Goal: Contribute content: Contribute content

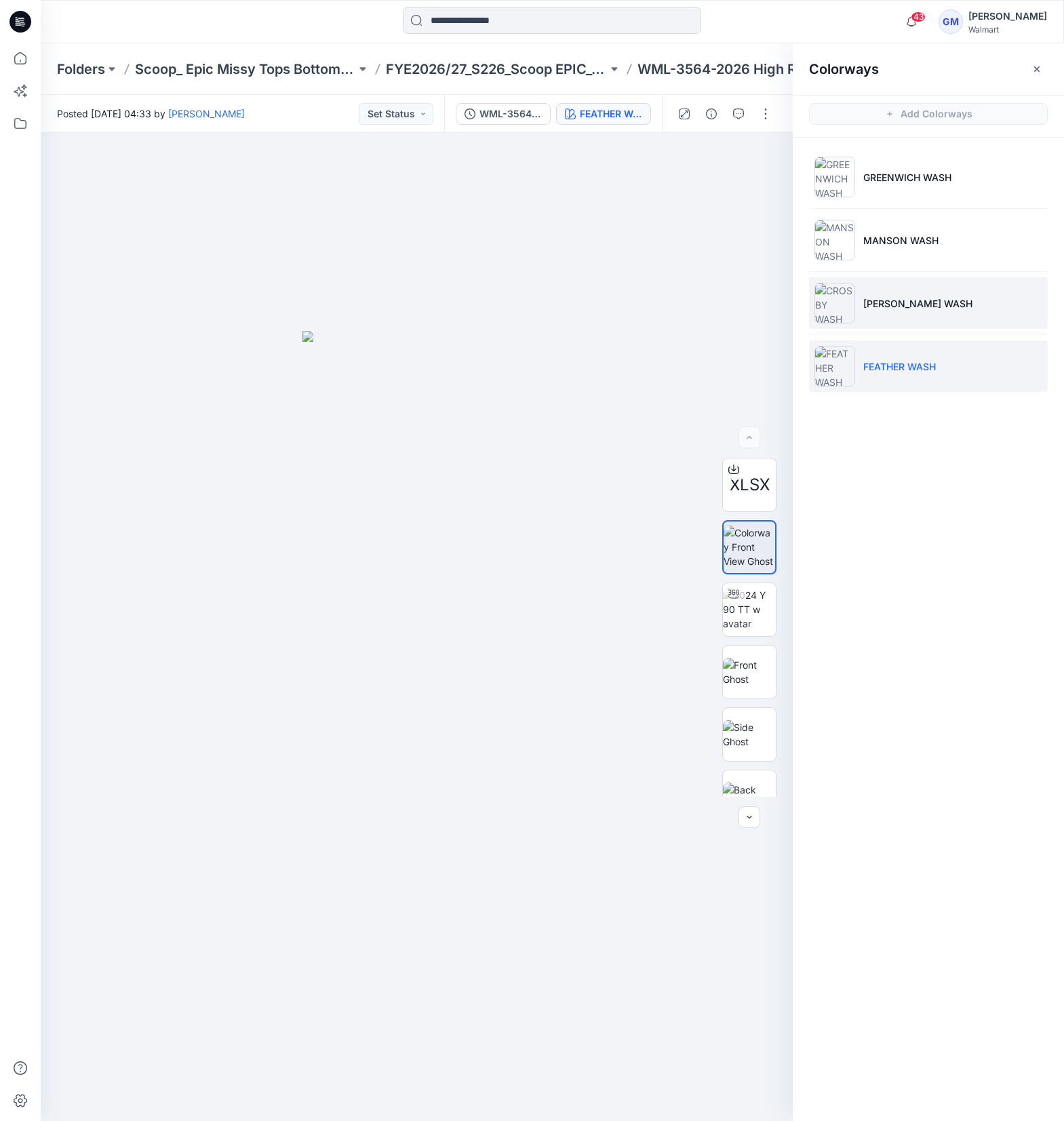
click at [938, 314] on li "[PERSON_NAME] WASH" at bounding box center [928, 303] width 238 height 51
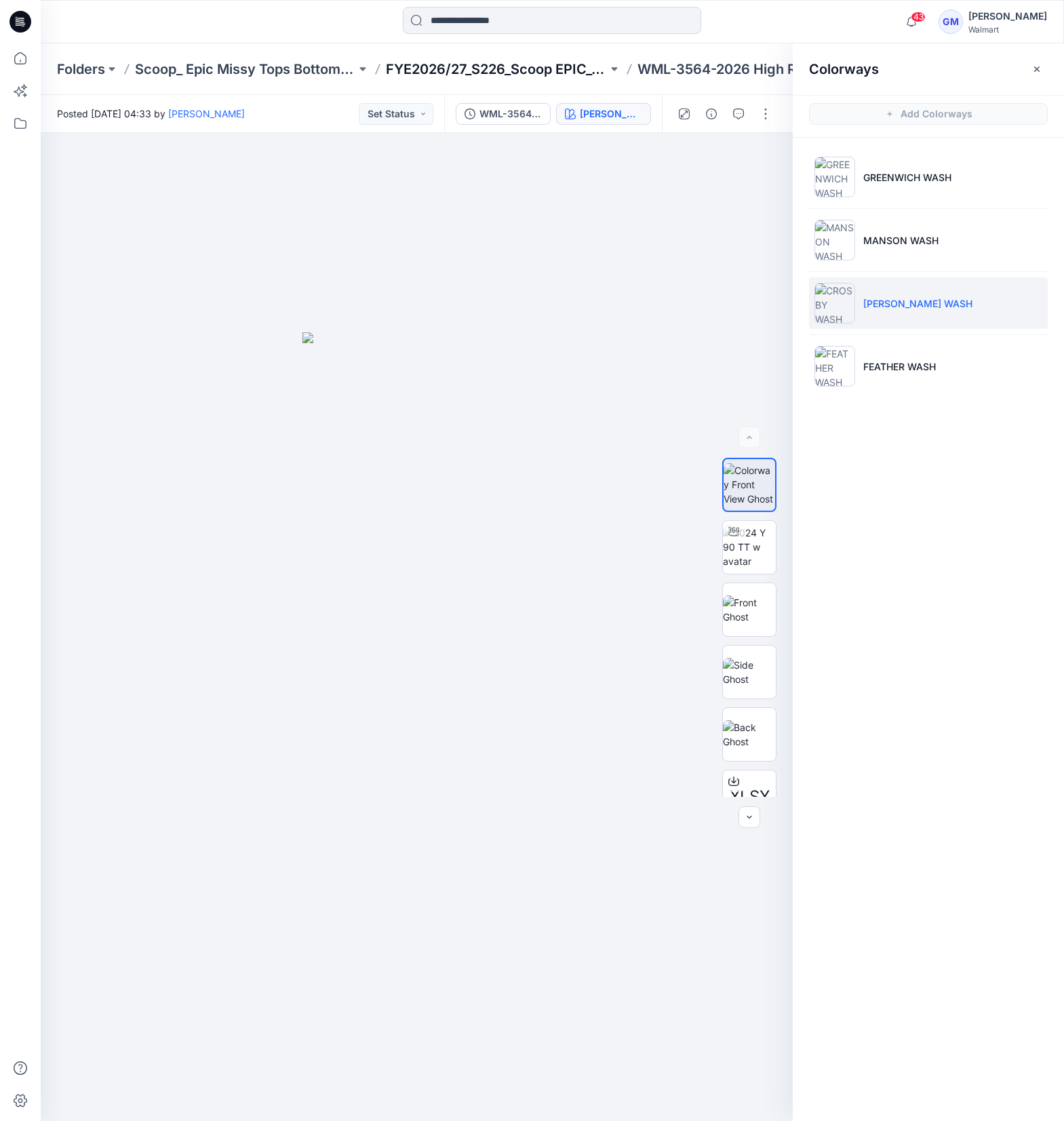
click at [540, 66] on p "FYE2026/27_S226_Scoop EPIC_Top & Bottom" at bounding box center [496, 69] width 221 height 19
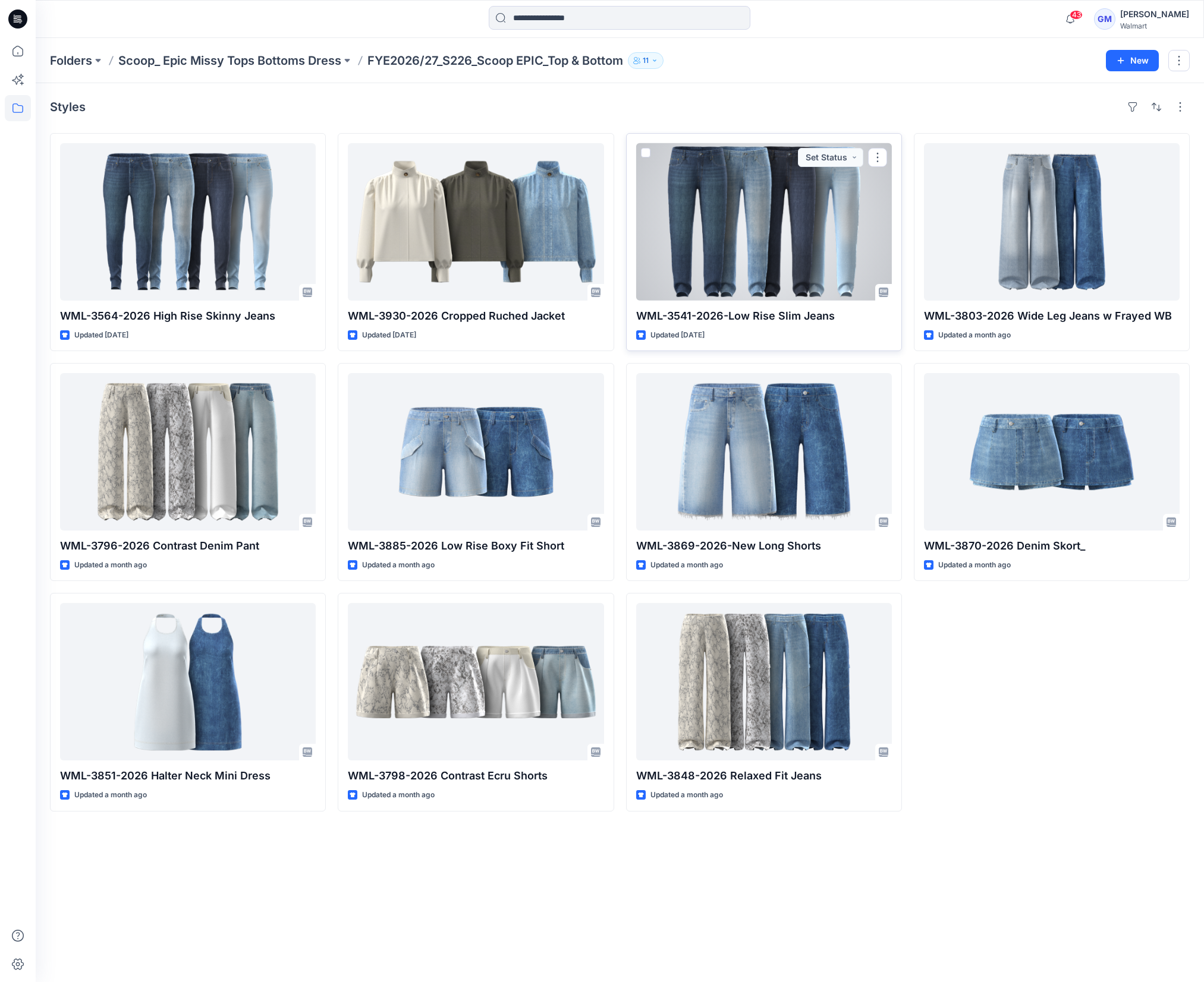
click at [829, 241] on div at bounding box center [764, 222] width 256 height 158
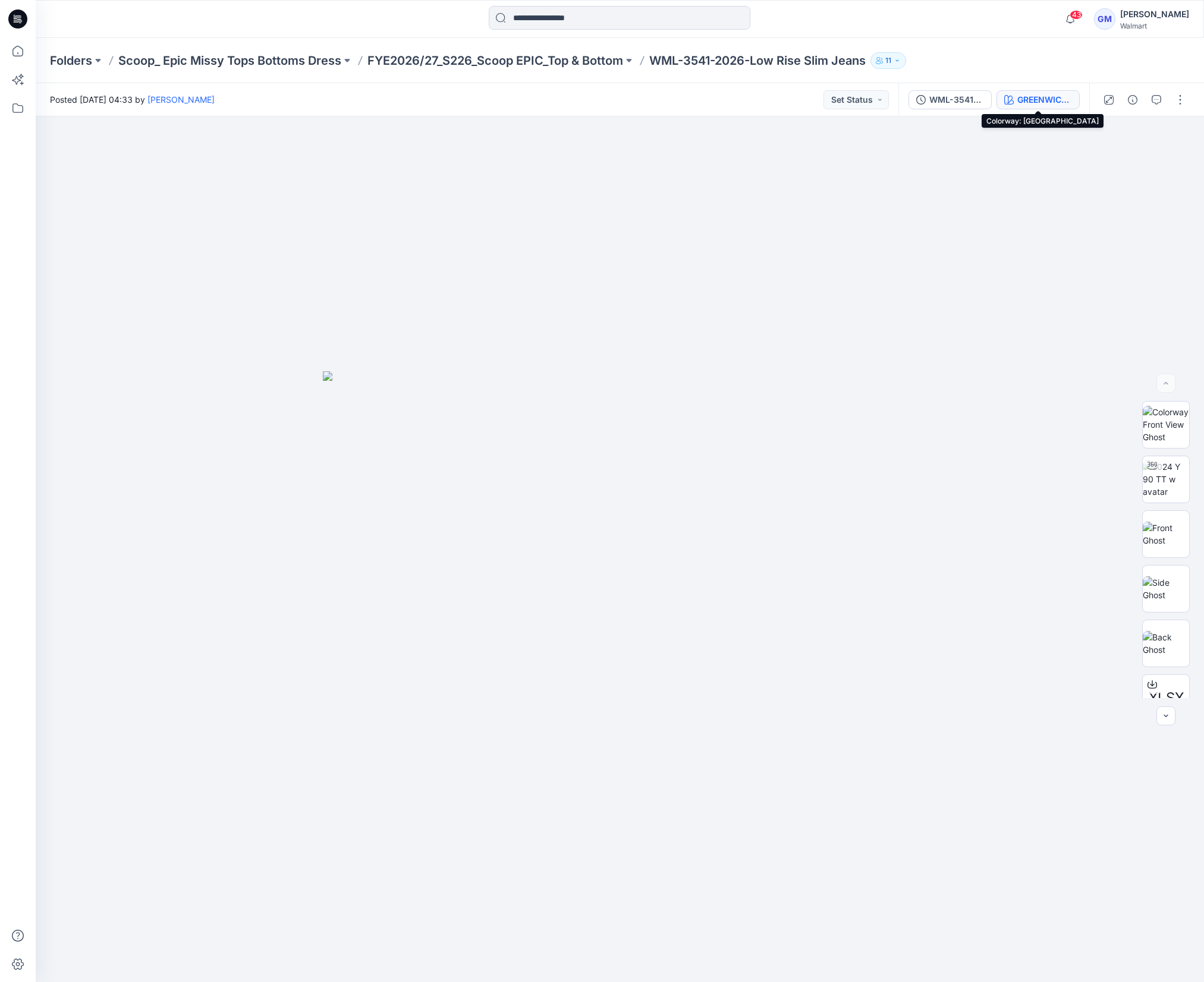
click at [932, 95] on icon "button" at bounding box center [1009, 100] width 10 height 10
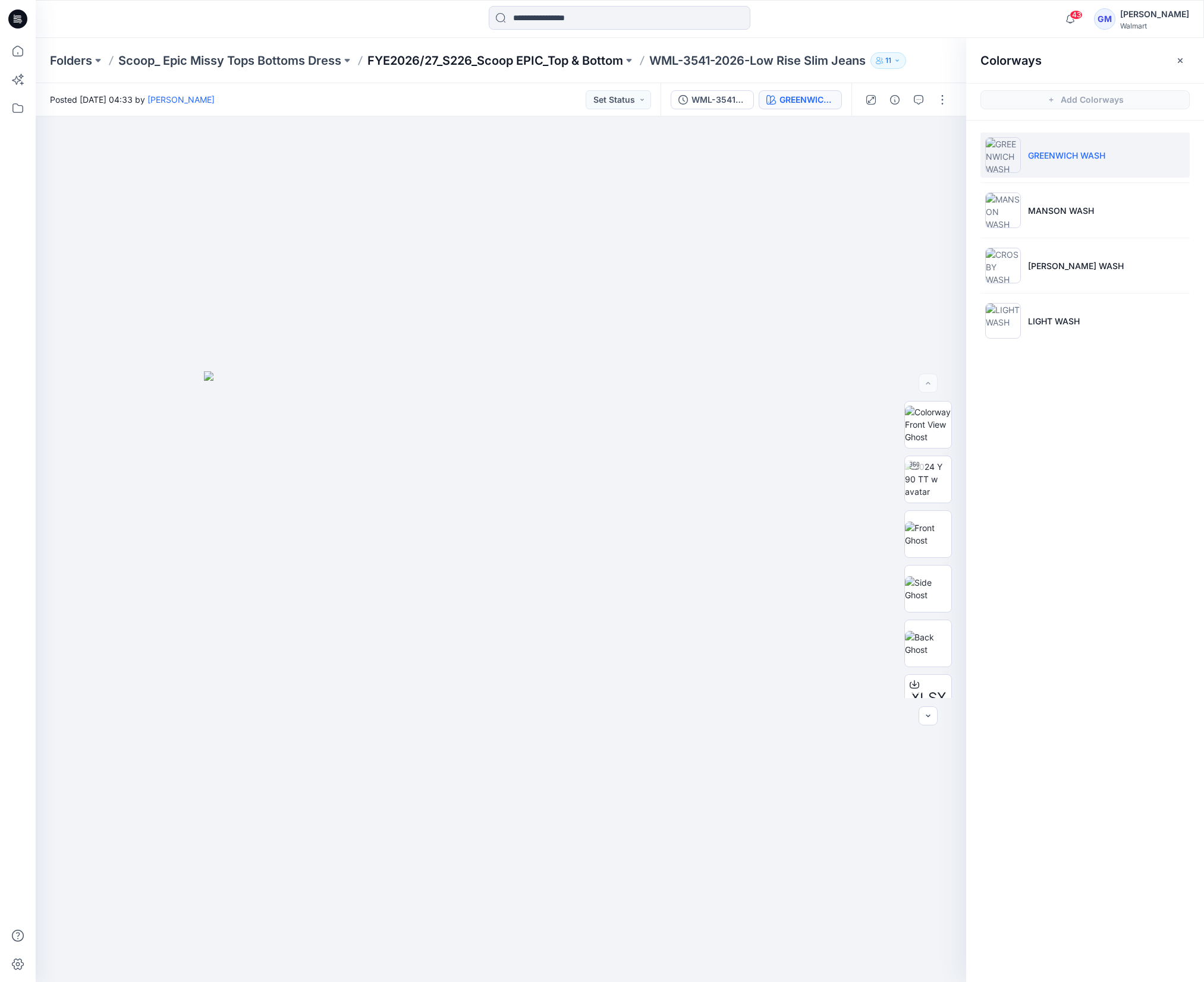
click at [496, 58] on p "FYE2026/27_S226_Scoop EPIC_Top & Bottom" at bounding box center [495, 60] width 256 height 17
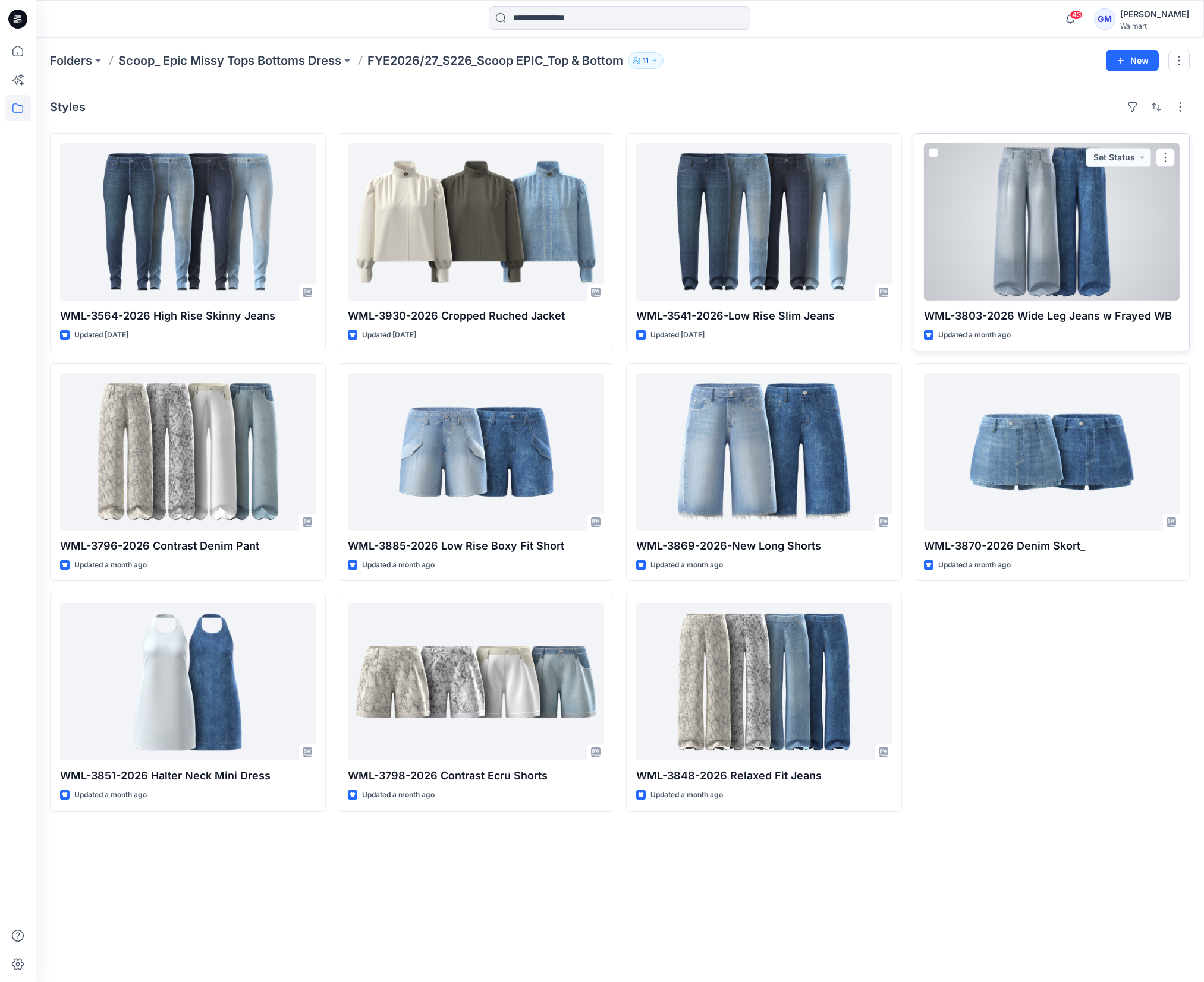
click at [932, 257] on div at bounding box center [1051, 222] width 256 height 158
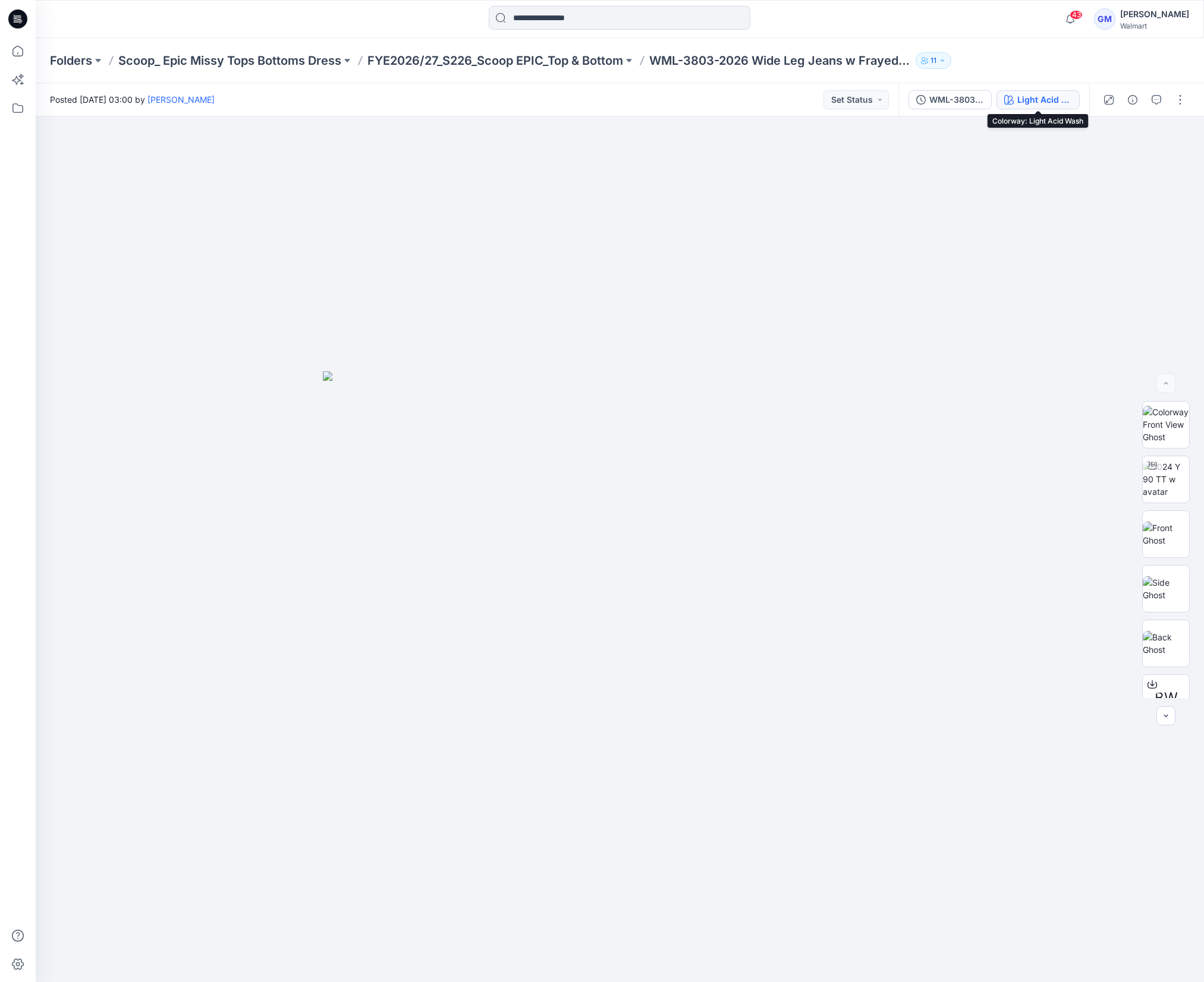
click at [932, 98] on div "Light Acid Wash" at bounding box center [1044, 100] width 55 height 13
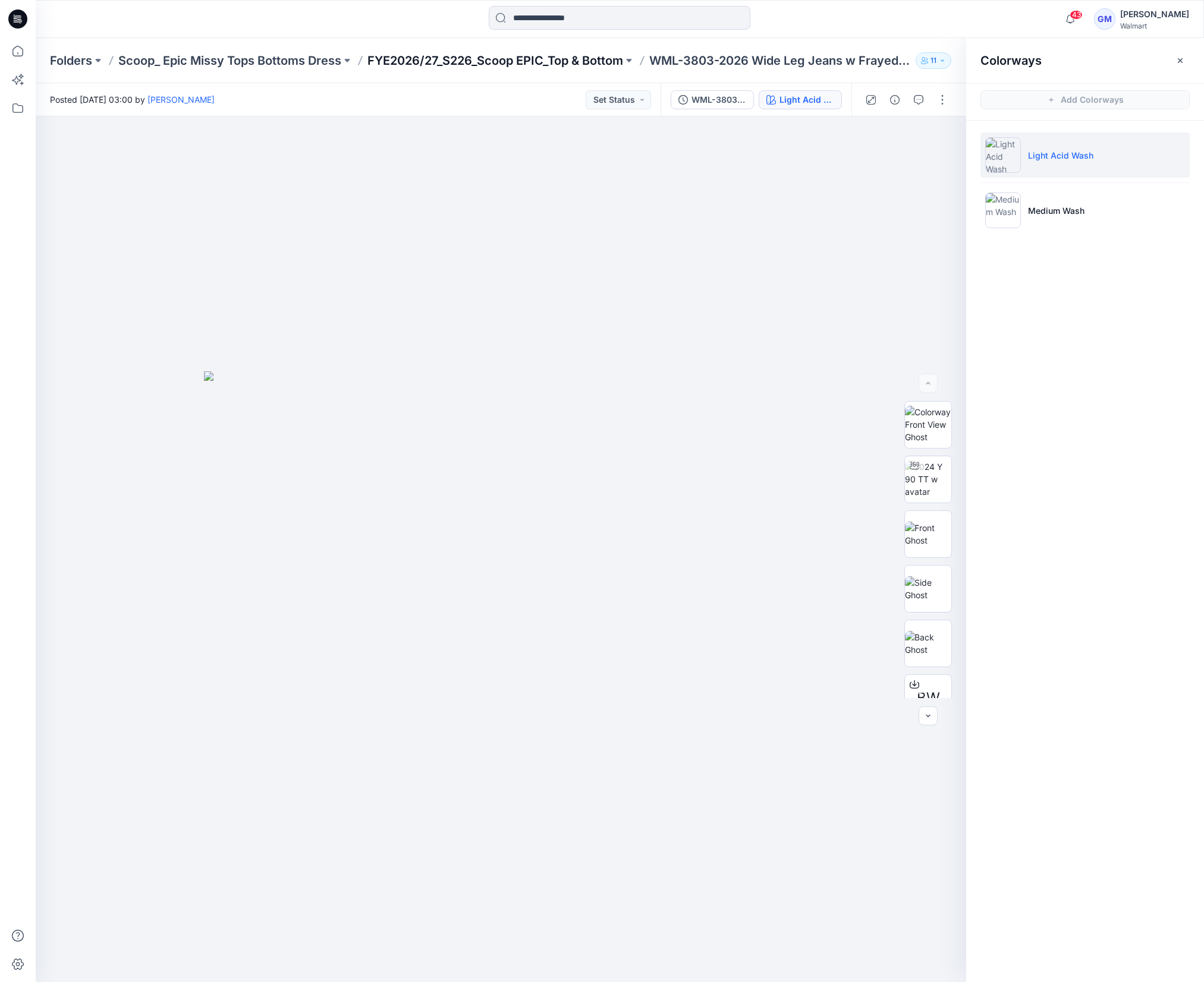
click at [548, 64] on p "FYE2026/27_S226_Scoop EPIC_Top & Bottom" at bounding box center [495, 60] width 256 height 17
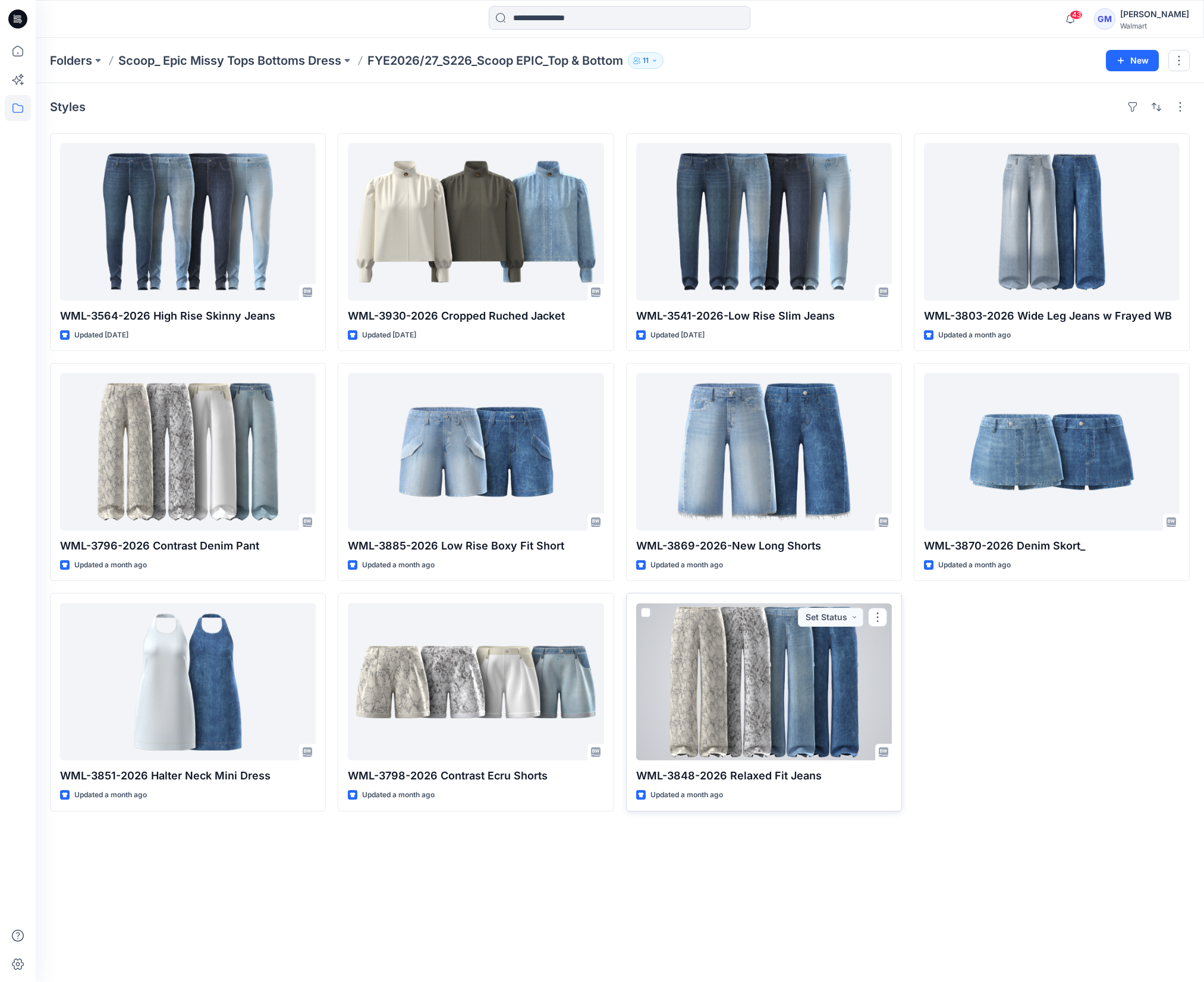
click at [706, 681] on div at bounding box center [764, 682] width 256 height 158
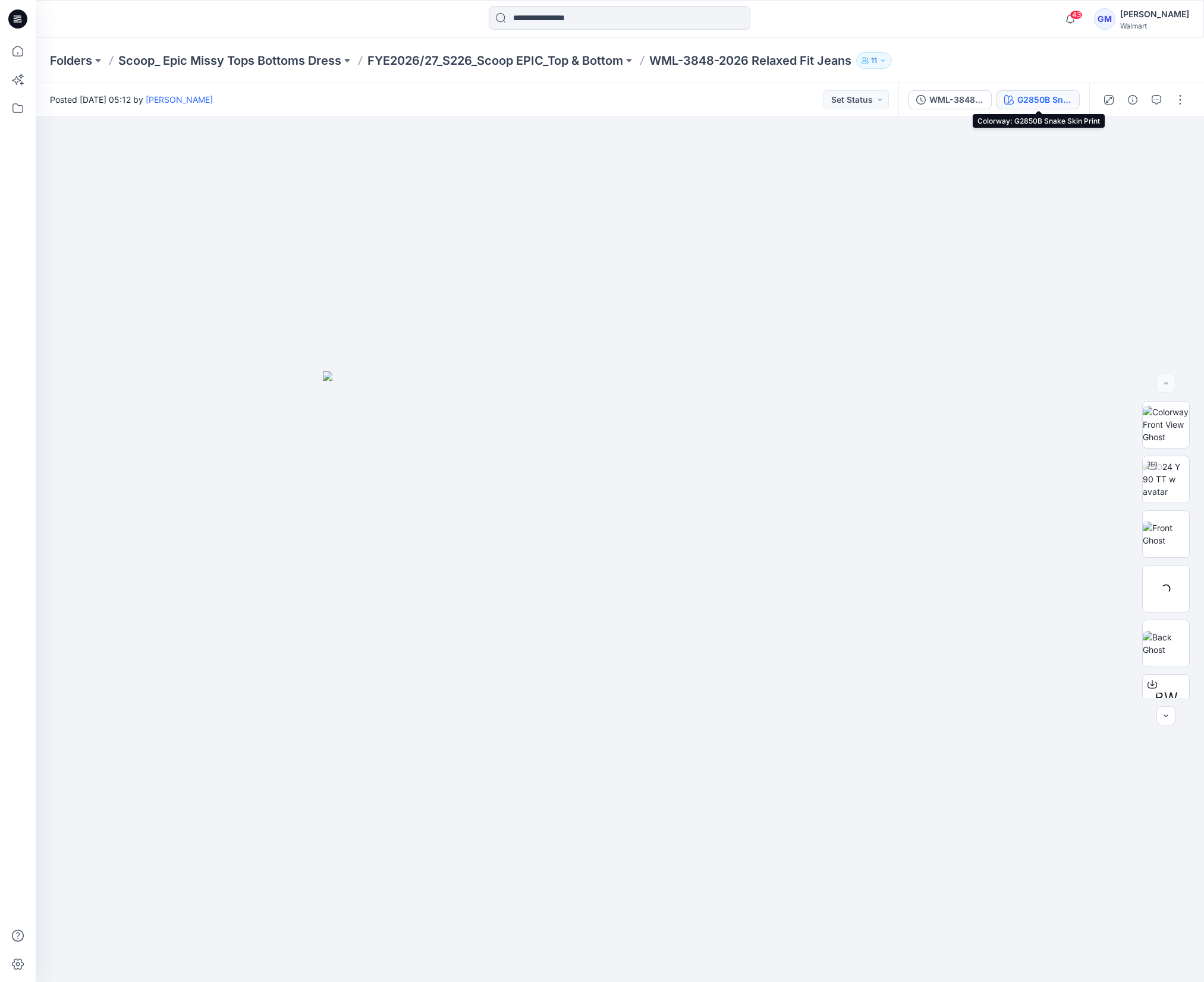
click at [932, 101] on div "G2850B Snake Skin Print" at bounding box center [1044, 100] width 55 height 13
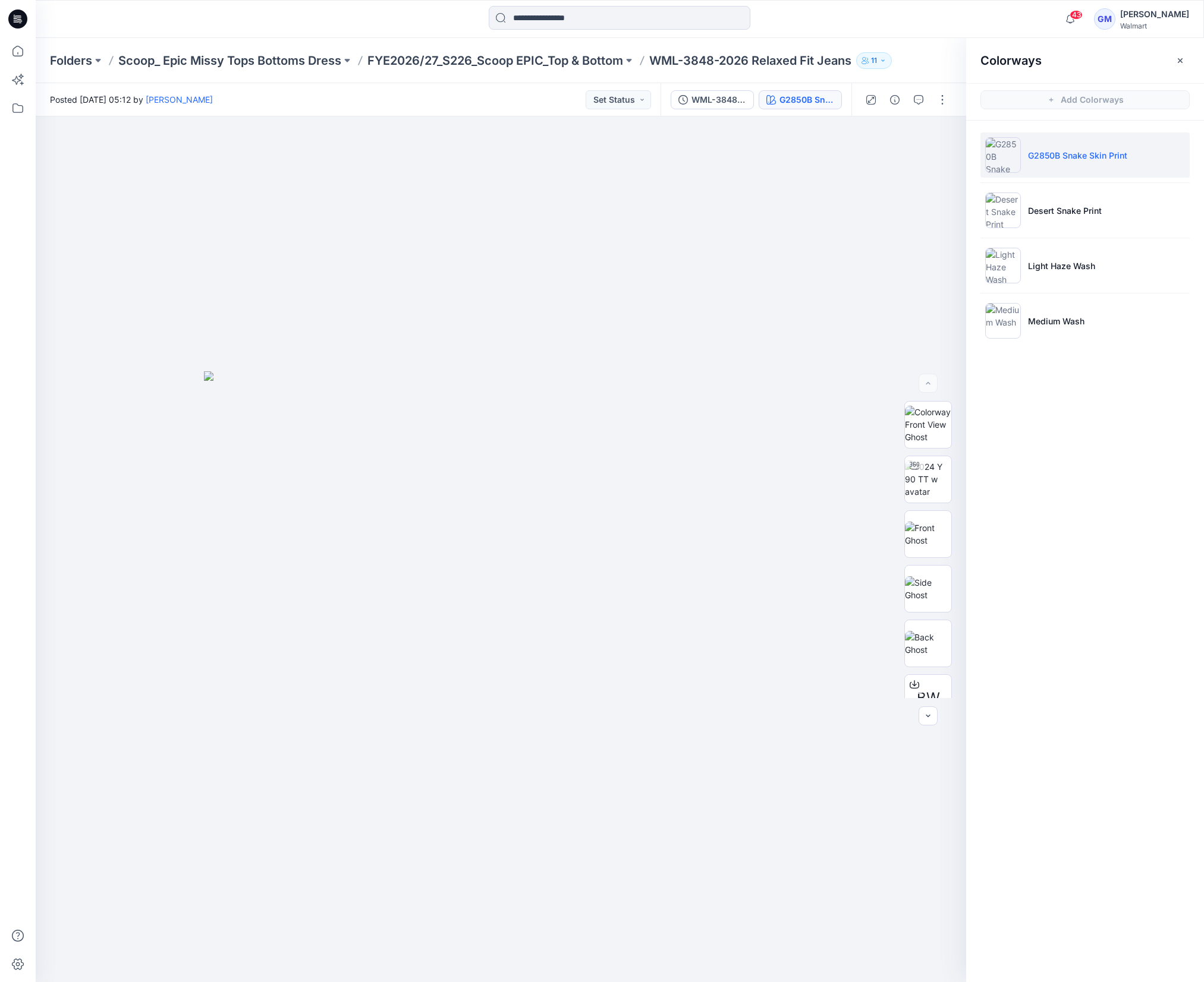
click at [580, 70] on div "Folders Scoop_ Epic Missy Tops Bottoms Dress FYE2026/27_S226_Scoop EPIC_Top & B…" at bounding box center [619, 60] width 1168 height 45
click at [580, 63] on p "FYE2026/27_S226_Scoop EPIC_Top & Bottom" at bounding box center [495, 60] width 256 height 17
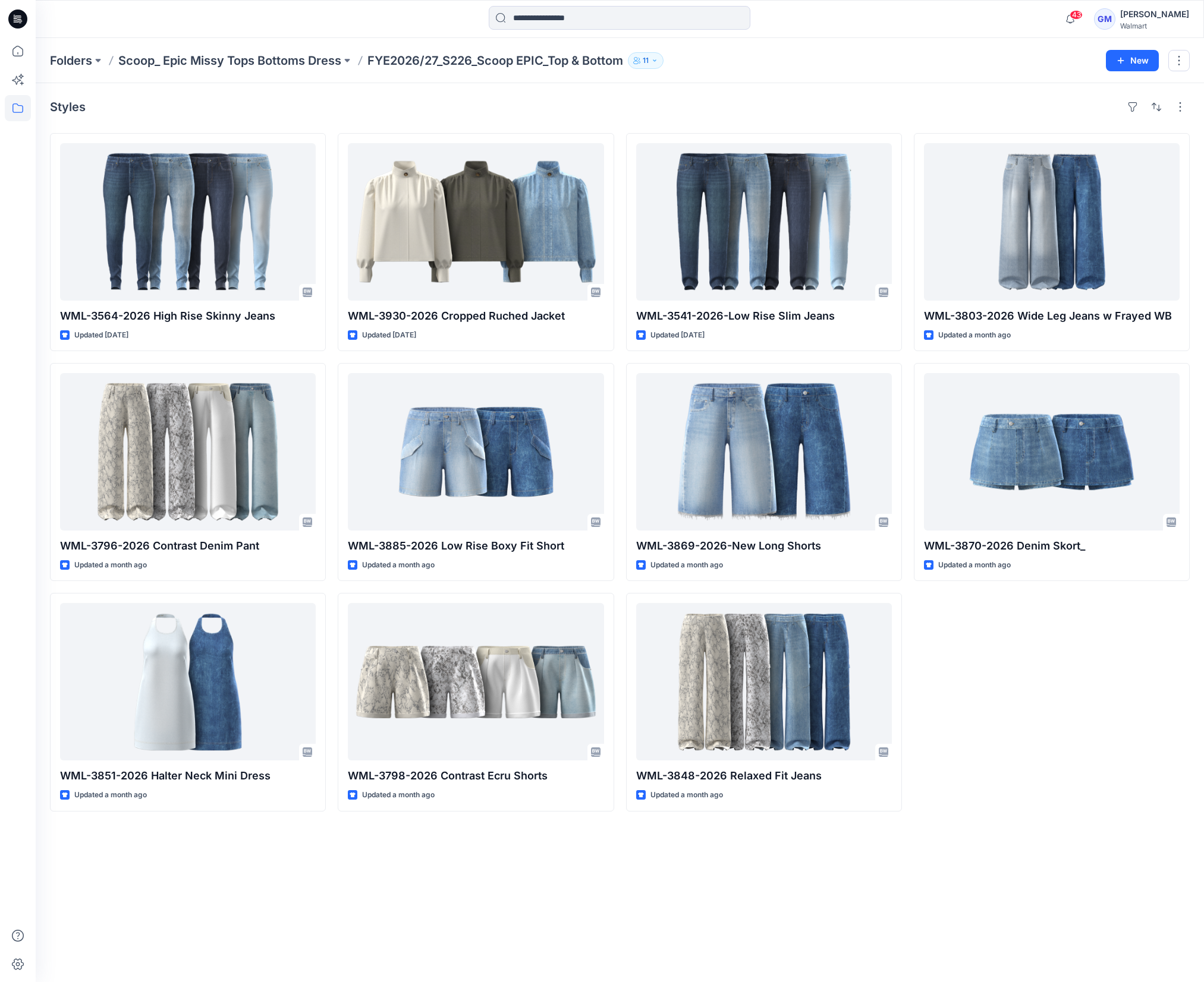
drag, startPoint x: 427, startPoint y: 881, endPoint x: 460, endPoint y: 860, distance: 39.1
click at [427, 881] on div "Styles WML-3564-2026 High Rise Skinny Jeans Updated 4 days ago WML-3796-2026 Co…" at bounding box center [619, 533] width 1168 height 899
click at [457, 880] on div "Styles WML-3564-2026 High Rise Skinny Jeans Updated 4 days ago WML-3796-2026 Co…" at bounding box center [619, 533] width 1168 height 899
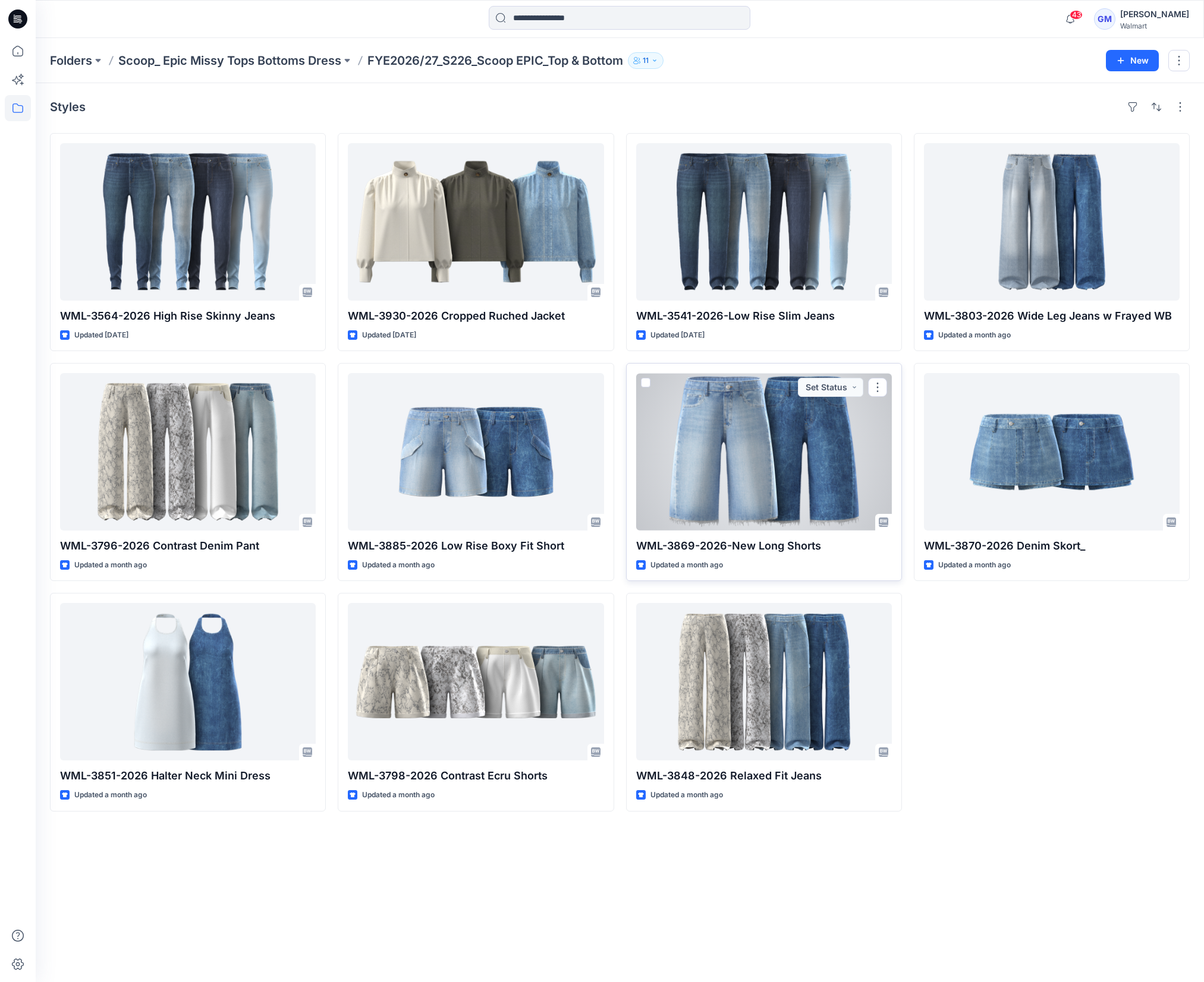
click at [813, 456] on div at bounding box center [764, 452] width 256 height 158
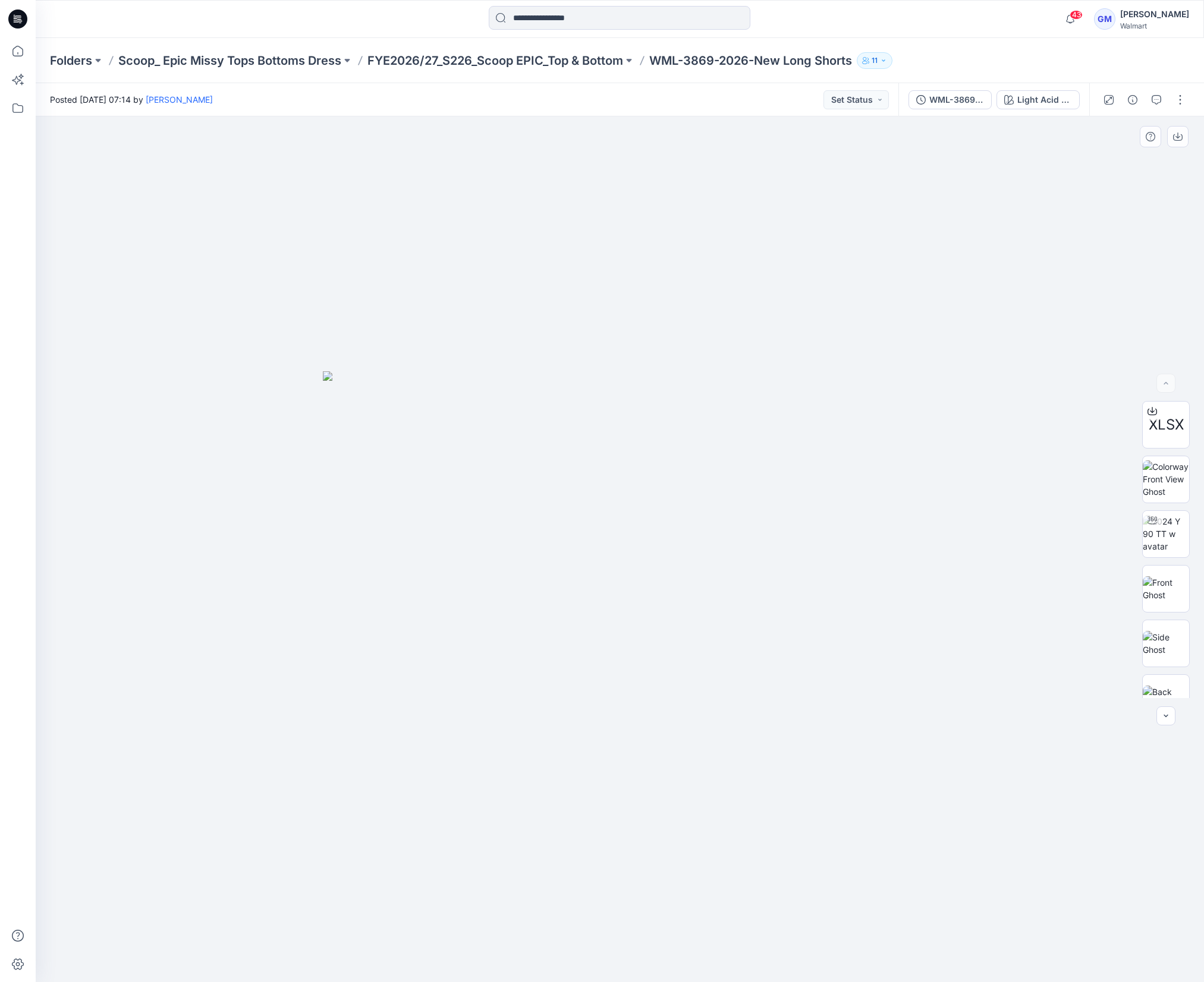
click at [331, 322] on div at bounding box center [619, 549] width 1168 height 865
drag, startPoint x: 25, startPoint y: 57, endPoint x: 33, endPoint y: 60, distance: 8.5
click at [25, 57] on icon at bounding box center [18, 51] width 27 height 27
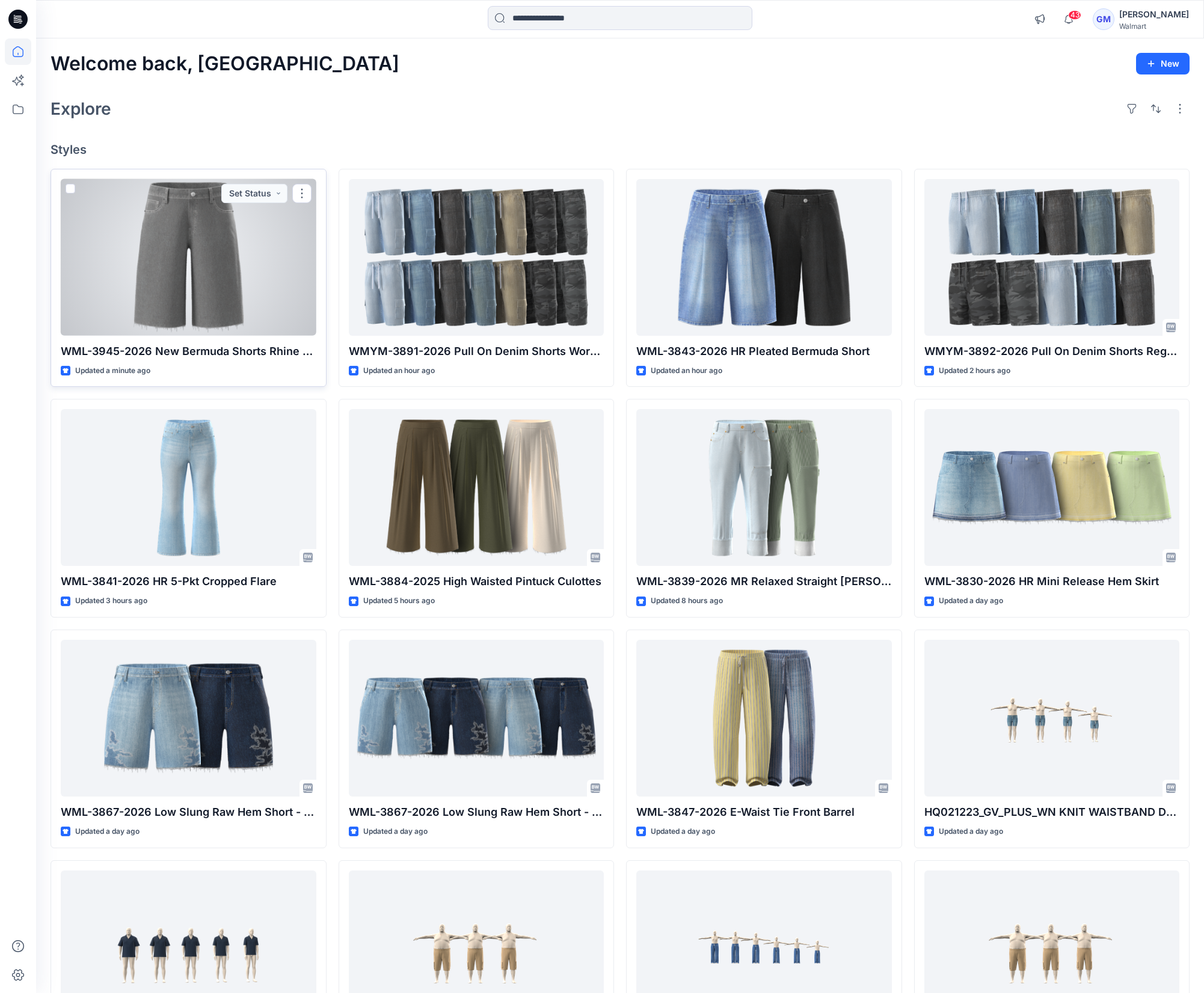
click at [185, 290] on div at bounding box center [189, 257] width 255 height 157
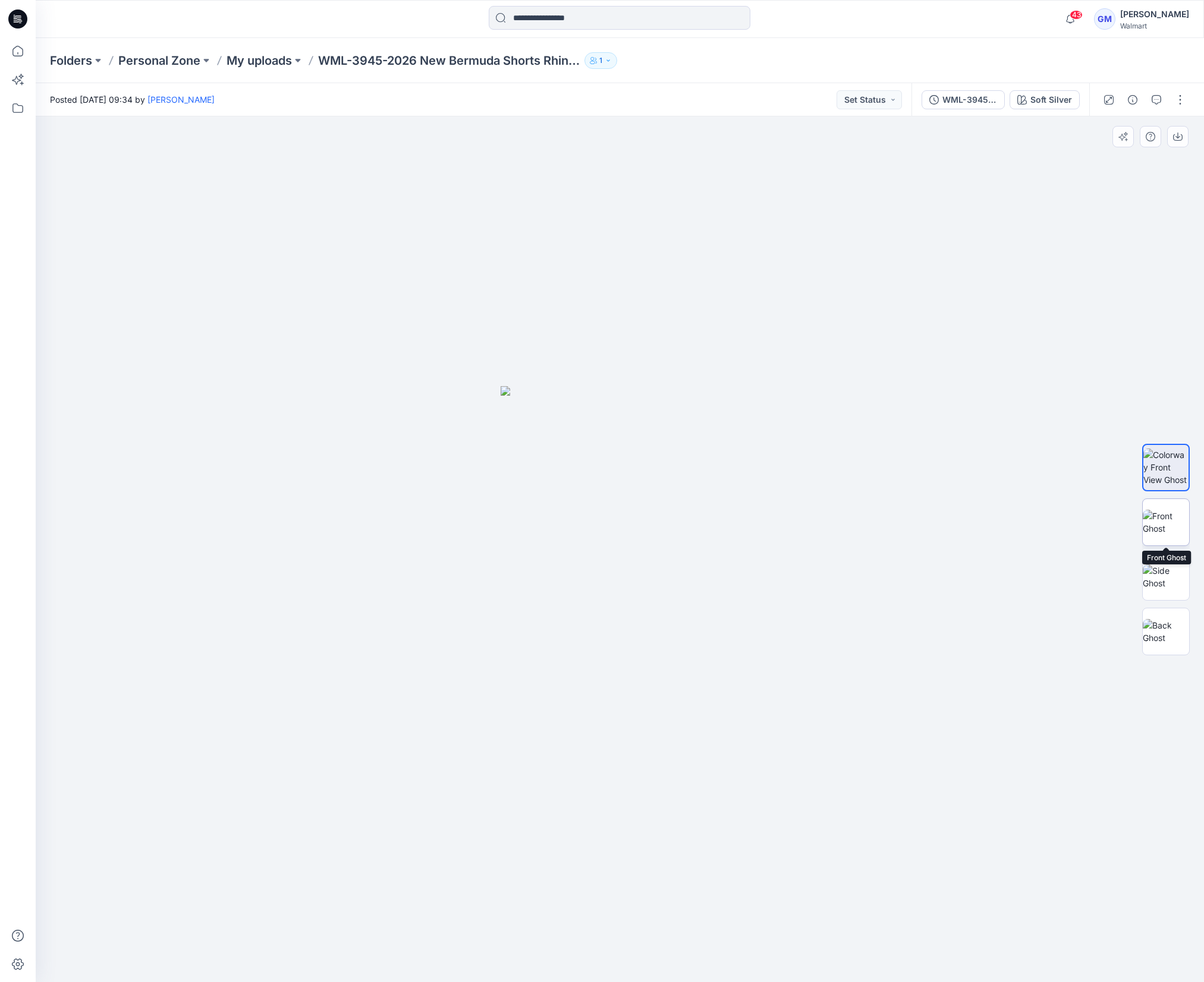
click at [932, 533] on img at bounding box center [1165, 522] width 47 height 25
click at [932, 579] on img at bounding box center [1165, 577] width 47 height 25
click at [932, 644] on img at bounding box center [1165, 632] width 47 height 25
click at [932, 465] on img at bounding box center [1165, 467] width 47 height 38
click at [260, 559] on div at bounding box center [619, 549] width 1168 height 865
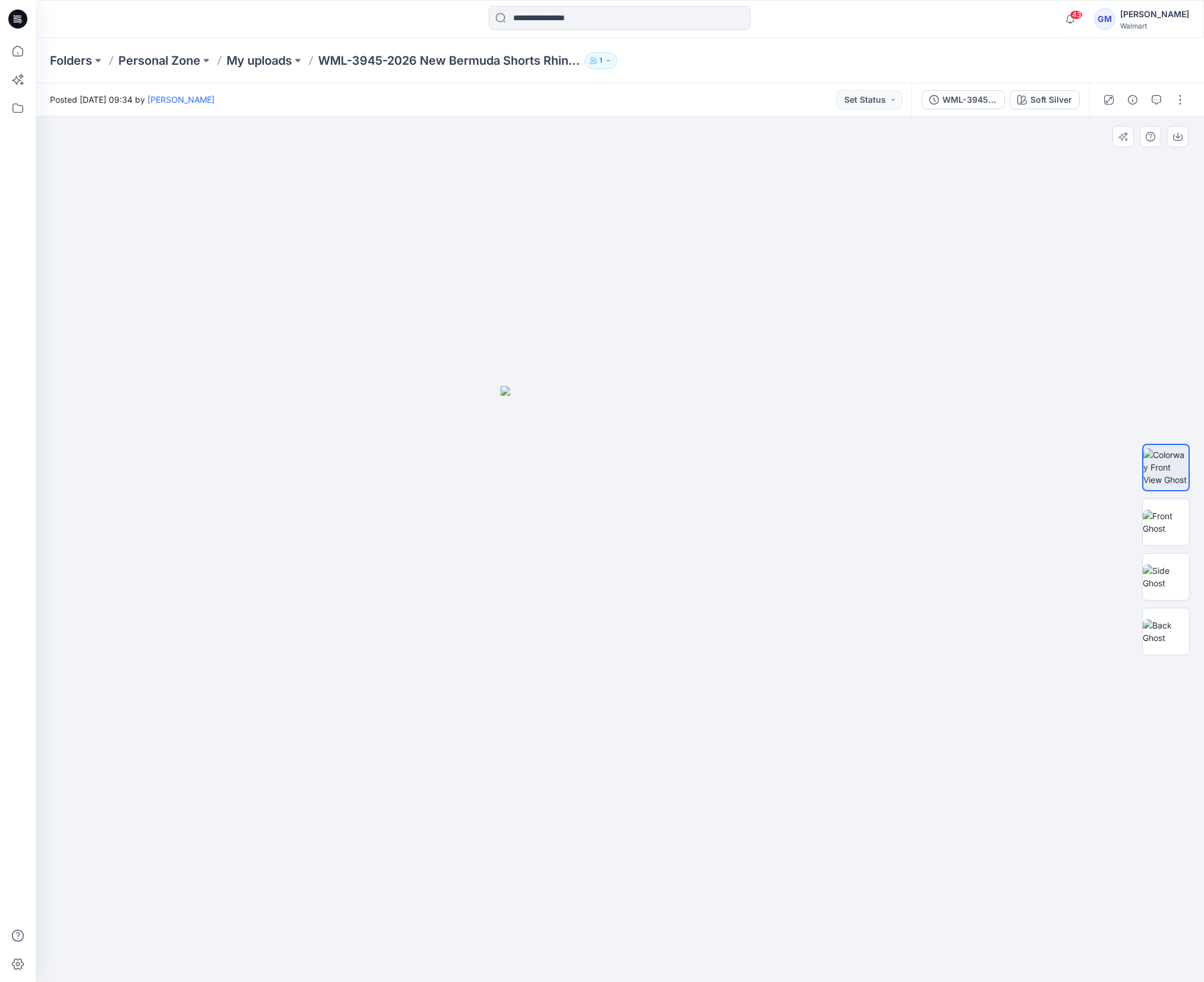
click at [357, 396] on div at bounding box center [619, 549] width 1168 height 865
click at [223, 317] on div at bounding box center [619, 549] width 1168 height 865
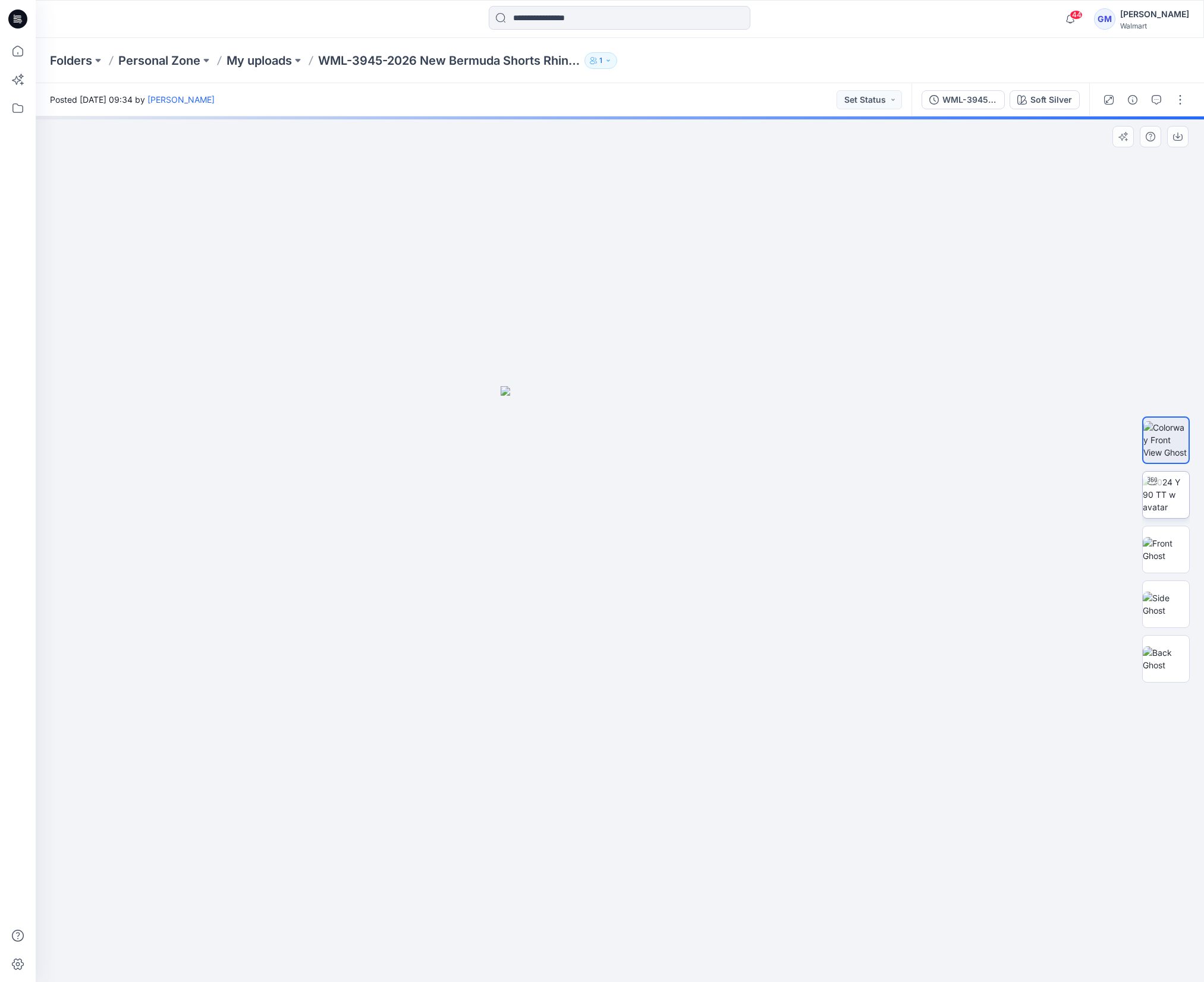
click at [1178, 506] on img at bounding box center [1165, 494] width 47 height 38
drag, startPoint x: 752, startPoint y: 958, endPoint x: 428, endPoint y: 958, distance: 324.0
click at [428, 958] on div at bounding box center [619, 549] width 1168 height 865
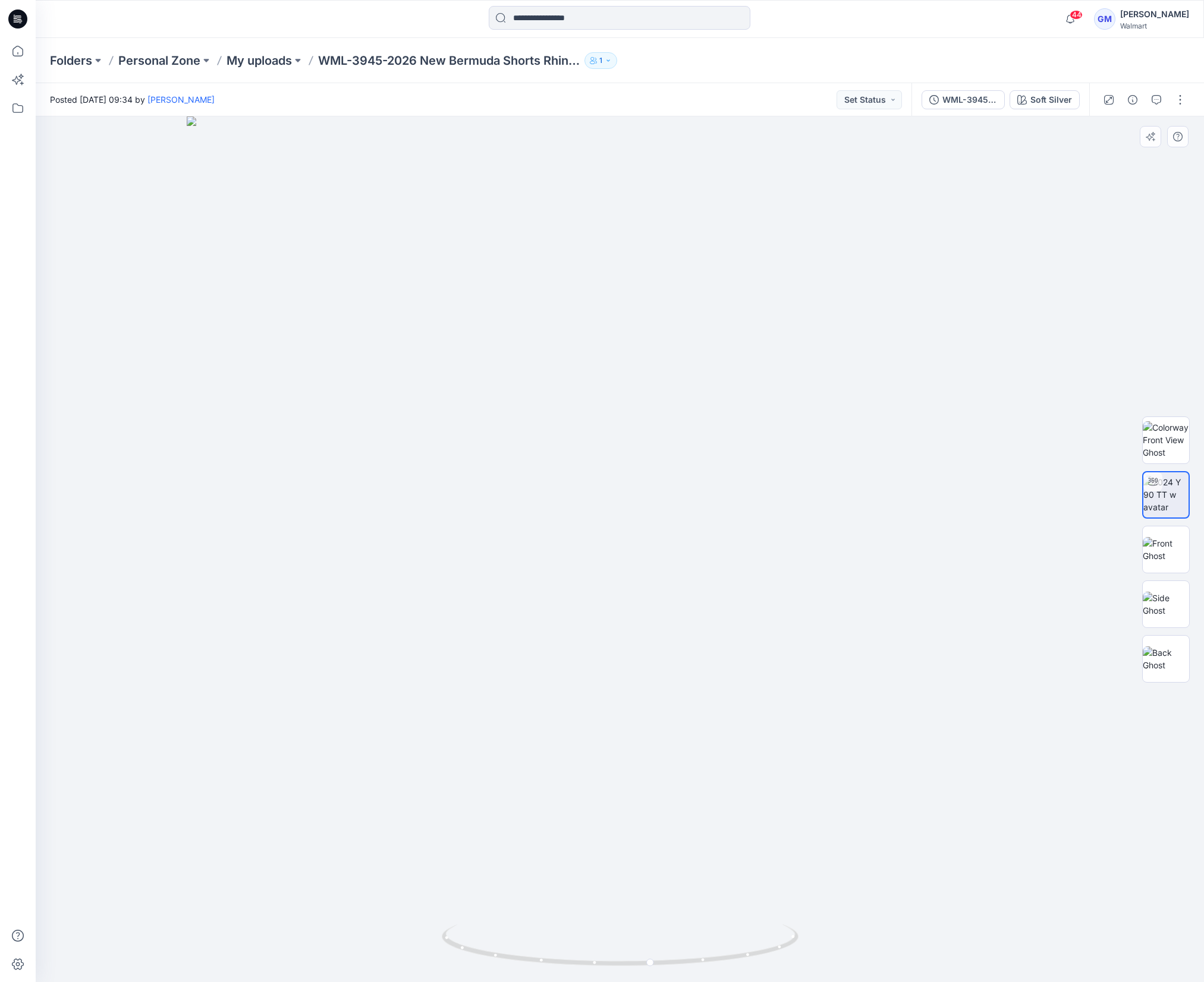
click at [346, 754] on div at bounding box center [619, 549] width 1168 height 865
click at [1130, 104] on icon "button" at bounding box center [1132, 100] width 10 height 10
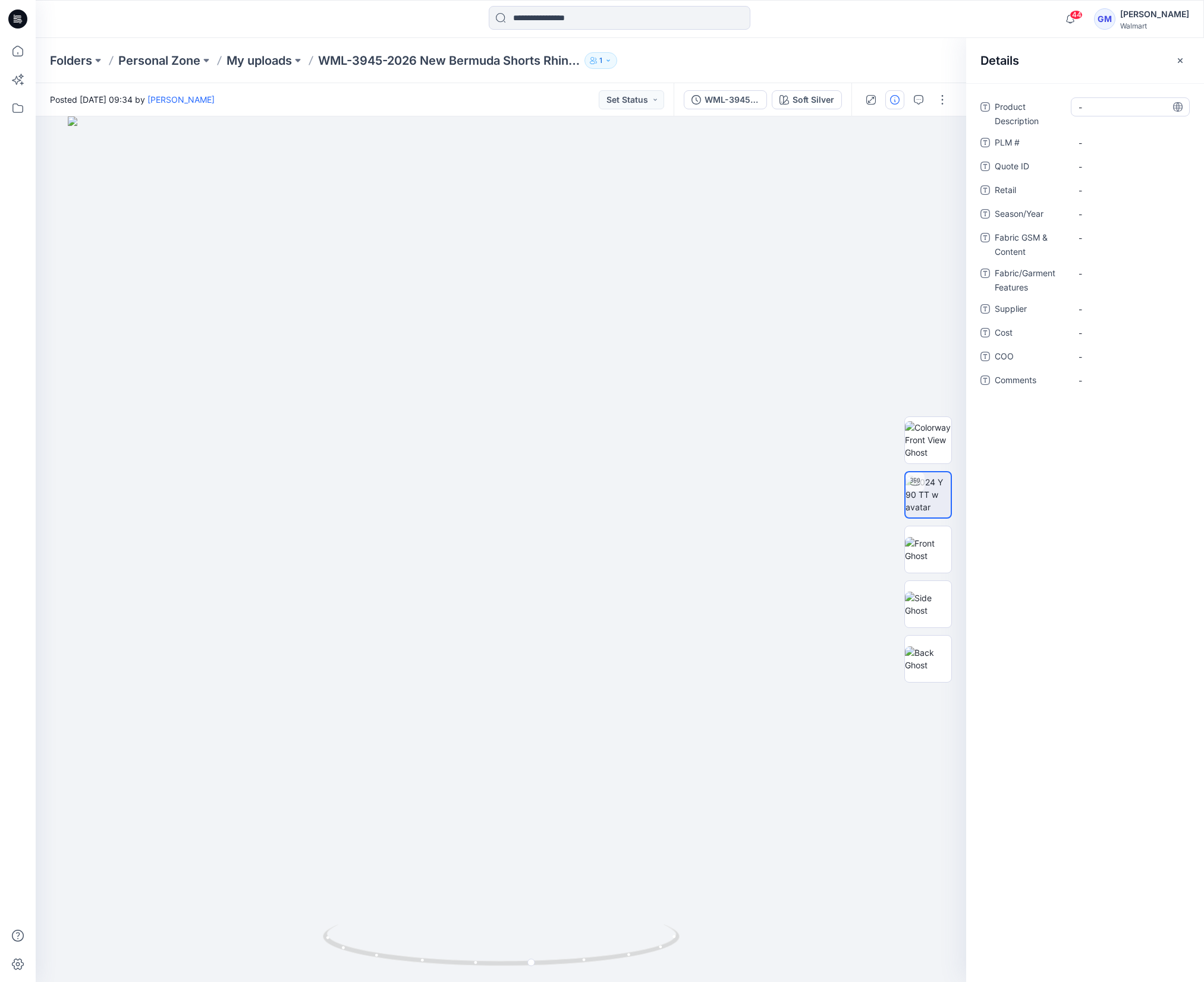
click at [1124, 104] on Description "-" at bounding box center [1129, 108] width 104 height 13
type textarea "**********"
click at [1113, 218] on span "-" at bounding box center [1129, 215] width 104 height 13
type textarea "**********"
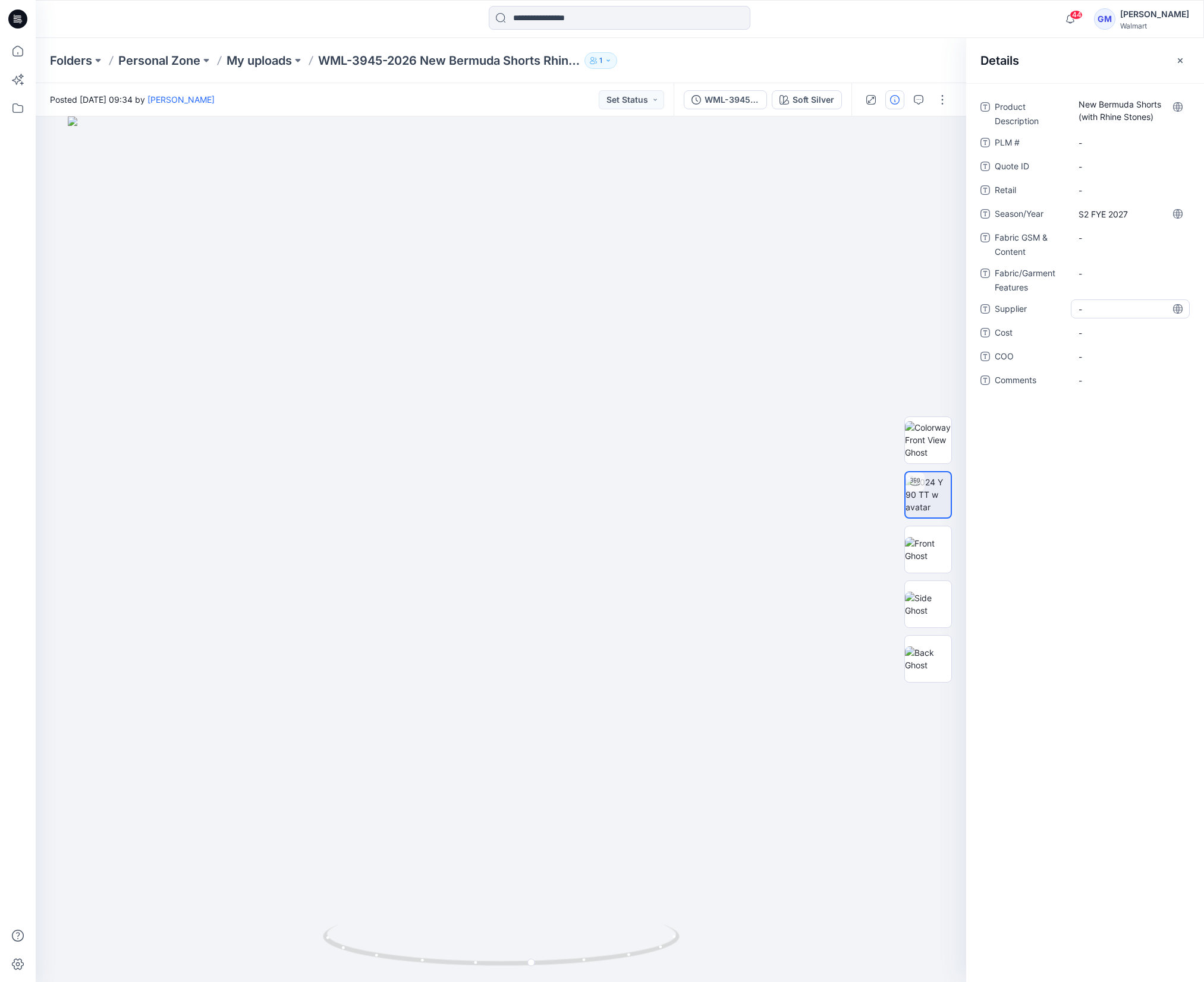
click at [1092, 313] on span "-" at bounding box center [1129, 309] width 104 height 13
type textarea "****"
click at [1081, 350] on span "-" at bounding box center [1129, 357] width 104 height 13
type textarea "**"
click at [1095, 240] on Content "-" at bounding box center [1129, 238] width 104 height 13
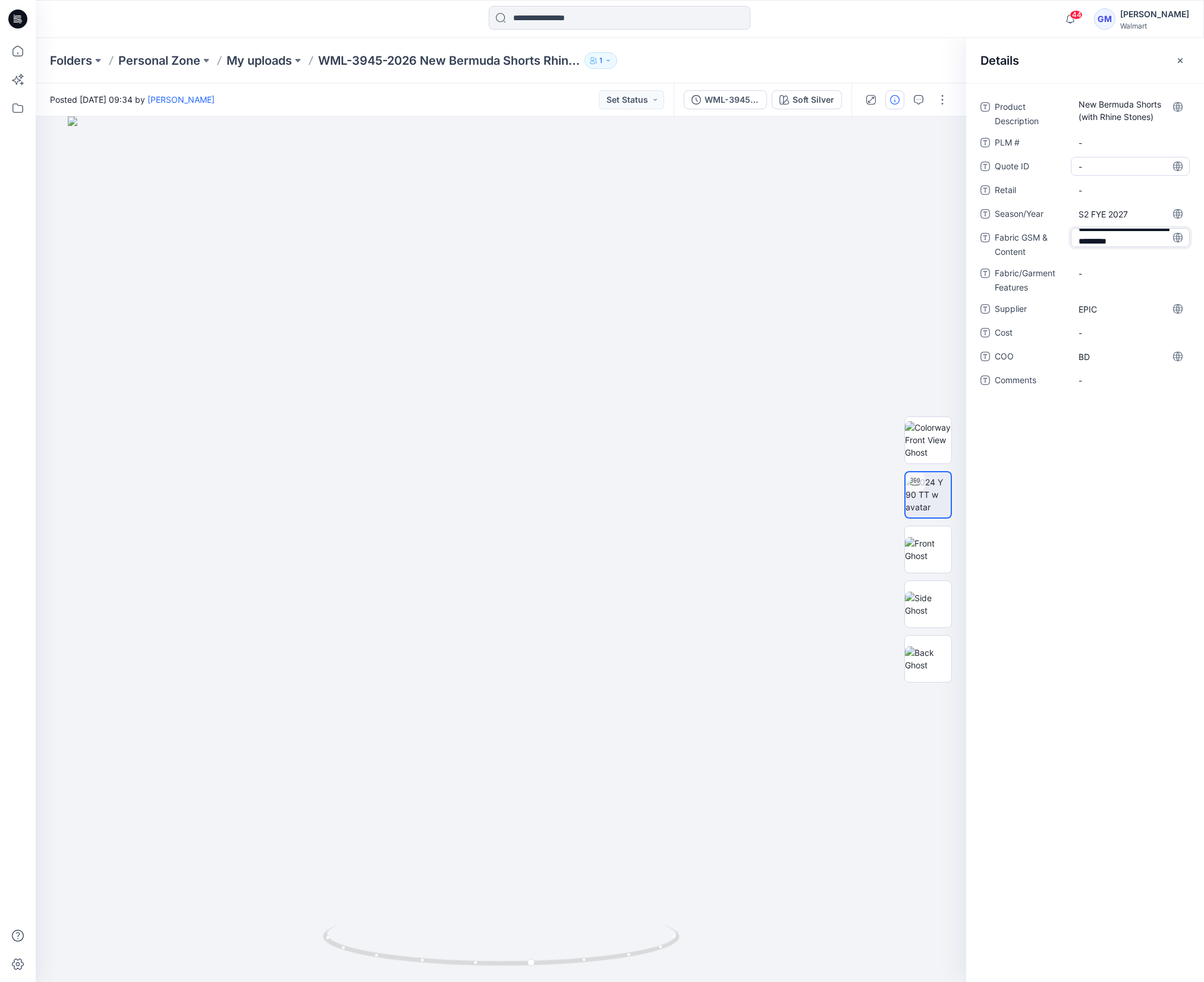
scroll to position [21, 0]
type textarea "**********"
click at [564, 276] on div at bounding box center [500, 549] width 930 height 865
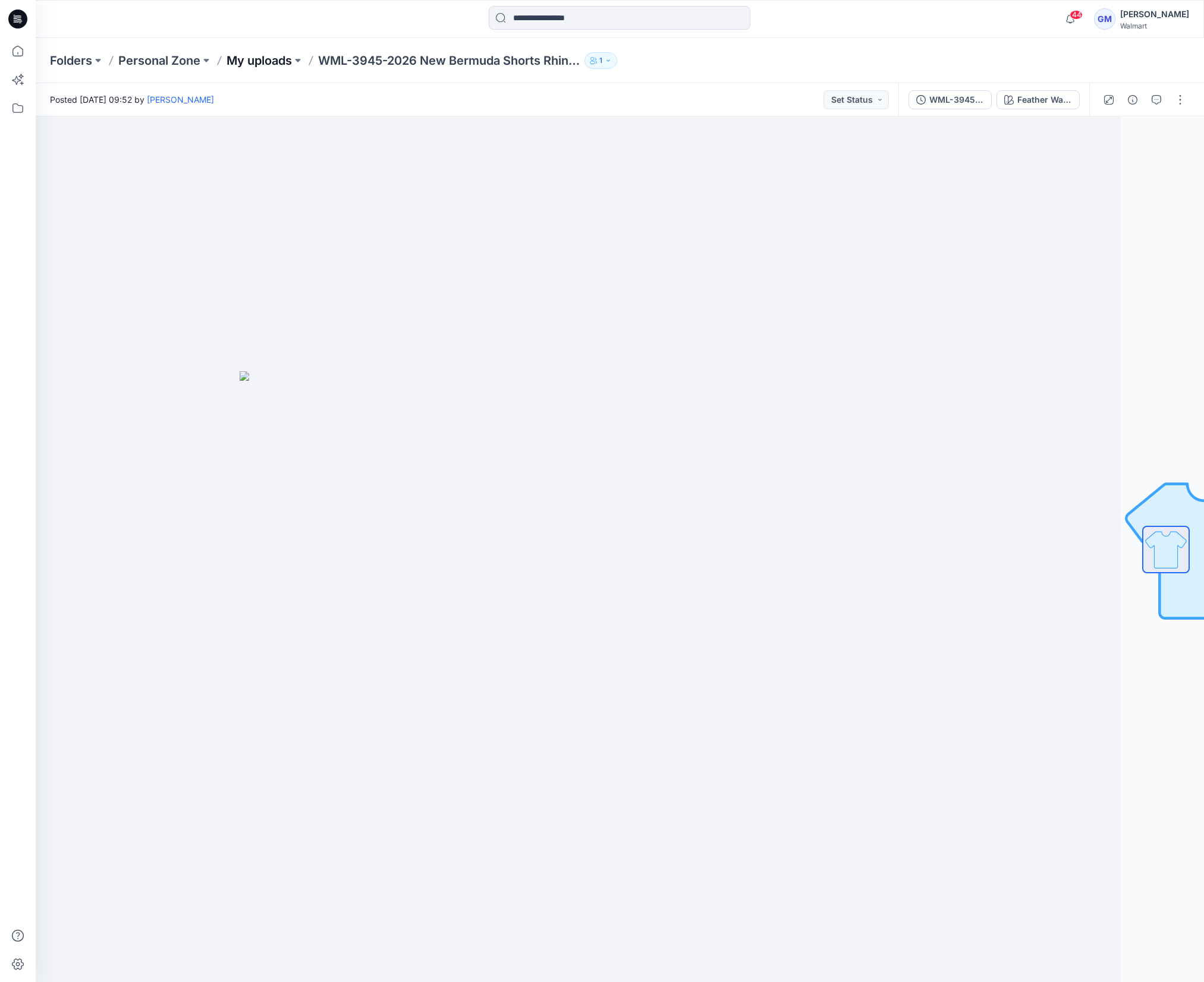
click at [270, 63] on p "My uploads" at bounding box center [259, 60] width 65 height 17
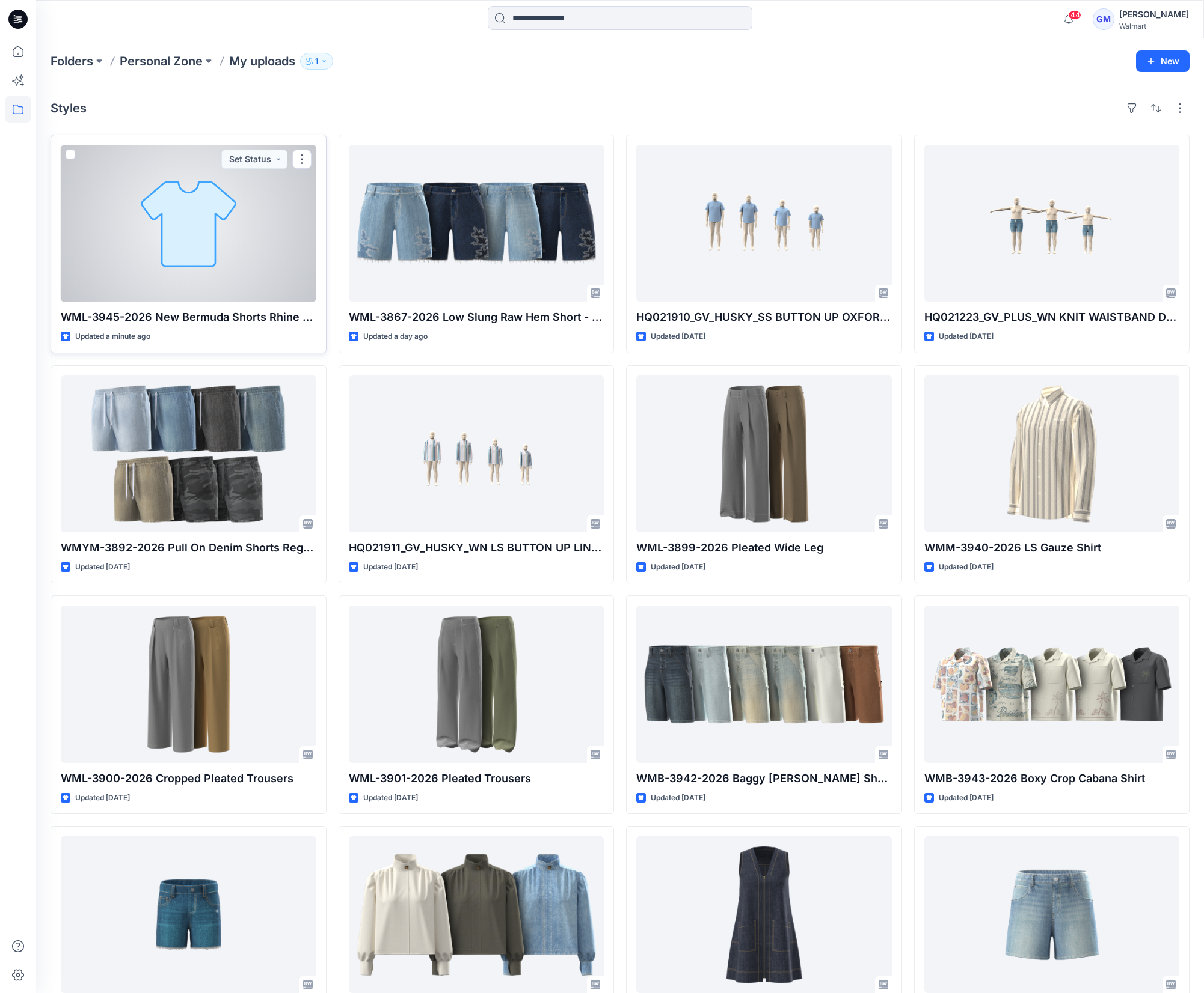
click at [254, 223] on div at bounding box center [189, 223] width 255 height 157
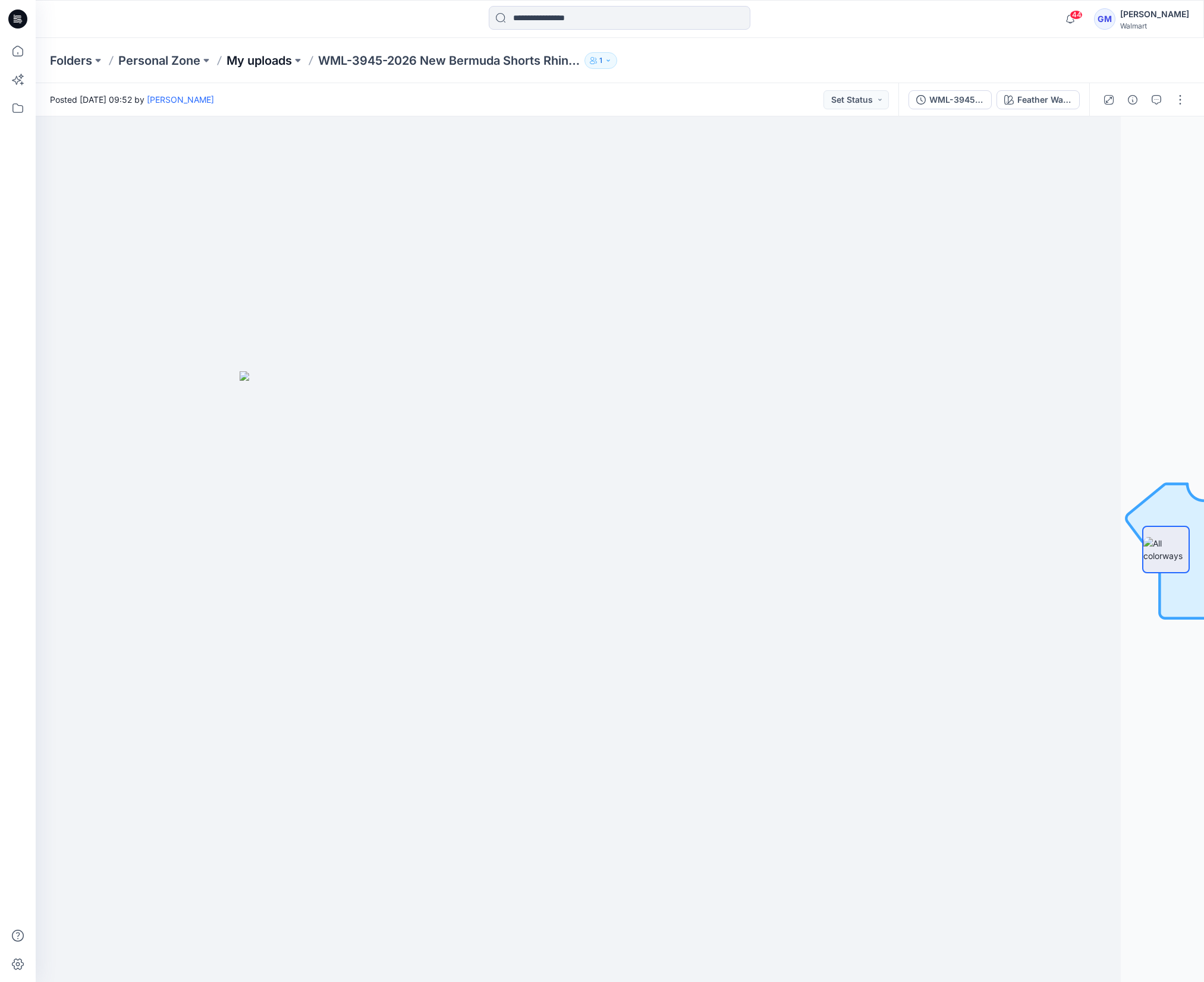
click at [267, 61] on p "My uploads" at bounding box center [259, 60] width 65 height 17
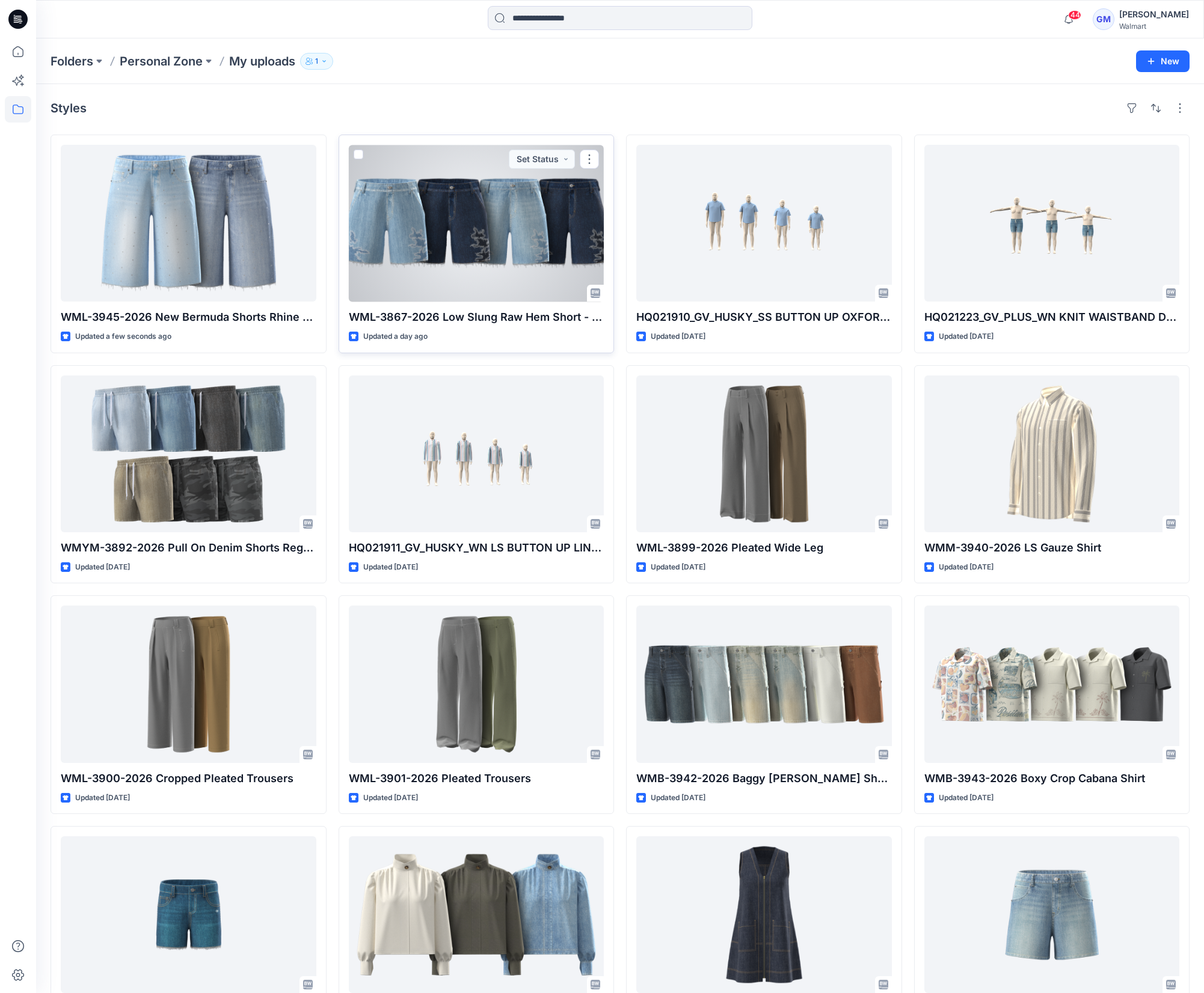
click at [506, 260] on div at bounding box center [476, 223] width 255 height 157
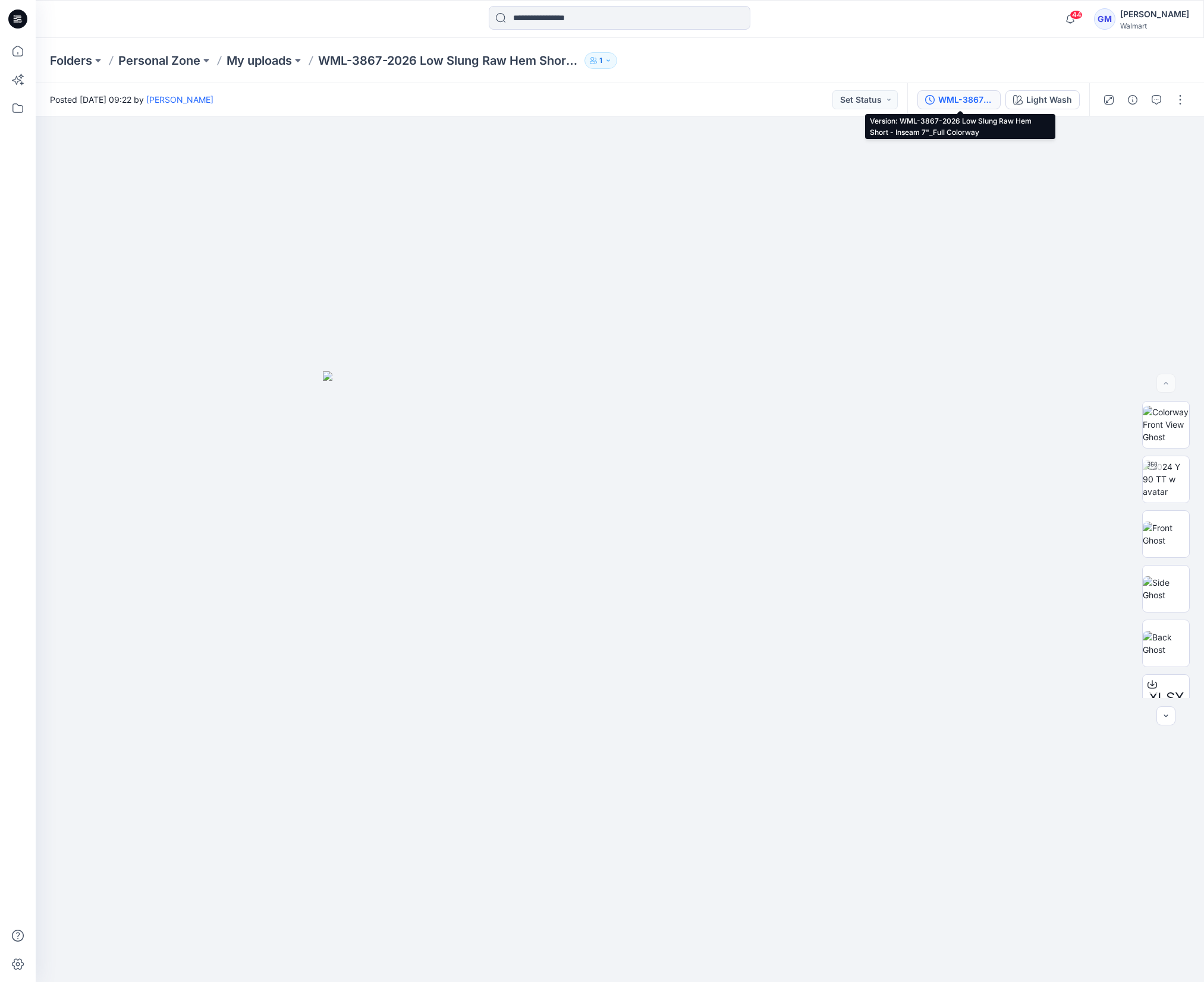
click at [973, 104] on div "WML-3867-2026 Low Slung Raw Hem Short - Inseam 7"_Full Colorway" at bounding box center [965, 100] width 55 height 13
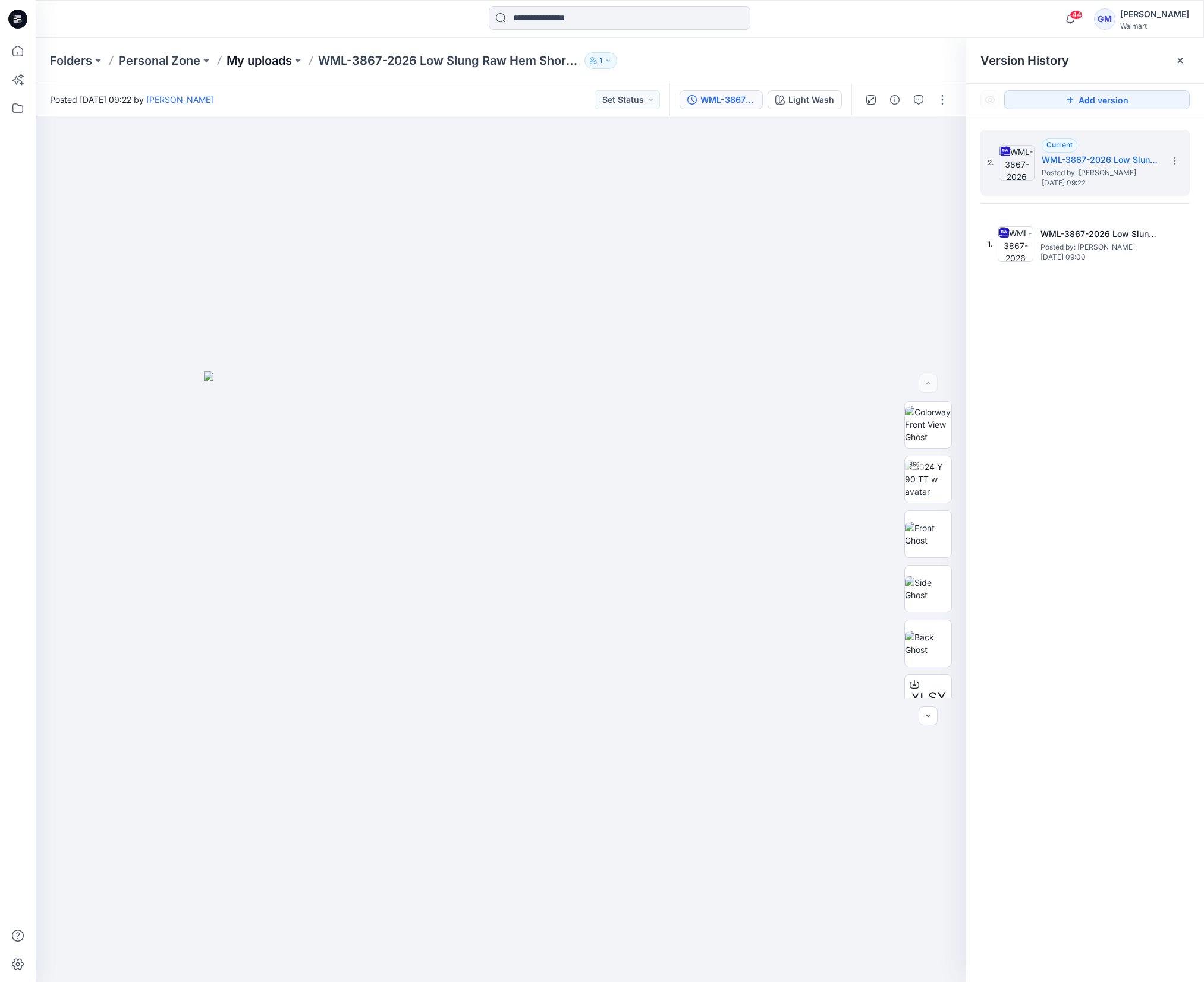
click at [272, 57] on p "My uploads" at bounding box center [259, 60] width 65 height 17
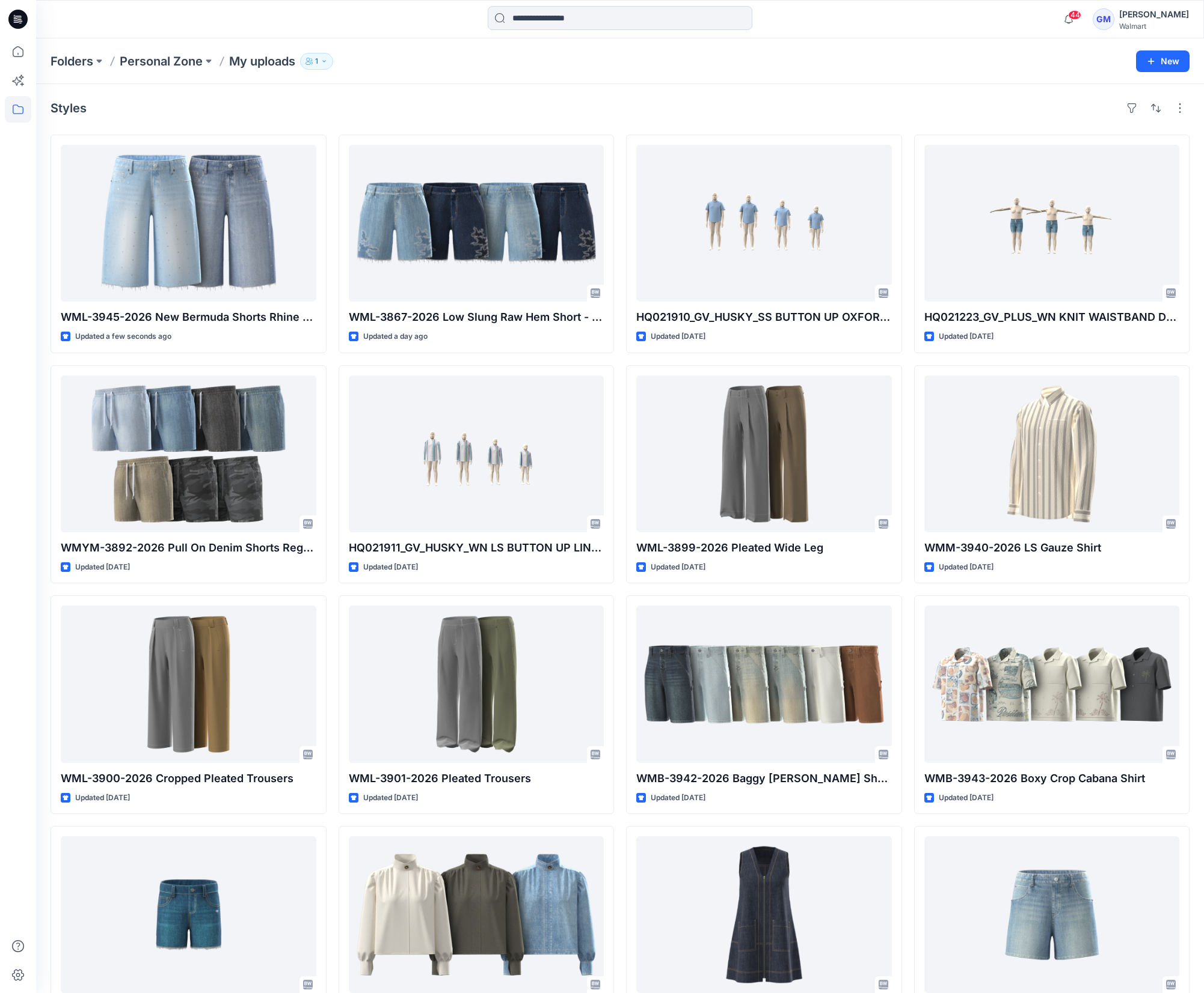
click at [668, 98] on div "Styles" at bounding box center [619, 108] width 1139 height 20
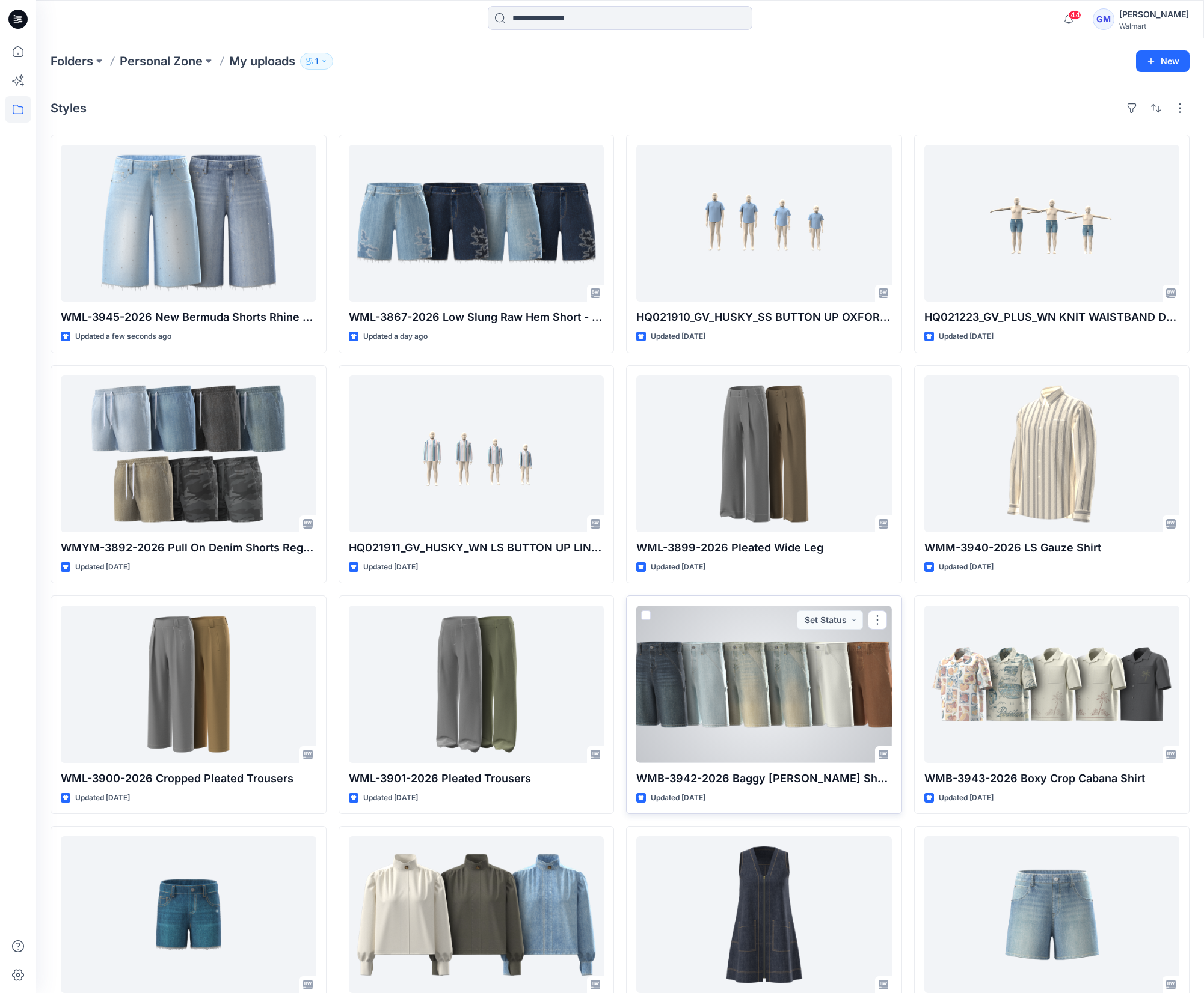
click at [780, 679] on div at bounding box center [763, 683] width 255 height 157
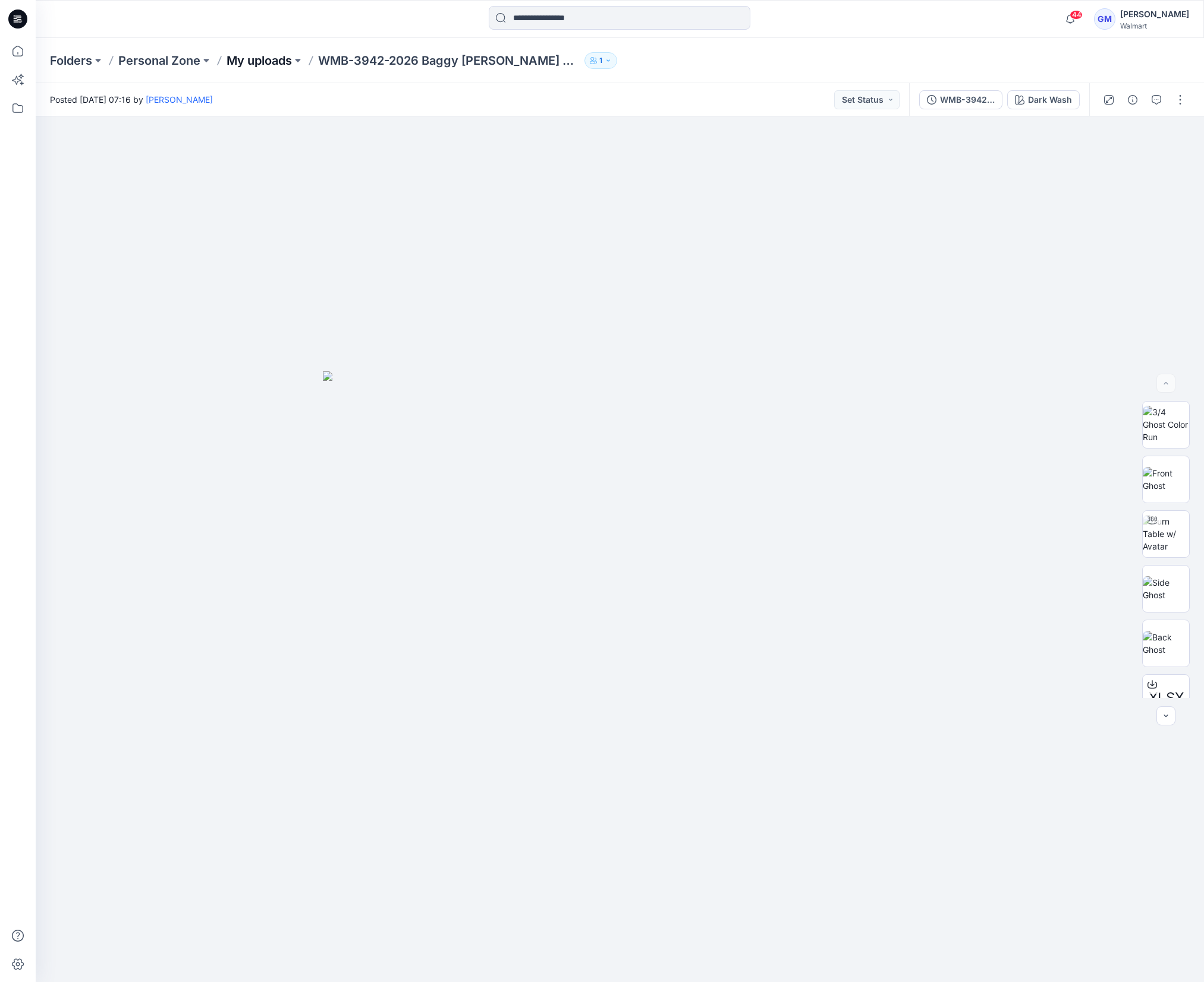
click at [276, 60] on p "My uploads" at bounding box center [259, 60] width 65 height 17
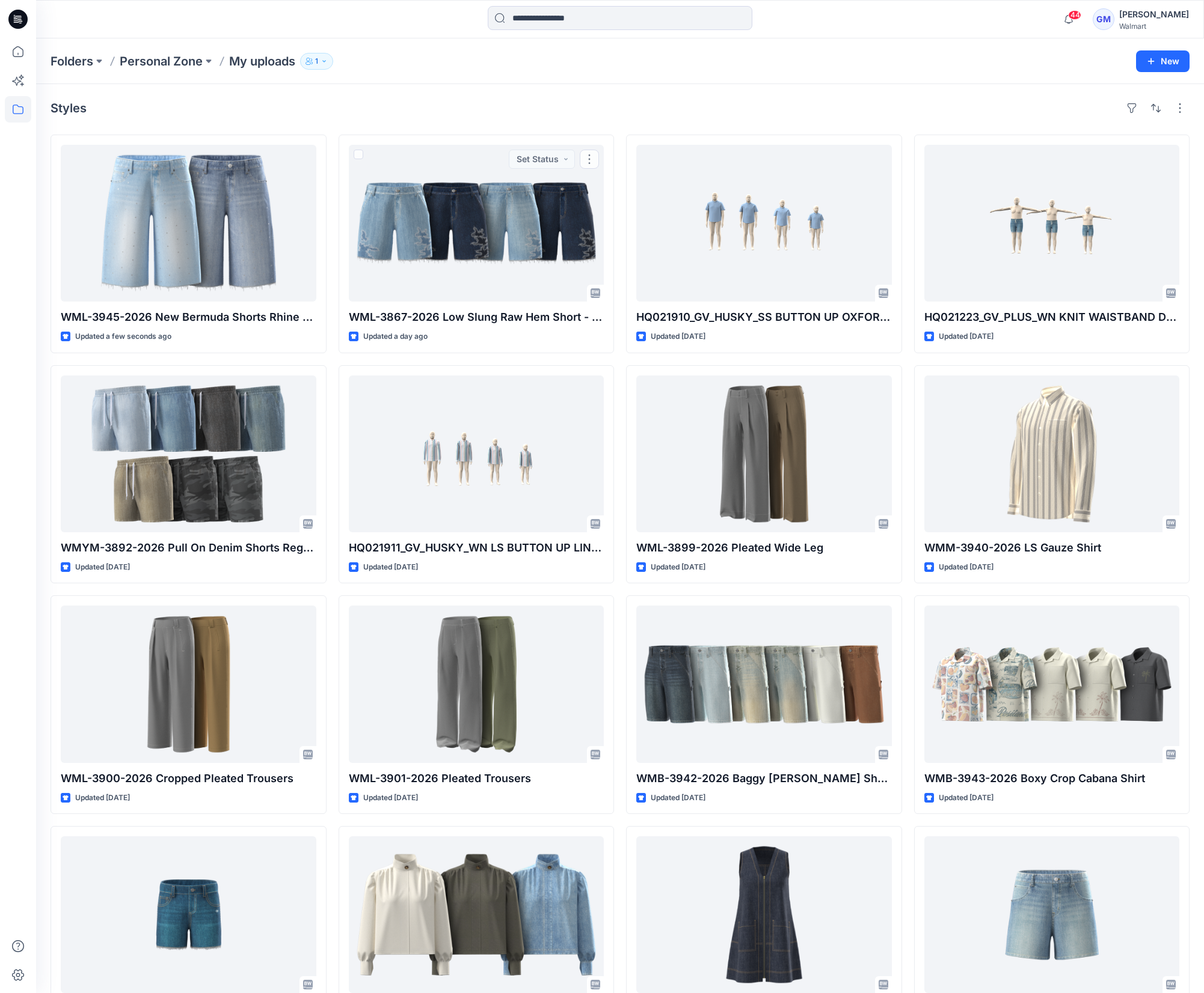
click at [475, 119] on div "Styles WML-3945-2026 New Bermuda Shorts Rhine Stones Updated a few seconds ago …" at bounding box center [619, 824] width 1167 height 1480
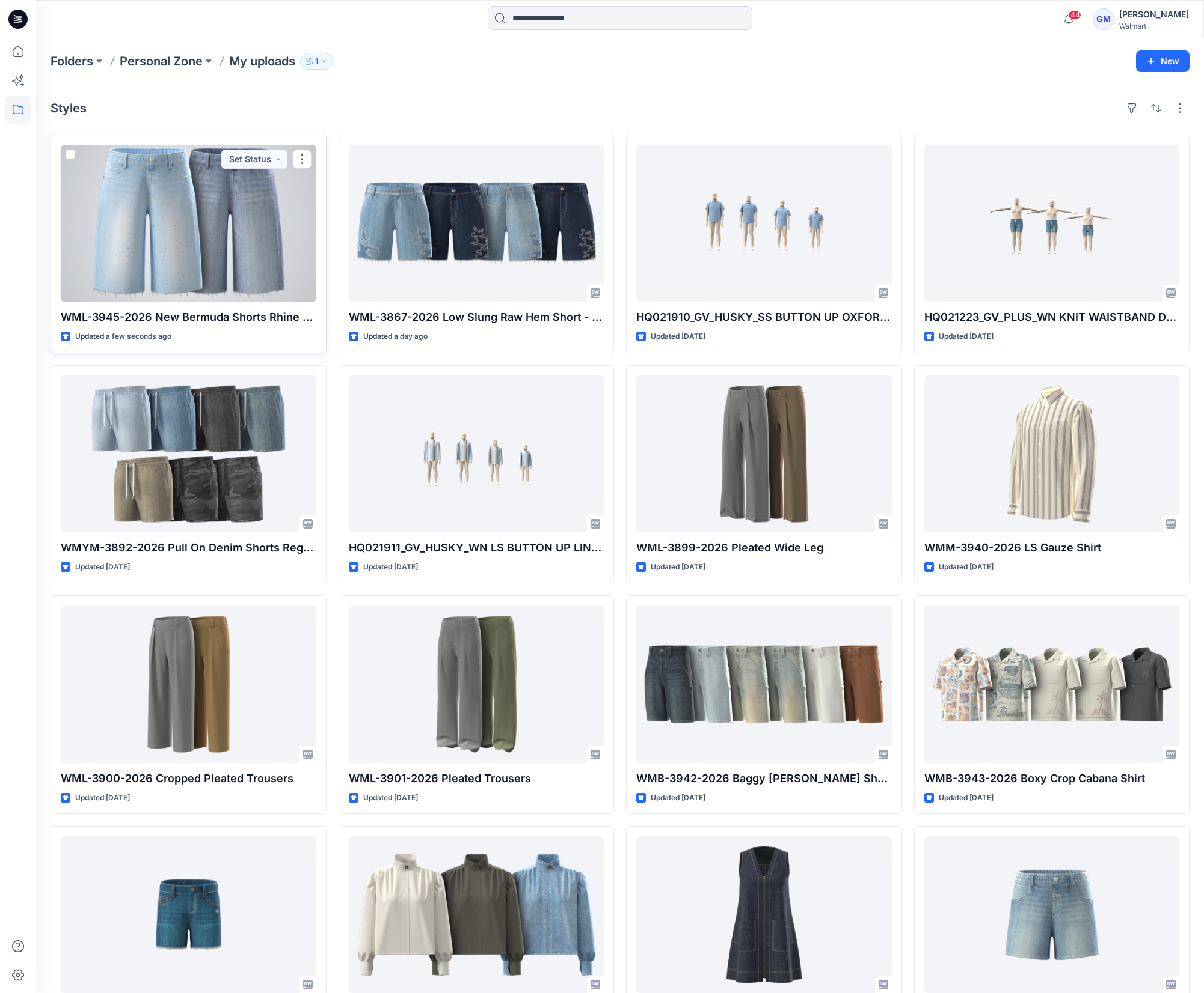
click at [205, 245] on div at bounding box center [189, 223] width 255 height 157
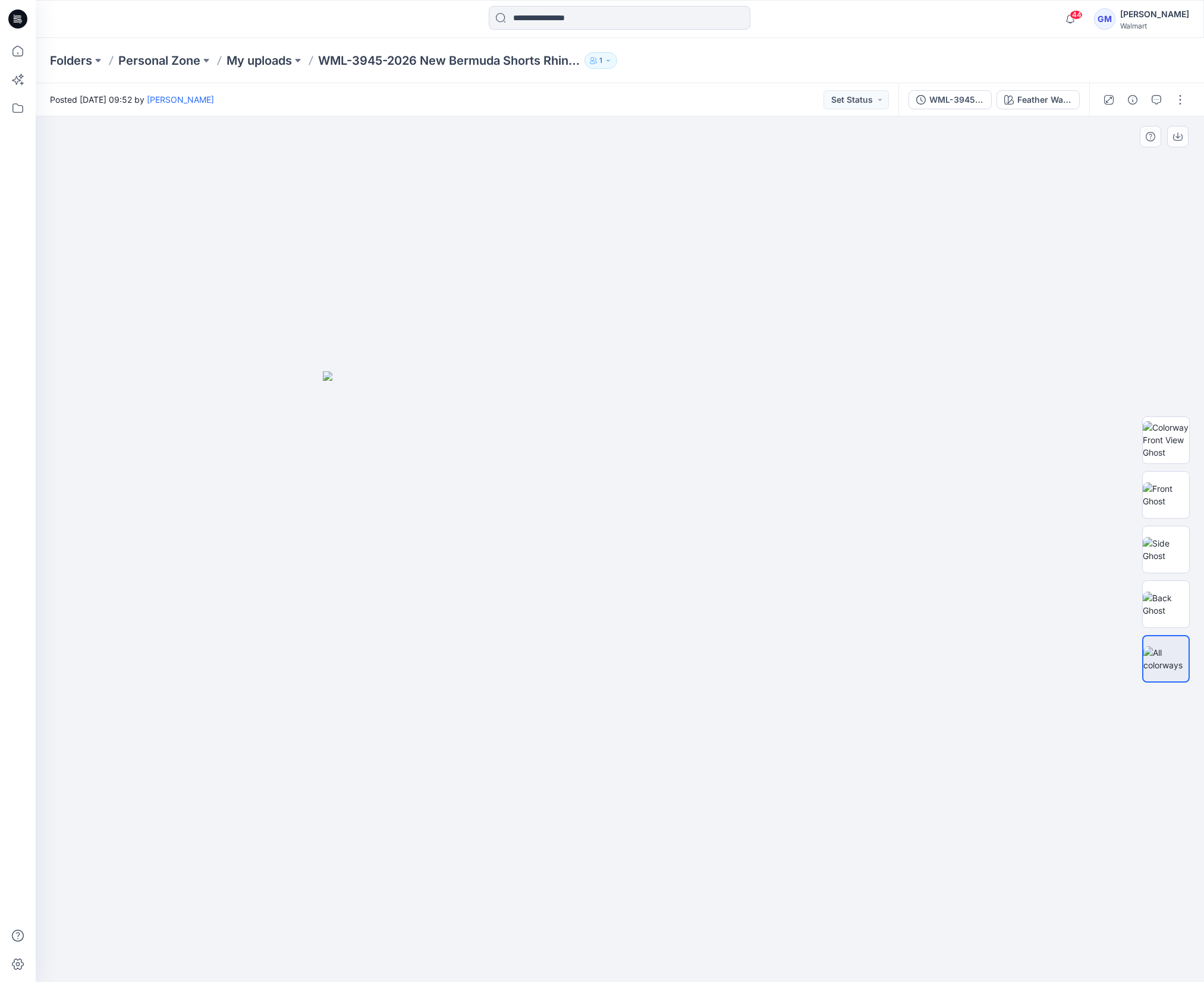
click at [668, 633] on img at bounding box center [620, 677] width 595 height 612
click at [1169, 506] on img at bounding box center [1165, 494] width 47 height 25
click at [942, 842] on div at bounding box center [619, 549] width 1168 height 865
click at [1044, 101] on div "Feather Wash" at bounding box center [1044, 100] width 55 height 13
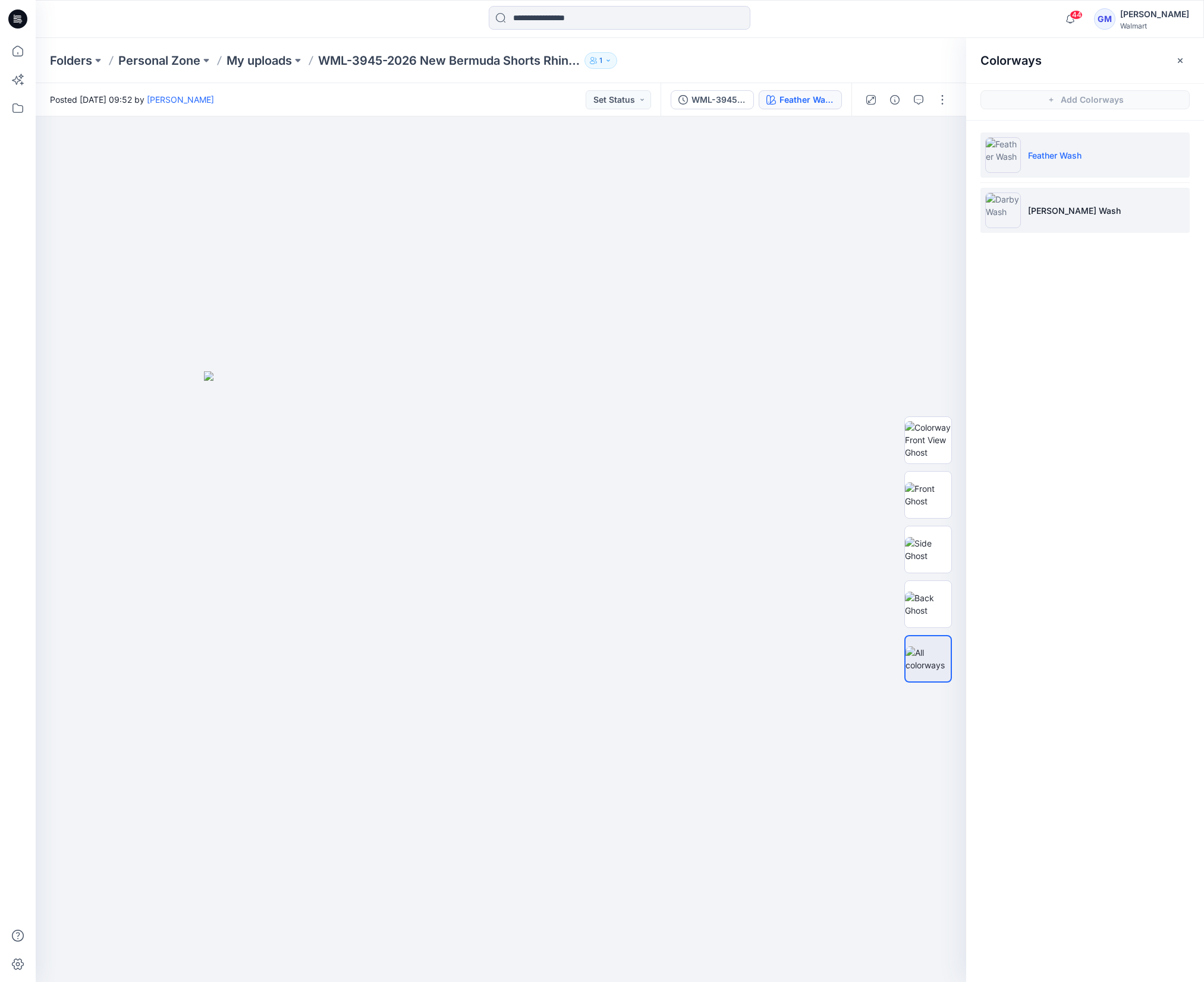
click at [1055, 207] on p "Darby Wash" at bounding box center [1074, 211] width 92 height 13
click at [1087, 148] on li "Feather Wash" at bounding box center [1084, 155] width 209 height 45
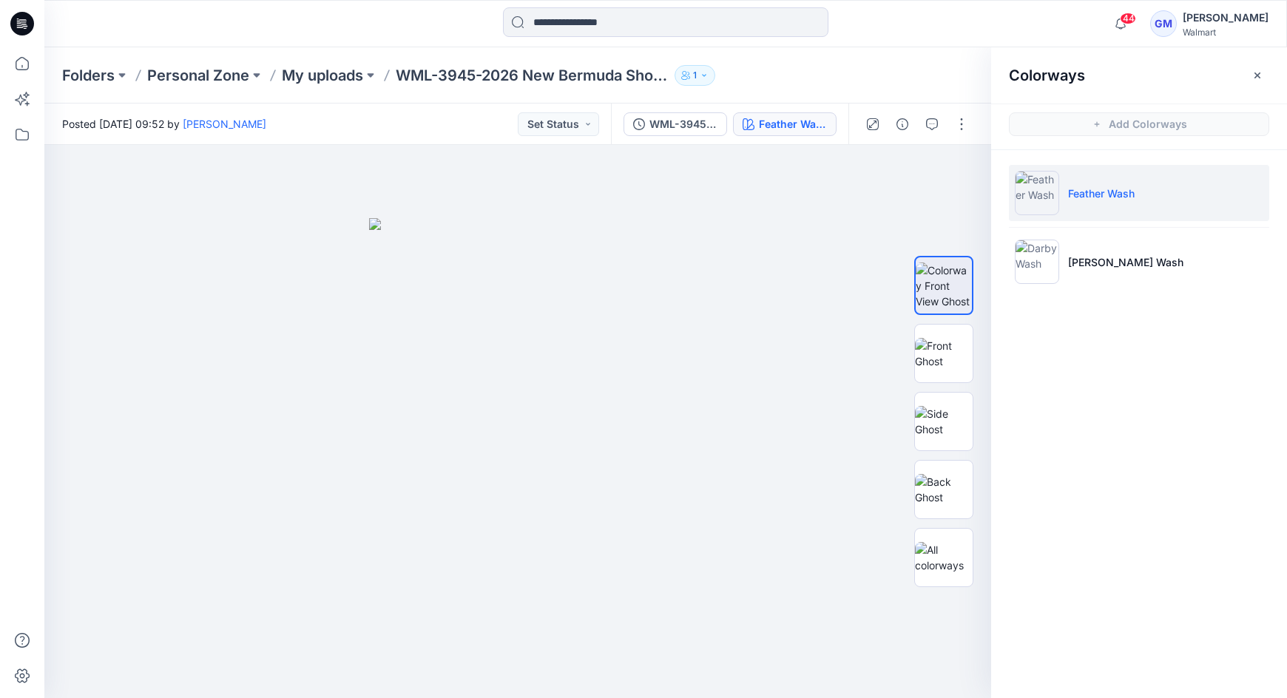
click at [1127, 416] on div "Colorways Add Colorways Feather Wash Darby Wash" at bounding box center [1139, 372] width 296 height 651
click at [1094, 268] on p "[PERSON_NAME] Wash" at bounding box center [1125, 262] width 115 height 16
click at [1107, 195] on p "Feather Wash" at bounding box center [1101, 194] width 67 height 16
click at [1117, 266] on p "[PERSON_NAME] Wash" at bounding box center [1125, 262] width 115 height 16
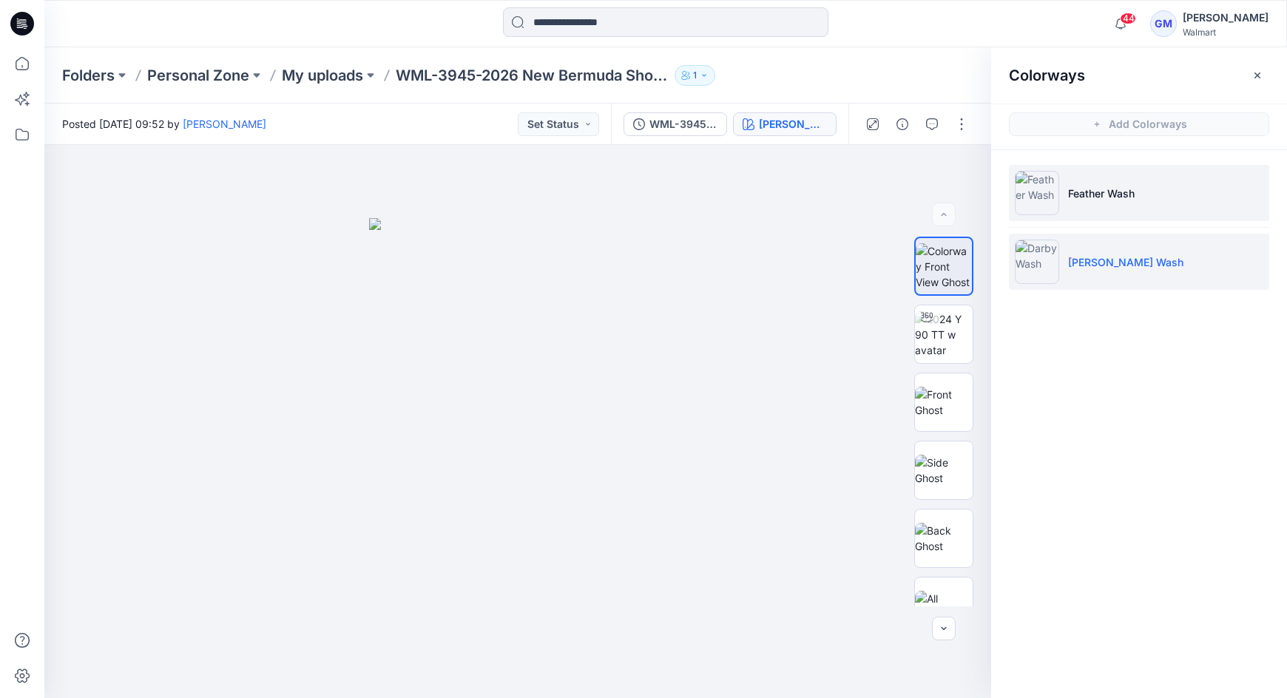
click at [1129, 193] on p "Feather Wash" at bounding box center [1101, 194] width 67 height 16
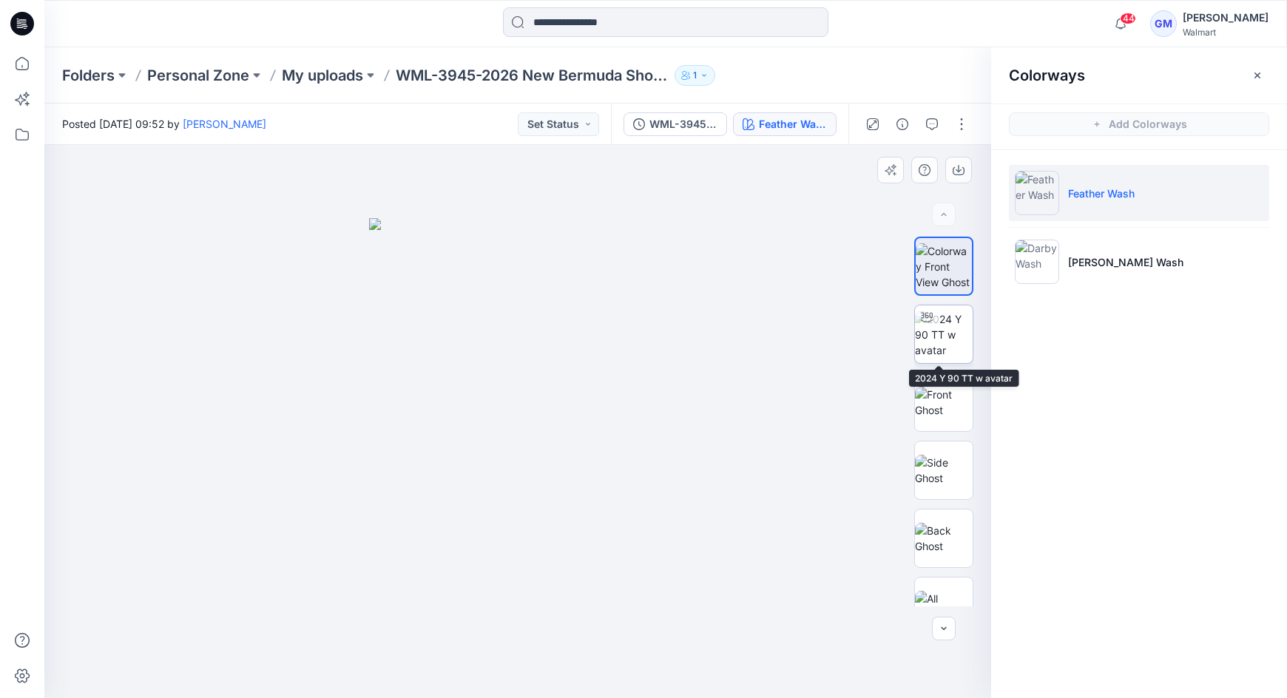
click at [927, 325] on div at bounding box center [927, 317] width 24 height 24
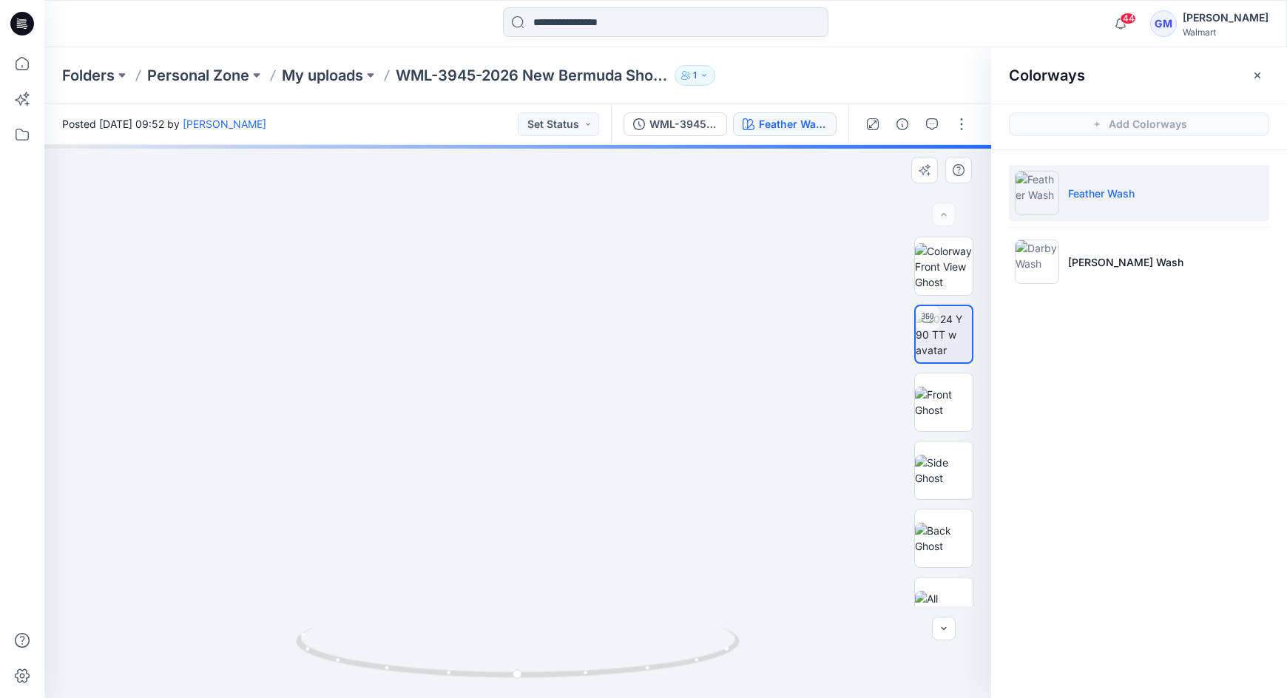
drag, startPoint x: 616, startPoint y: 549, endPoint x: 655, endPoint y: 291, distance: 260.3
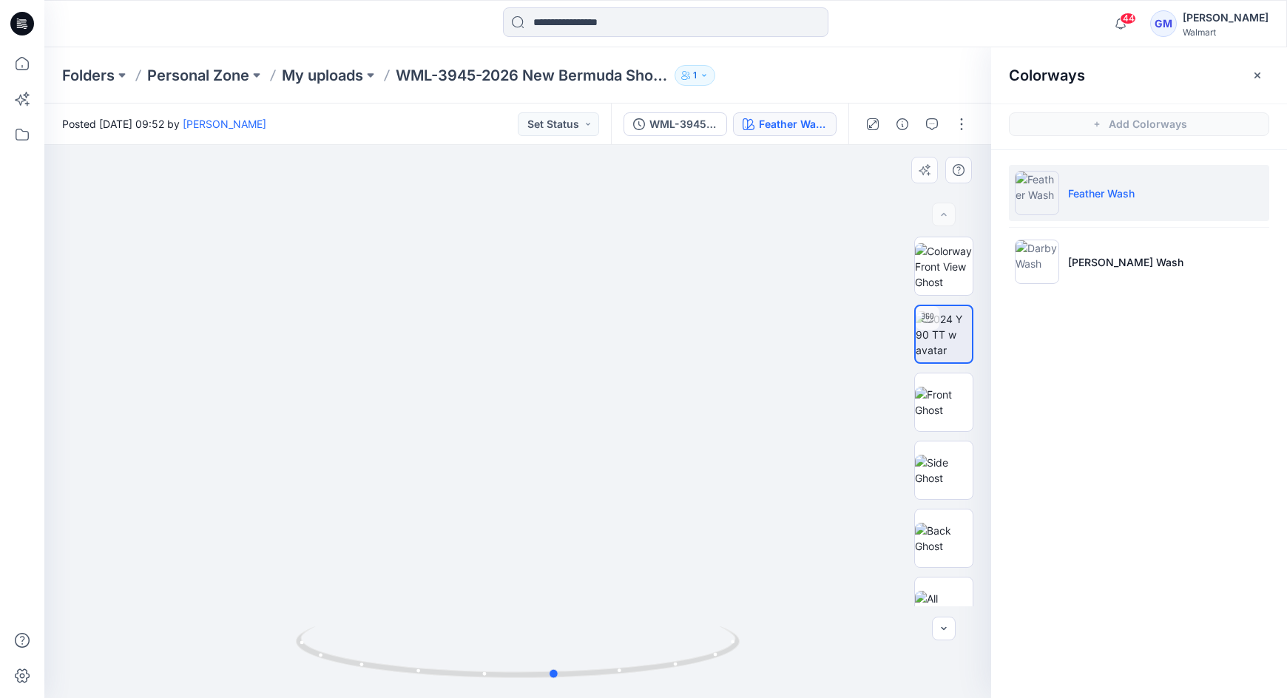
drag, startPoint x: 662, startPoint y: 675, endPoint x: 255, endPoint y: 675, distance: 406.7
click at [255, 675] on div at bounding box center [517, 421] width 947 height 553
click at [1086, 270] on li "[PERSON_NAME] Wash" at bounding box center [1139, 262] width 260 height 56
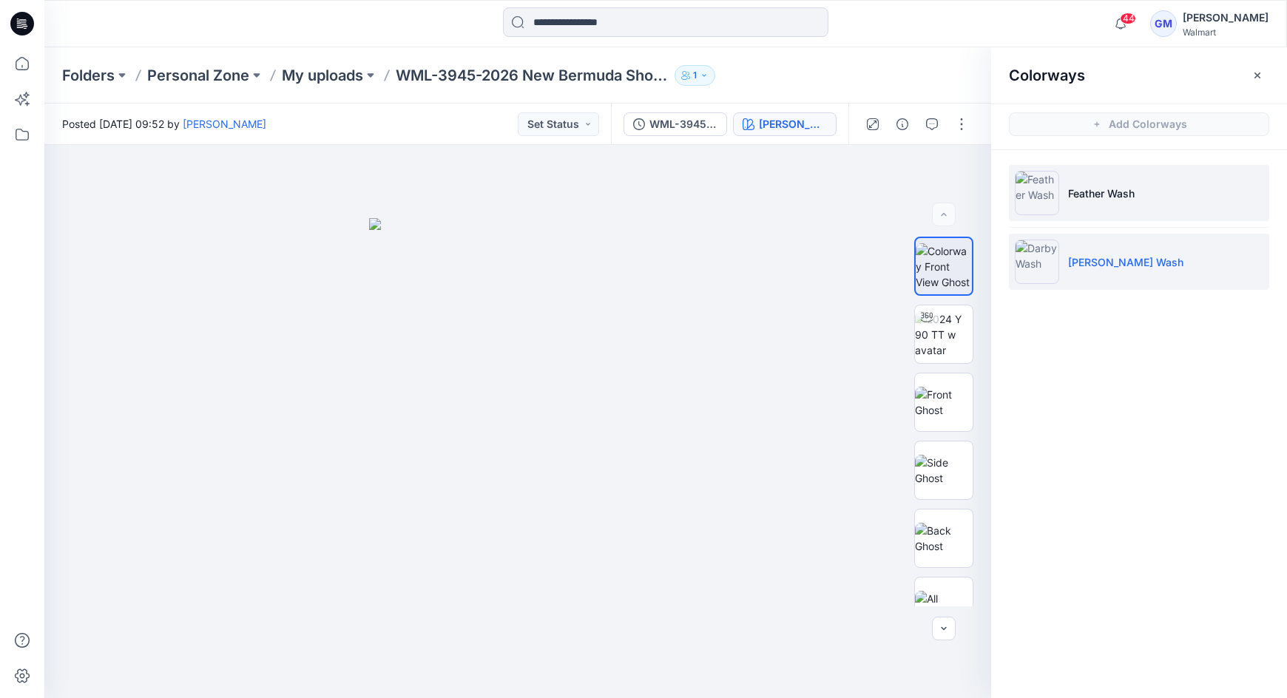
click at [1094, 197] on p "Feather Wash" at bounding box center [1101, 194] width 67 height 16
click at [1093, 191] on p "Feather Wash" at bounding box center [1101, 194] width 67 height 16
click at [1123, 267] on p "[PERSON_NAME] Wash" at bounding box center [1125, 262] width 115 height 16
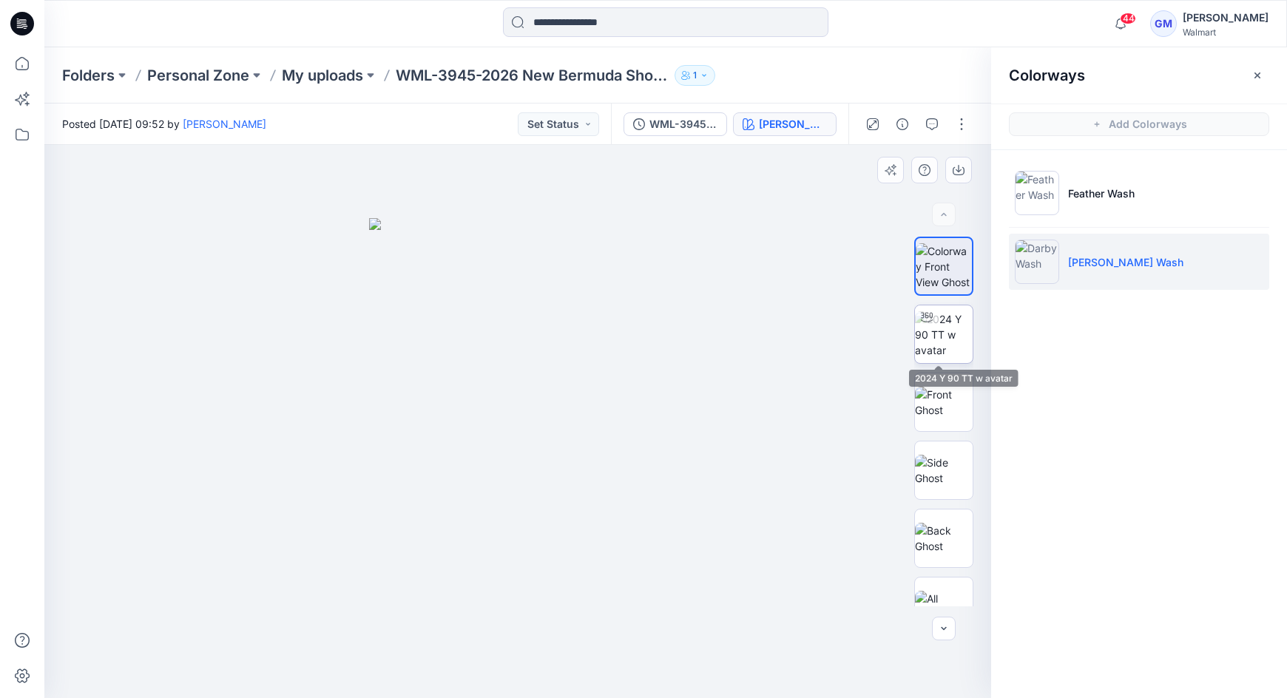
click at [941, 335] on img at bounding box center [944, 334] width 58 height 47
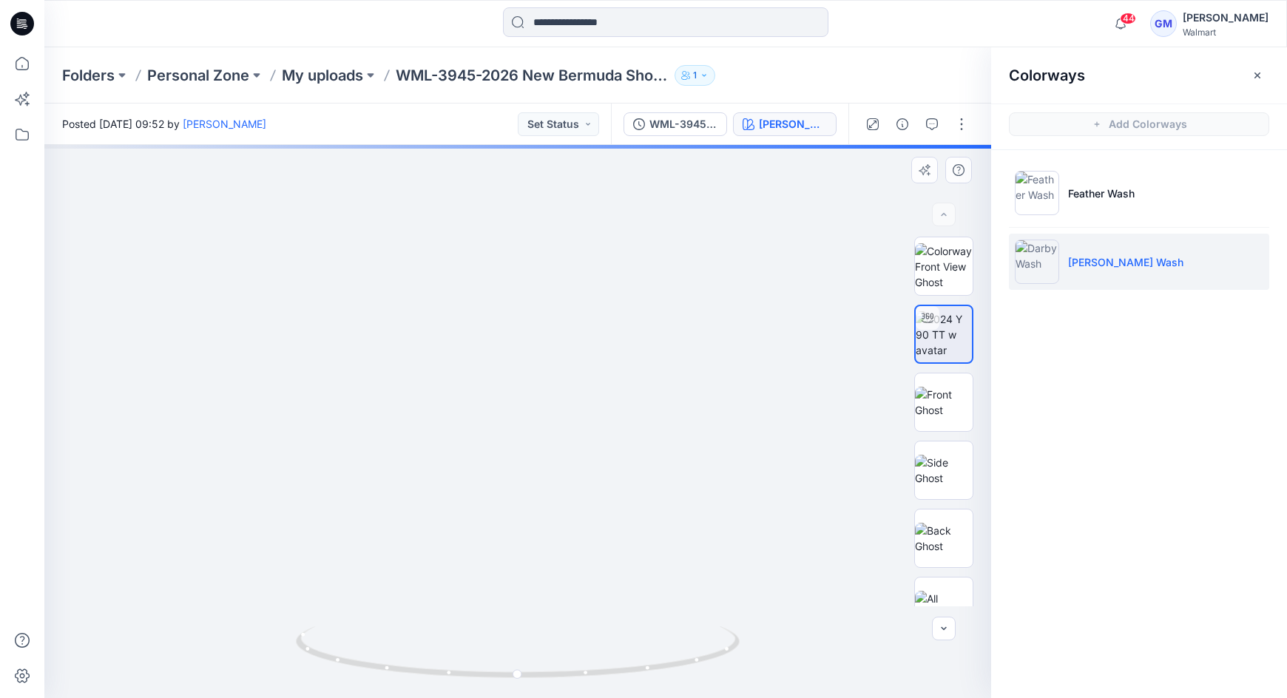
drag, startPoint x: 711, startPoint y: 581, endPoint x: 711, endPoint y: 380, distance: 200.4
drag, startPoint x: 718, startPoint y: 497, endPoint x: 730, endPoint y: 405, distance: 92.5
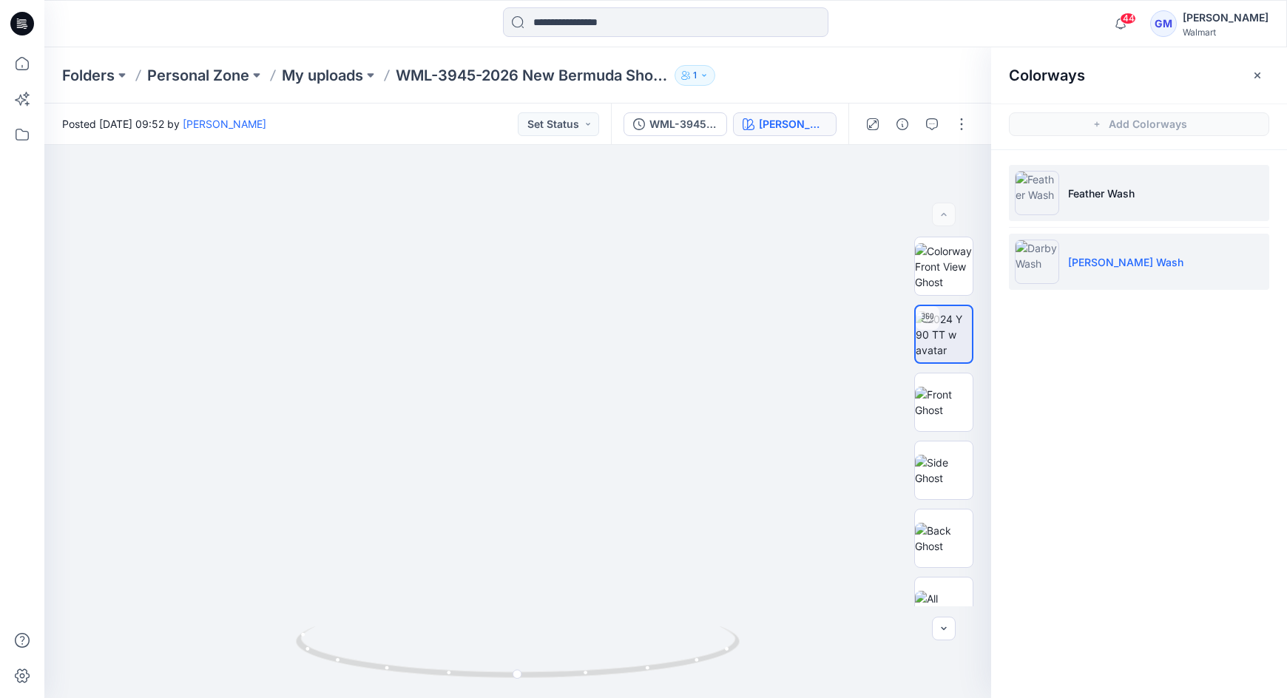
click at [1132, 194] on p "Feather Wash" at bounding box center [1101, 194] width 67 height 16
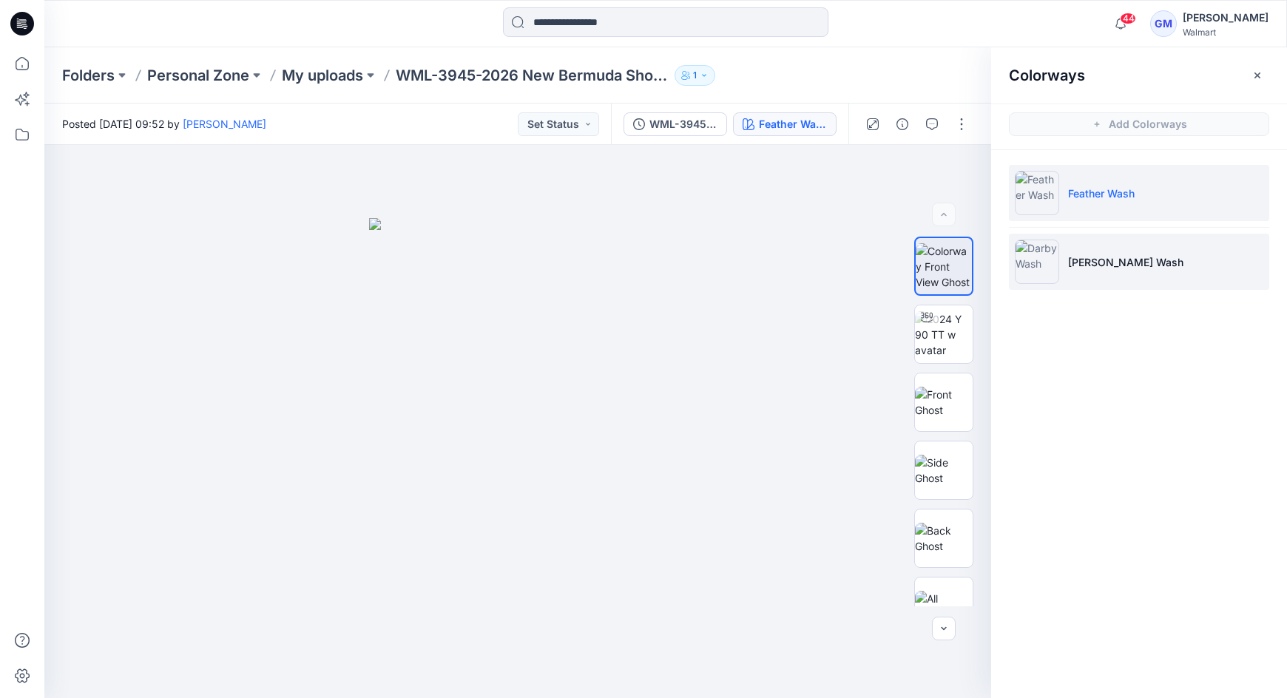
click at [1101, 262] on p "[PERSON_NAME] Wash" at bounding box center [1125, 262] width 115 height 16
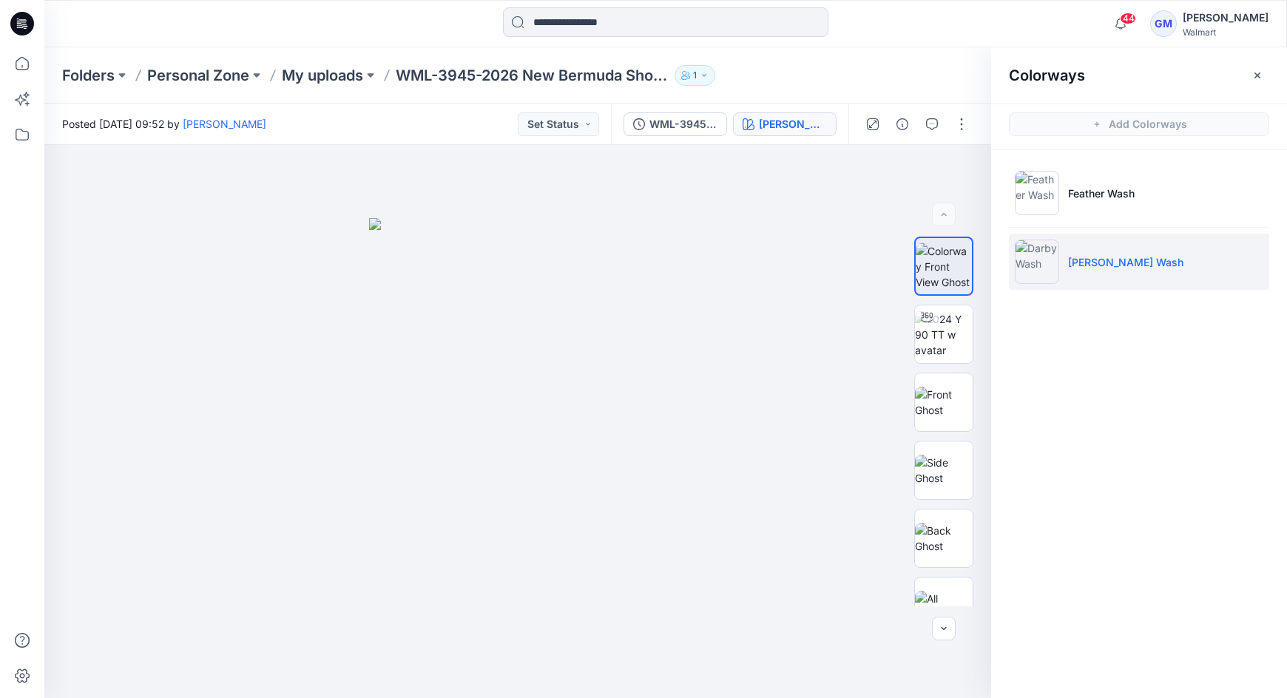
click at [1173, 478] on div "Colorways Add Colorways Feather Wash Darby Wash" at bounding box center [1139, 372] width 296 height 651
drag, startPoint x: 1180, startPoint y: 507, endPoint x: 1180, endPoint y: 484, distance: 22.9
click at [1180, 507] on div "Colorways Add Colorways Feather Wash Darby Wash" at bounding box center [1139, 372] width 296 height 651
click at [966, 126] on button "button" at bounding box center [962, 124] width 24 height 24
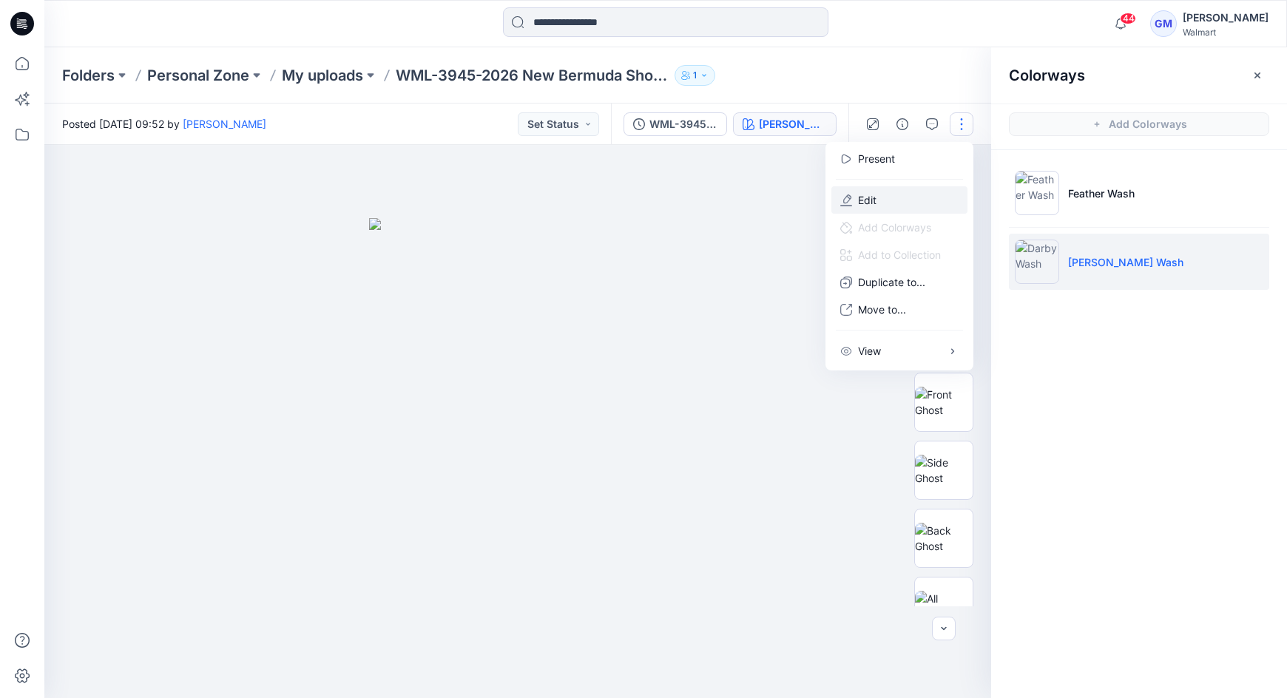
click at [915, 195] on button "Edit" at bounding box center [899, 199] width 136 height 27
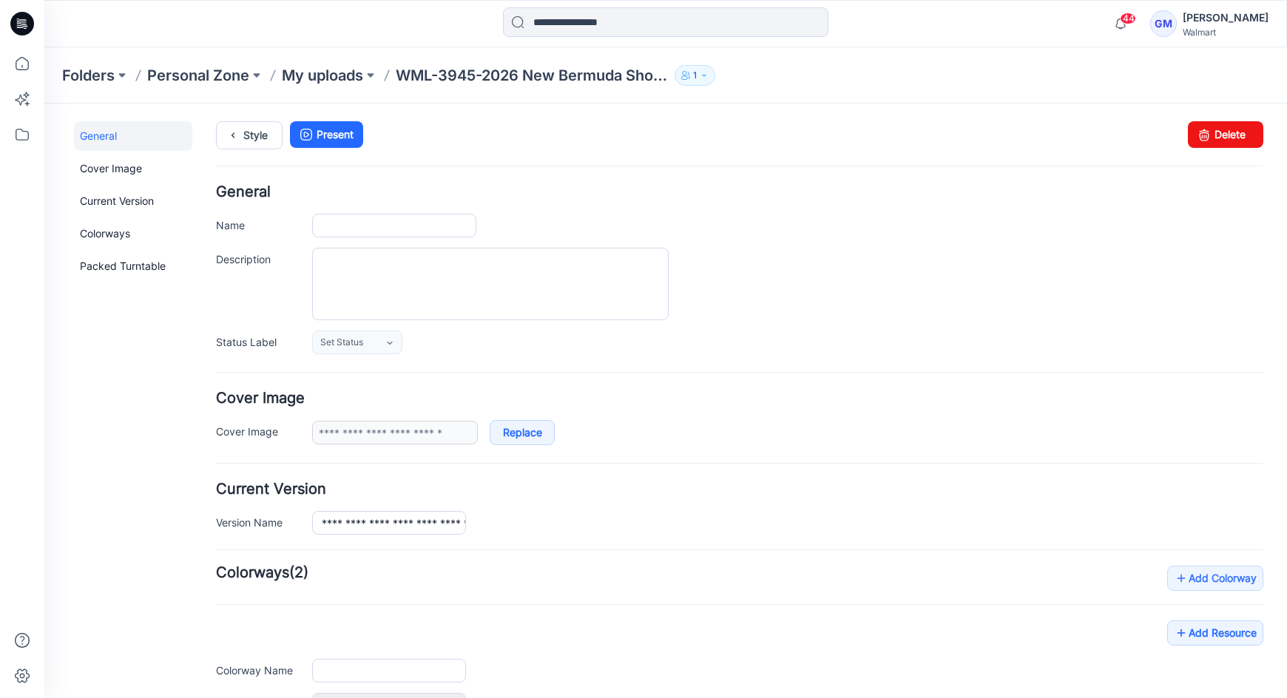
type input "**********"
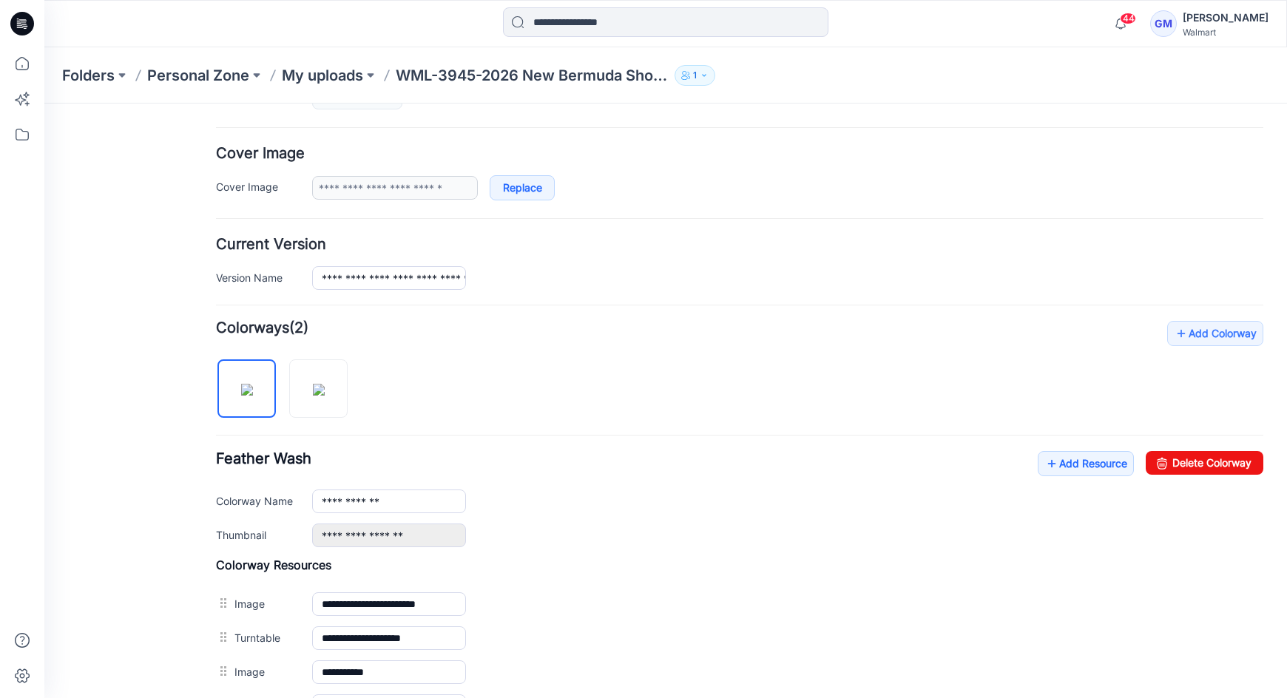
scroll to position [333, 0]
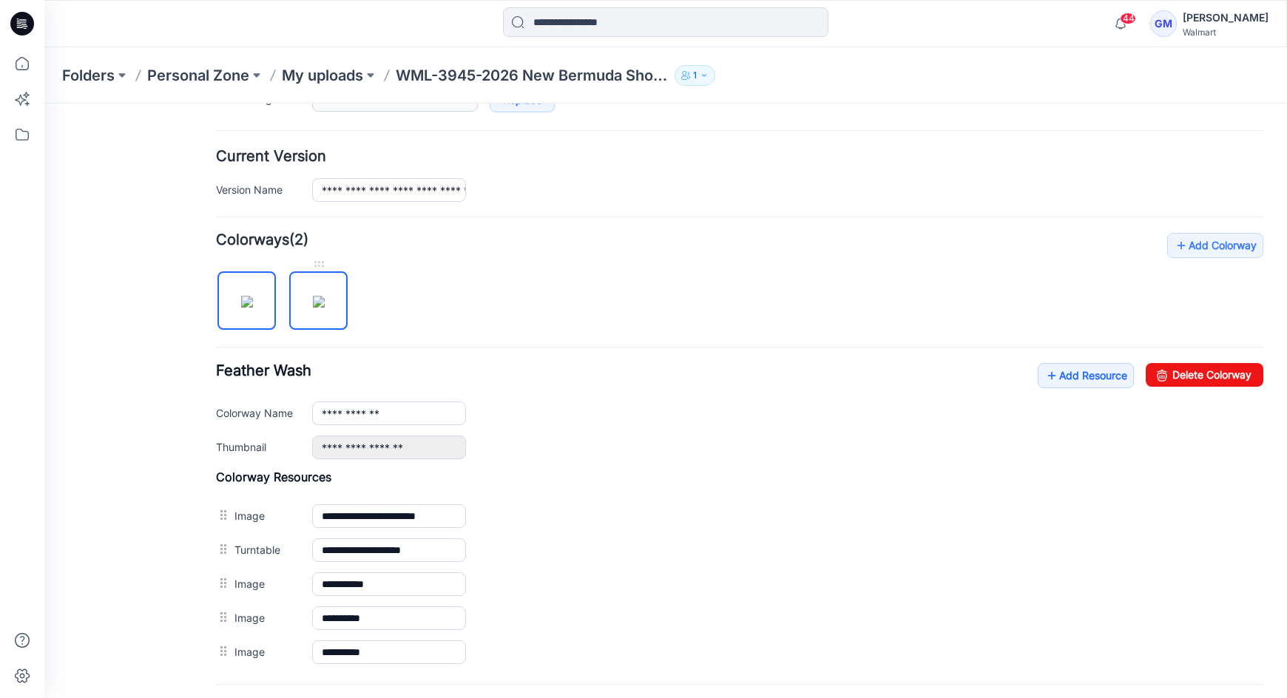
click at [313, 308] on img at bounding box center [319, 302] width 12 height 12
drag, startPoint x: 1148, startPoint y: 368, endPoint x: 766, endPoint y: 198, distance: 418.5
click at [1151, 368] on icon at bounding box center [1161, 375] width 21 height 24
type input "**********"
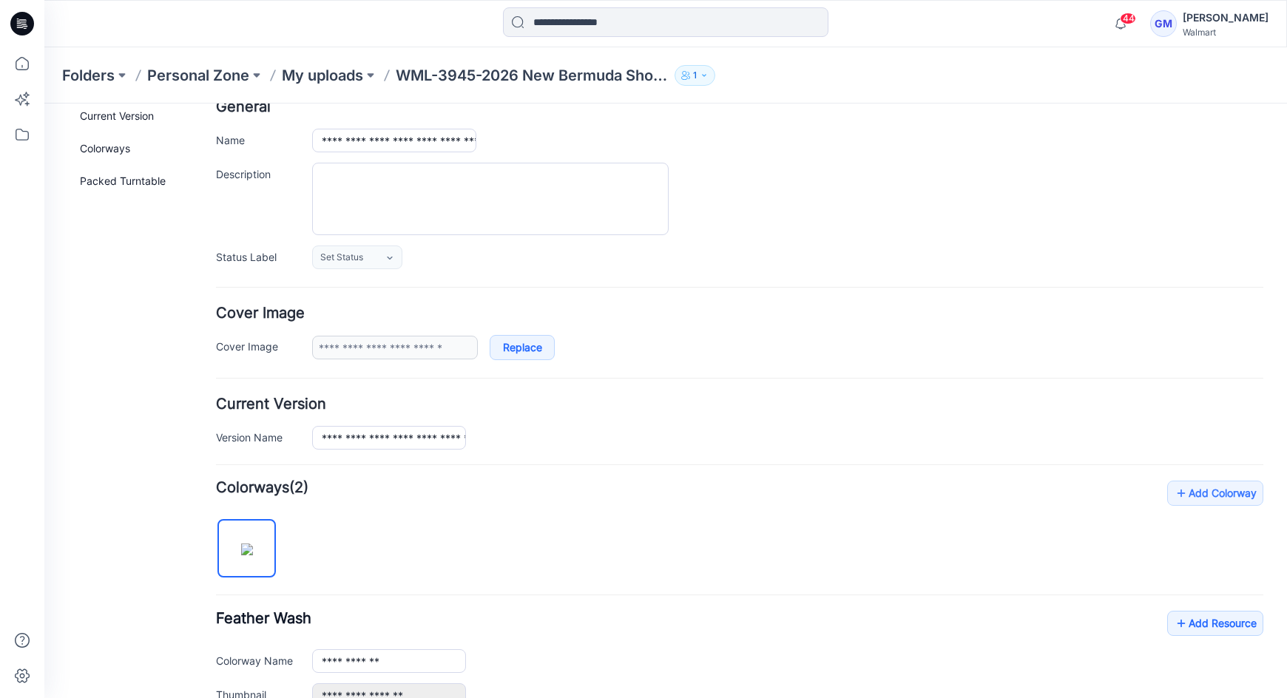
scroll to position [0, 0]
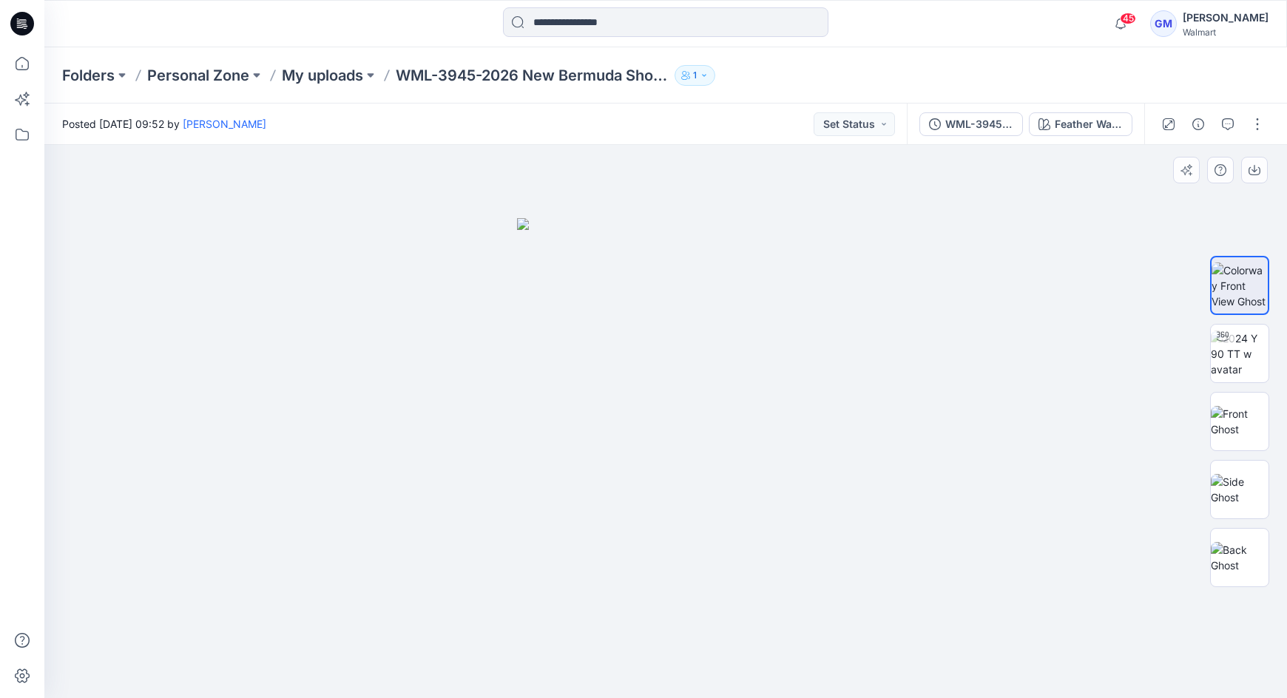
click at [944, 470] on div at bounding box center [665, 421] width 1242 height 553
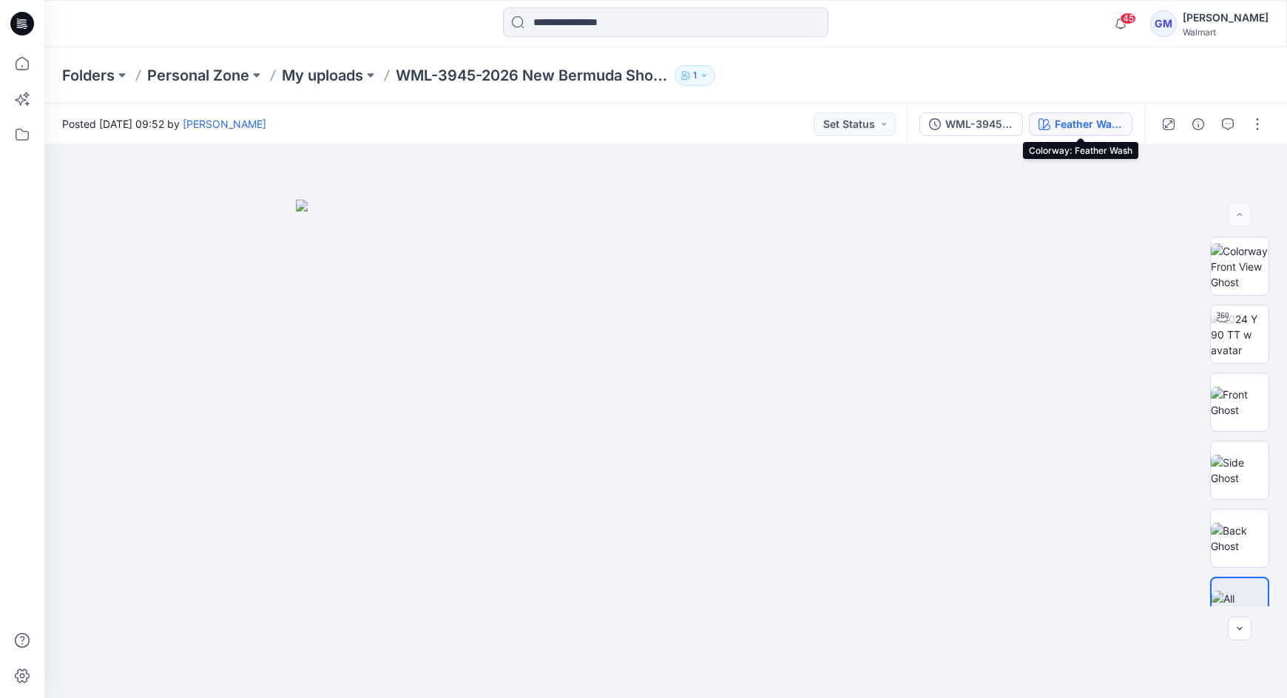
click at [1058, 133] on button "Feather Wash" at bounding box center [1081, 124] width 104 height 24
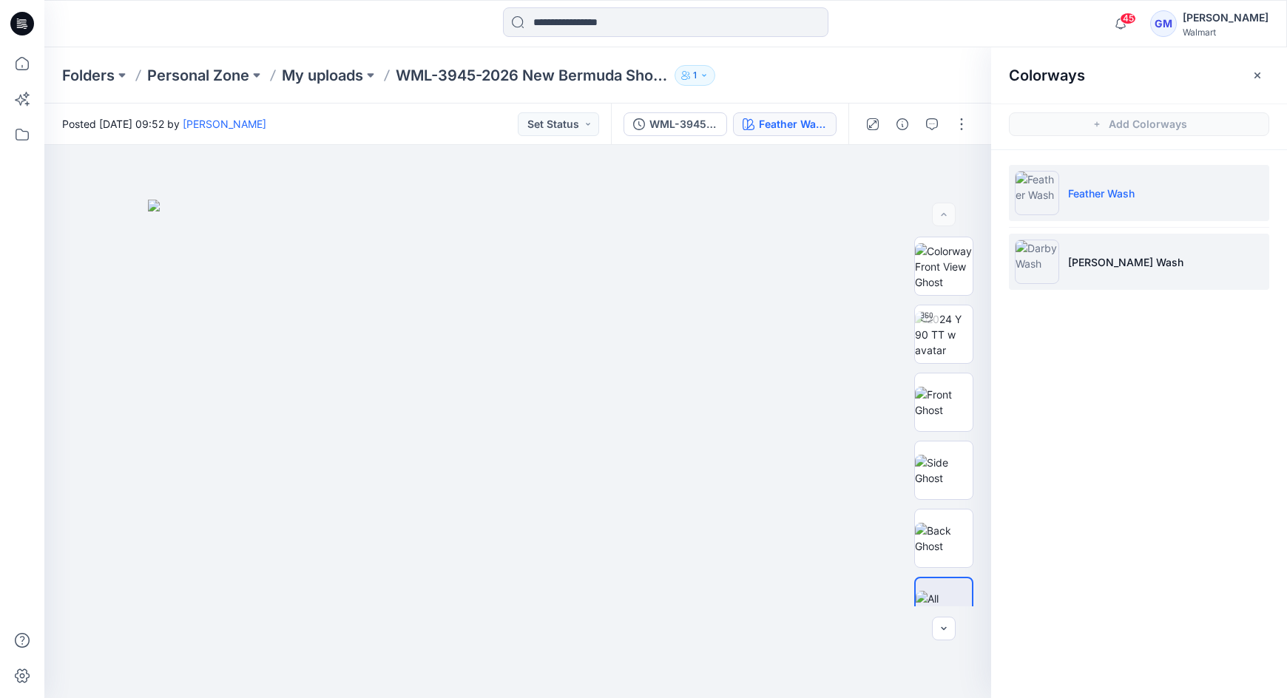
click at [1107, 257] on p "[PERSON_NAME] Wash" at bounding box center [1125, 262] width 115 height 16
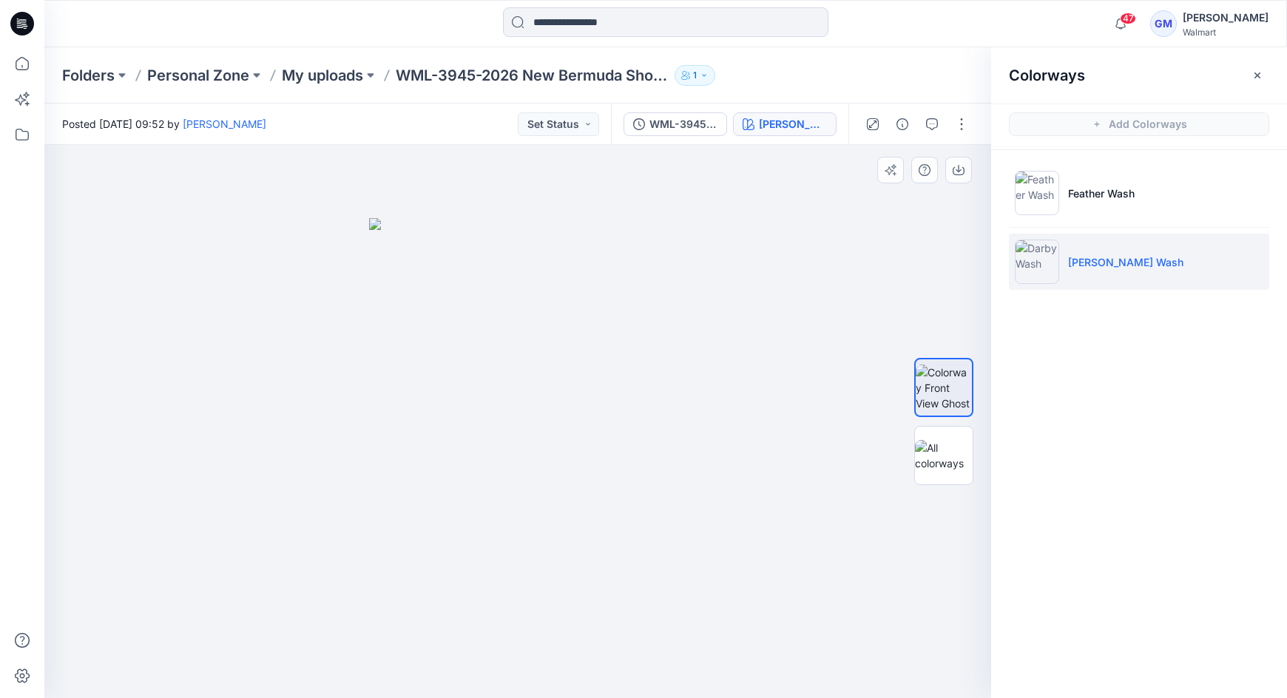
click at [694, 550] on div at bounding box center [517, 421] width 947 height 553
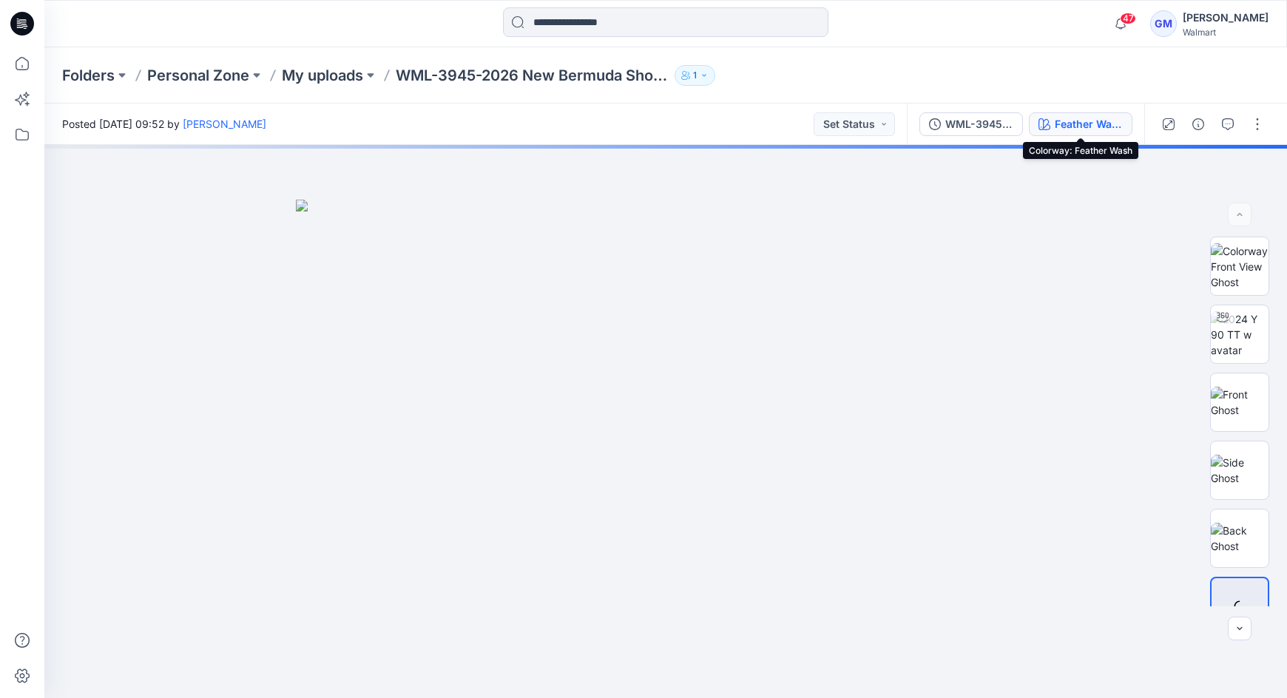
click at [1084, 128] on div "Feather Wash" at bounding box center [1089, 124] width 68 height 16
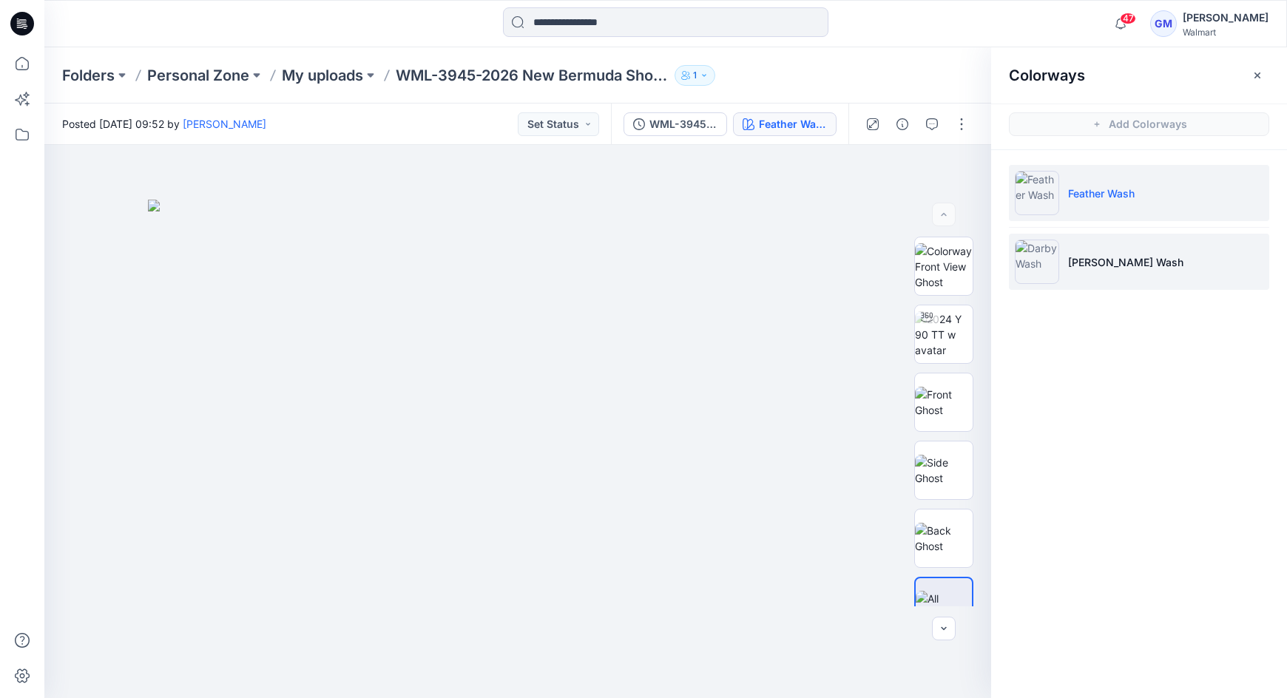
click at [1110, 259] on p "[PERSON_NAME] Wash" at bounding box center [1125, 262] width 115 height 16
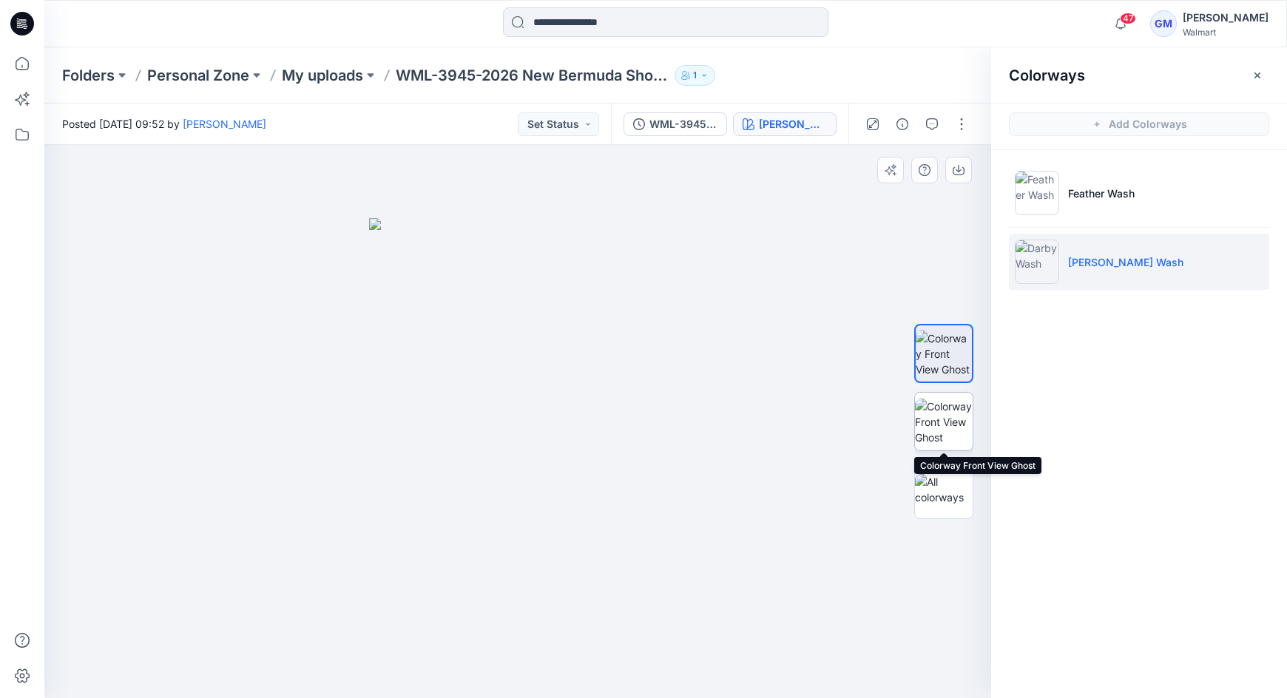
click at [954, 430] on img at bounding box center [944, 422] width 58 height 47
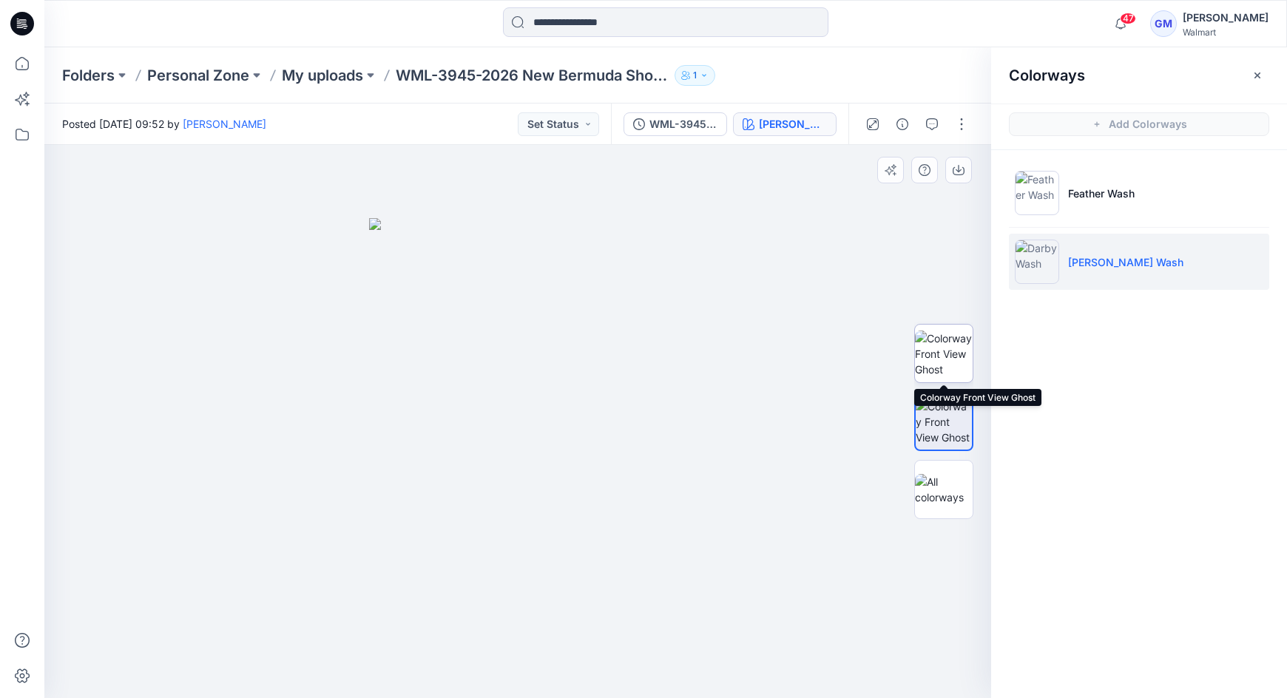
click at [944, 356] on img at bounding box center [944, 354] width 58 height 47
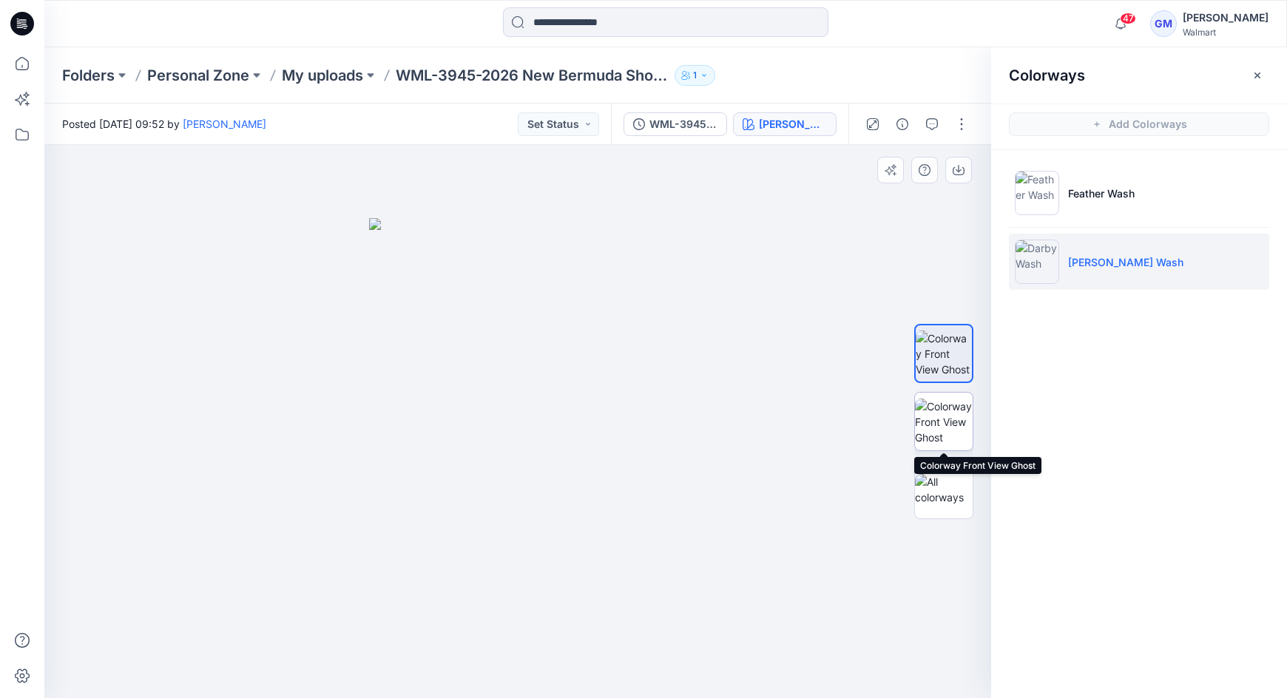
click at [954, 410] on img at bounding box center [944, 422] width 58 height 47
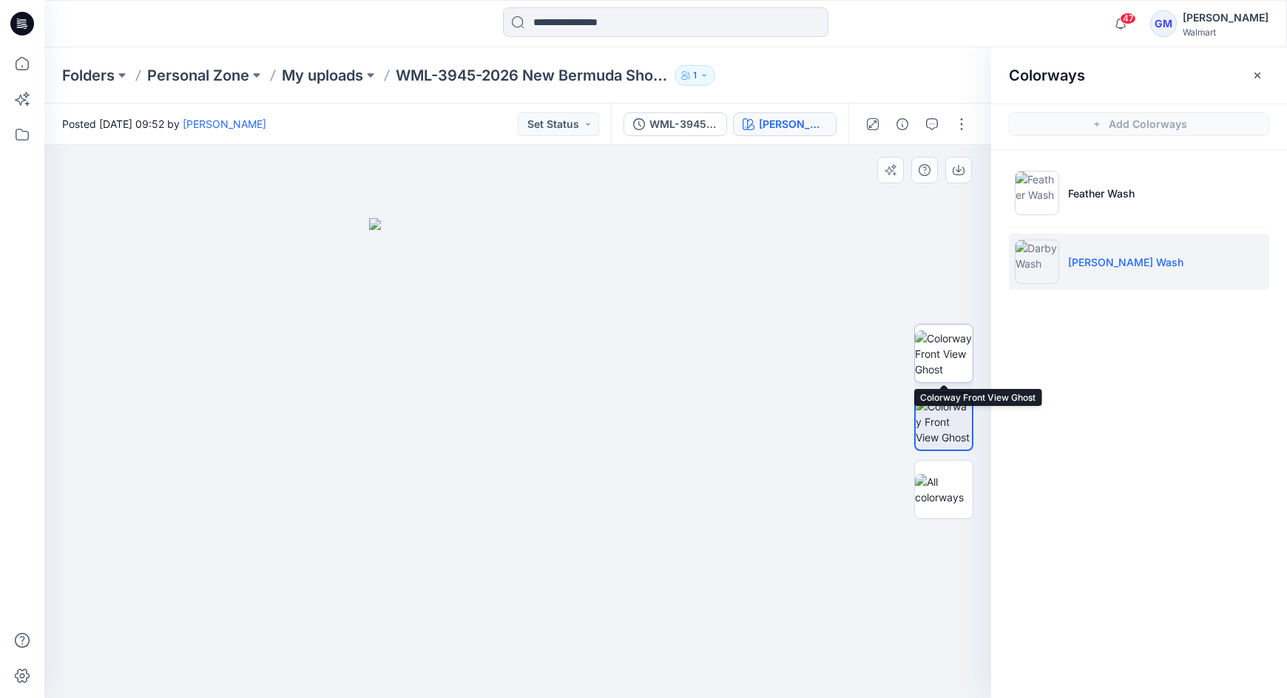
click at [957, 351] on img at bounding box center [944, 354] width 58 height 47
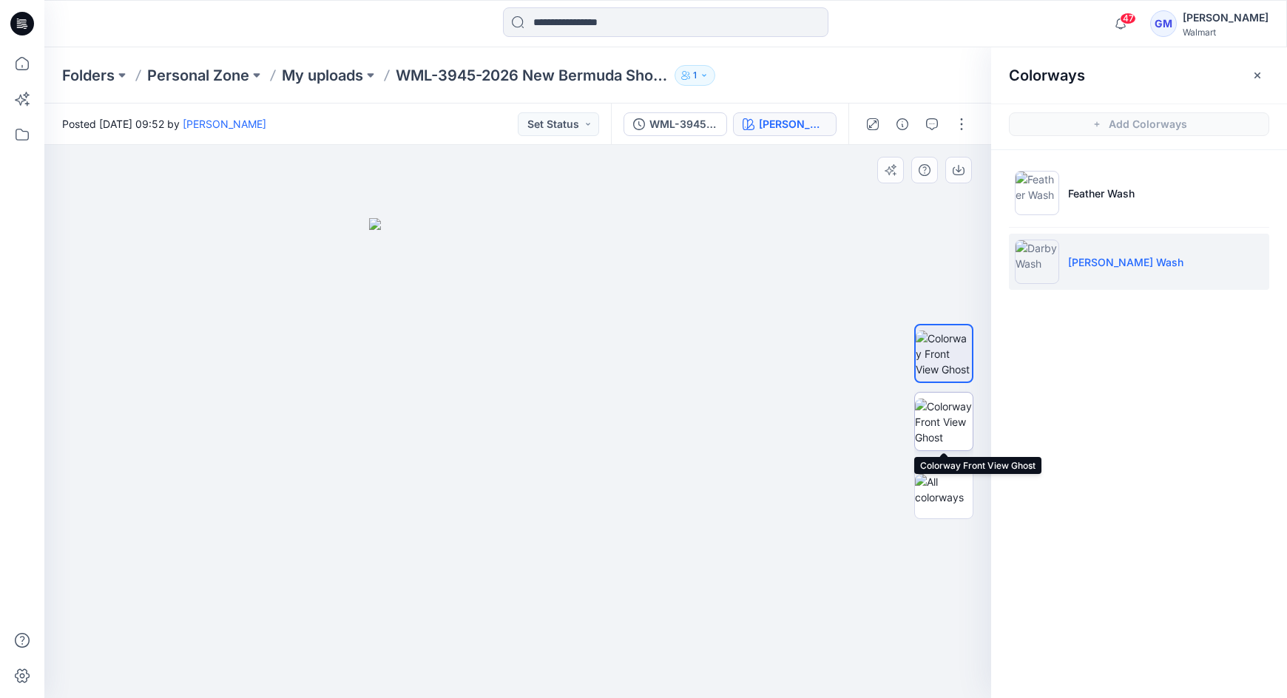
click at [962, 417] on img at bounding box center [944, 422] width 58 height 47
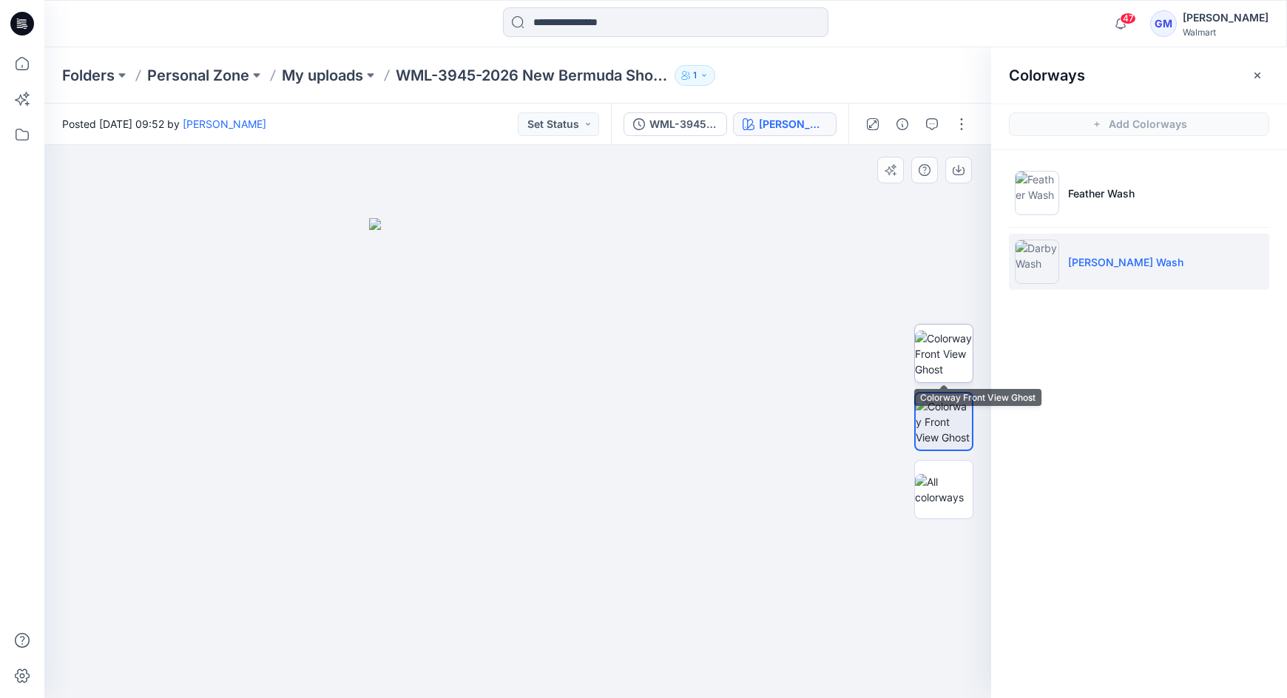
click at [953, 354] on img at bounding box center [944, 354] width 58 height 47
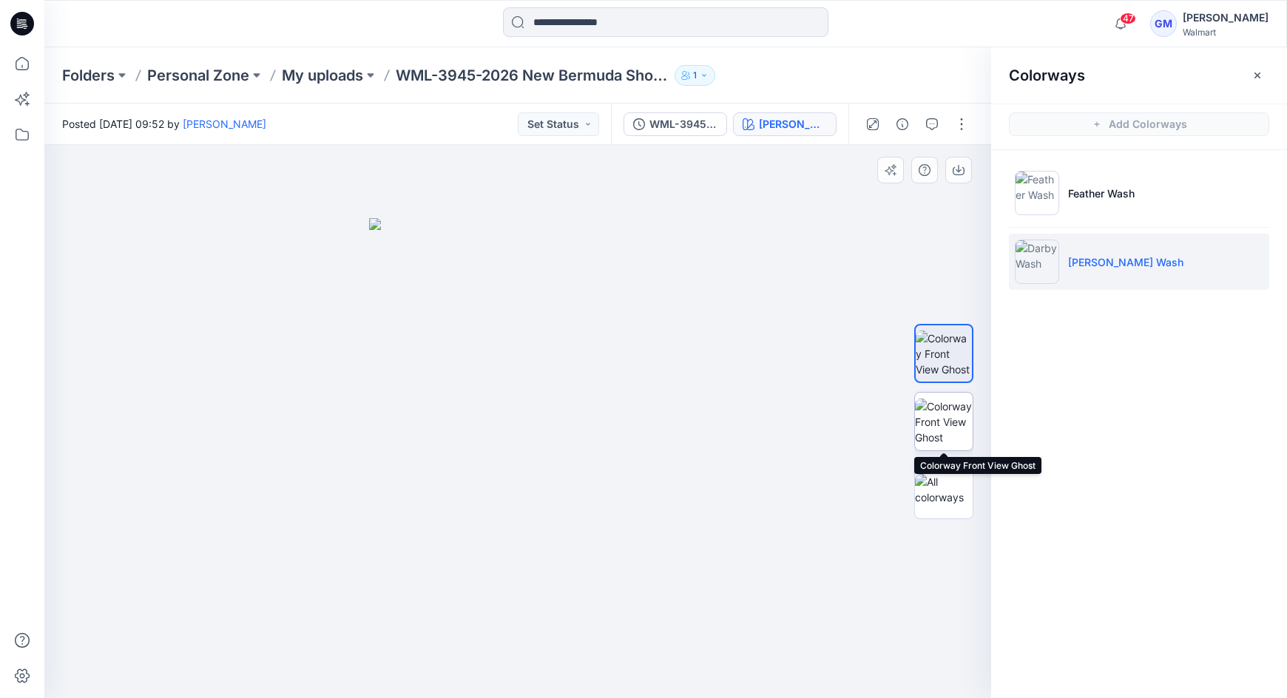
click at [961, 413] on img at bounding box center [944, 422] width 58 height 47
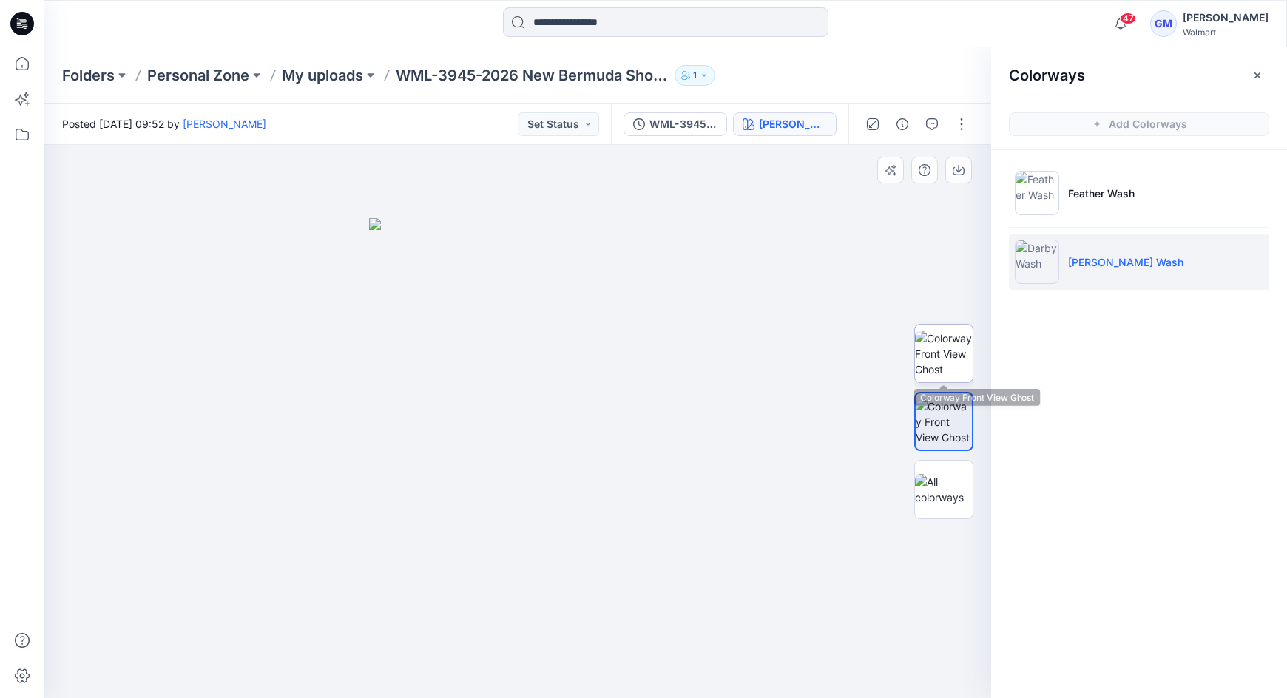
click at [942, 375] on img at bounding box center [944, 354] width 58 height 47
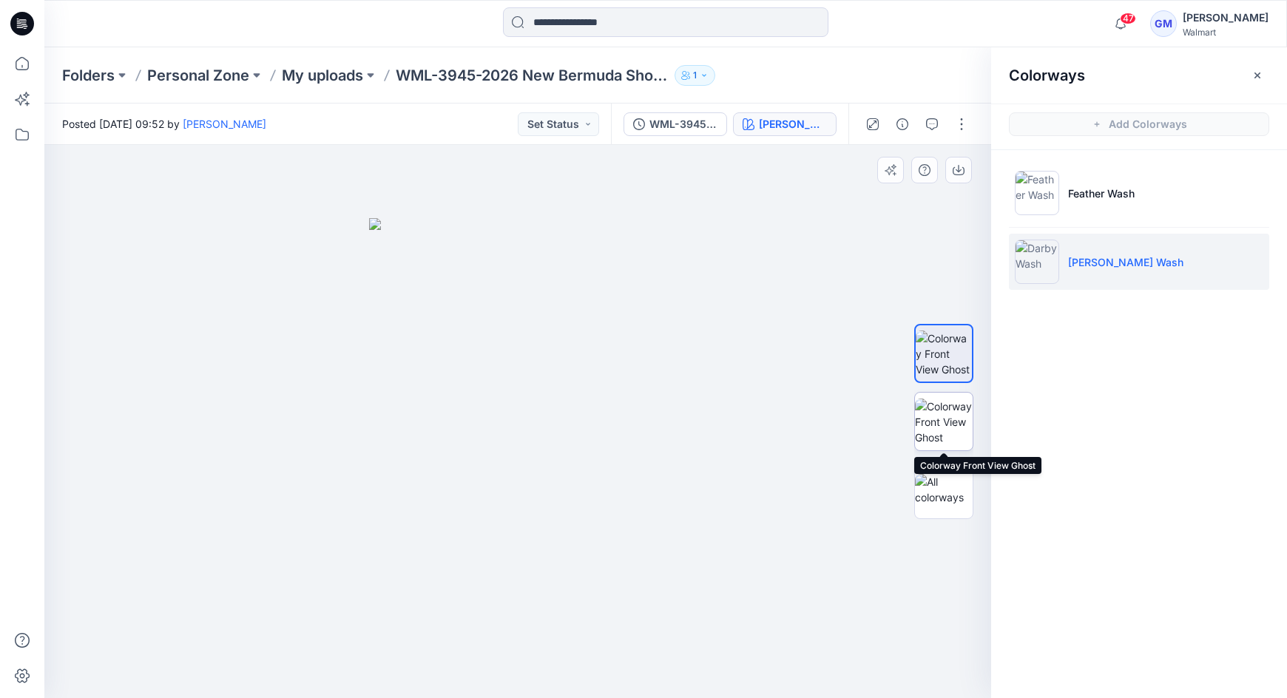
click at [946, 423] on img at bounding box center [944, 422] width 58 height 47
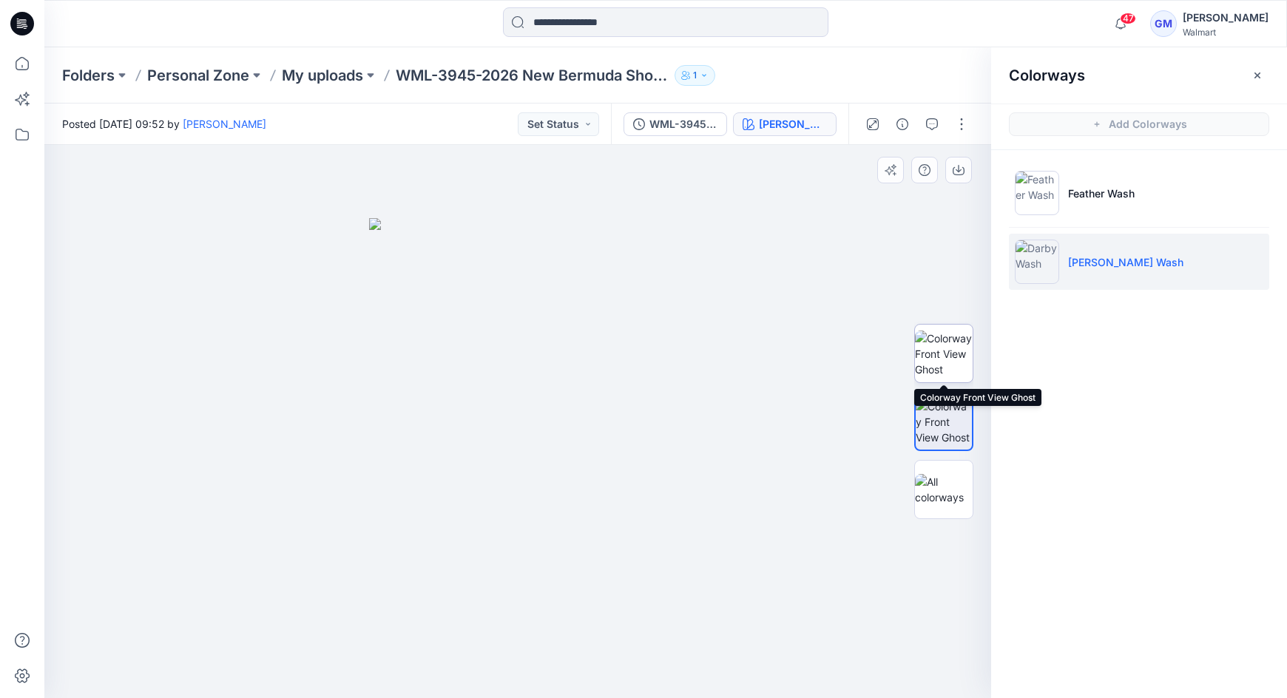
click at [946, 365] on img at bounding box center [944, 354] width 58 height 47
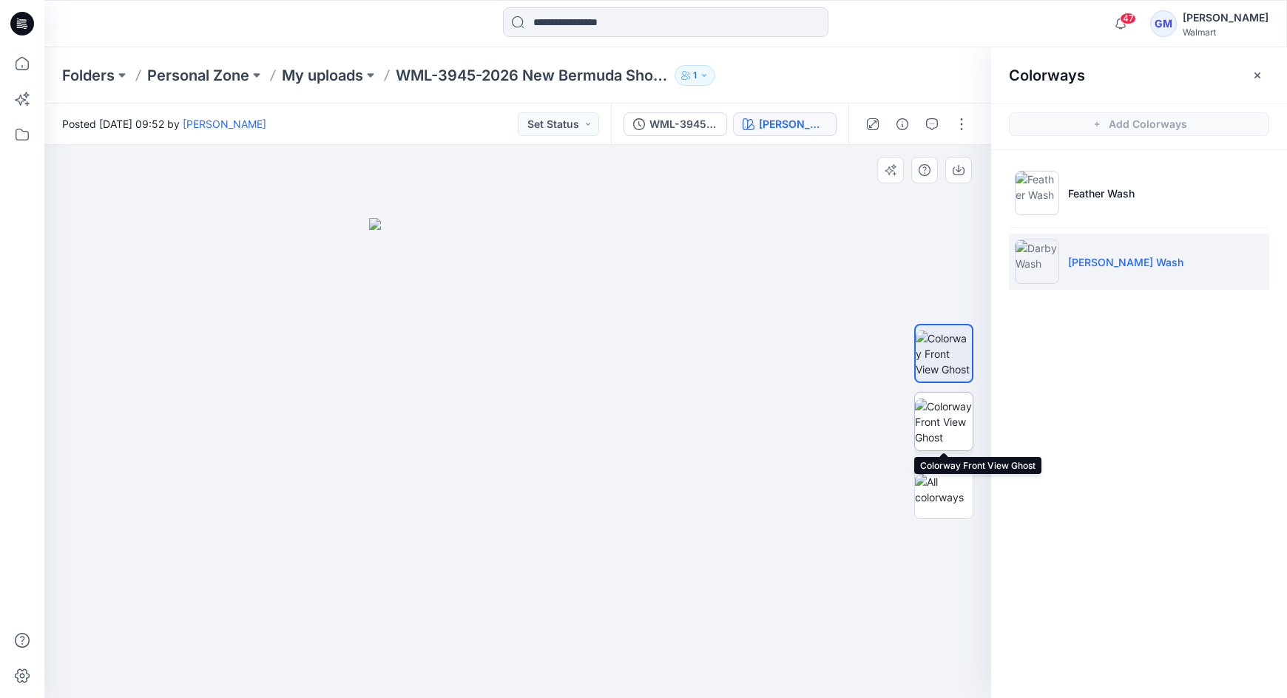
click at [945, 417] on img at bounding box center [944, 422] width 58 height 47
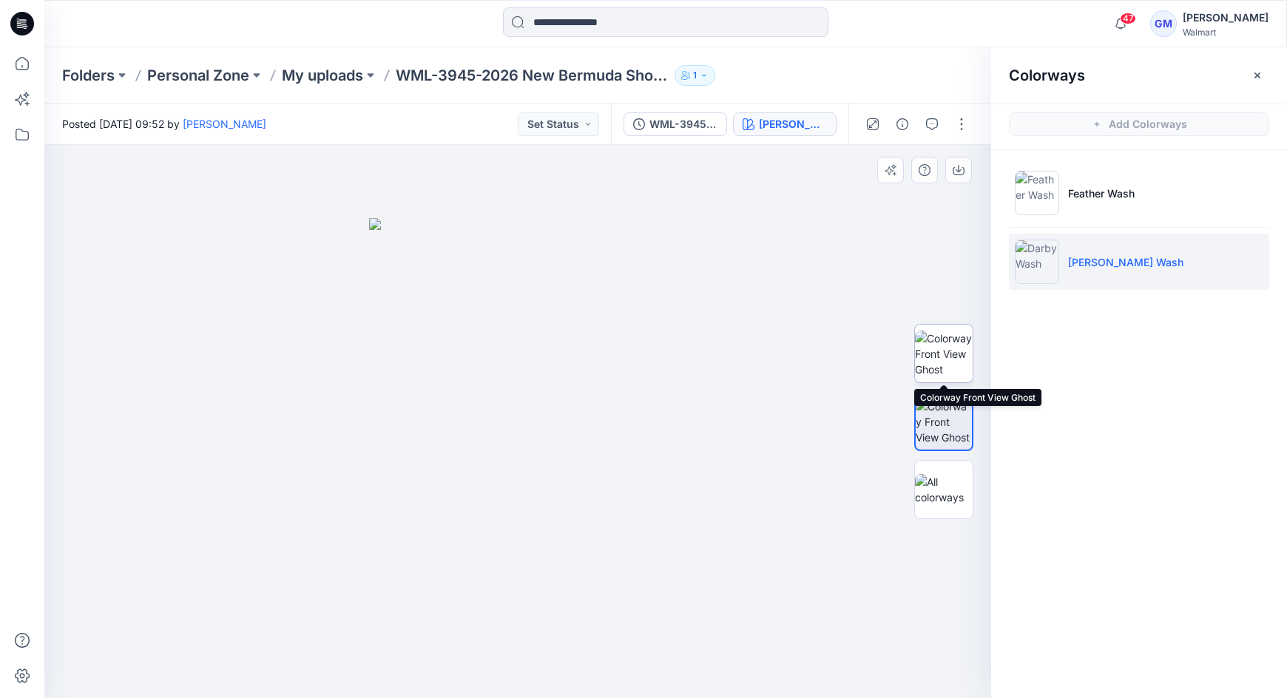
click at [944, 375] on img at bounding box center [944, 354] width 58 height 47
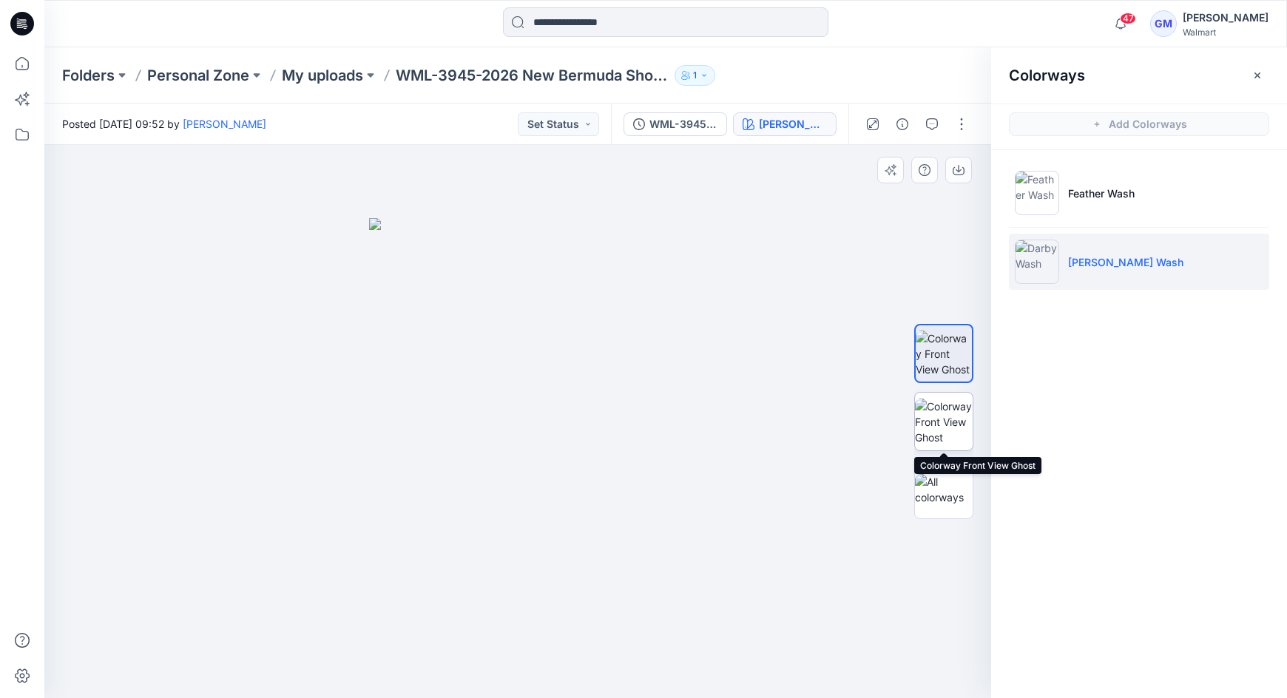
click at [944, 417] on img at bounding box center [944, 422] width 58 height 47
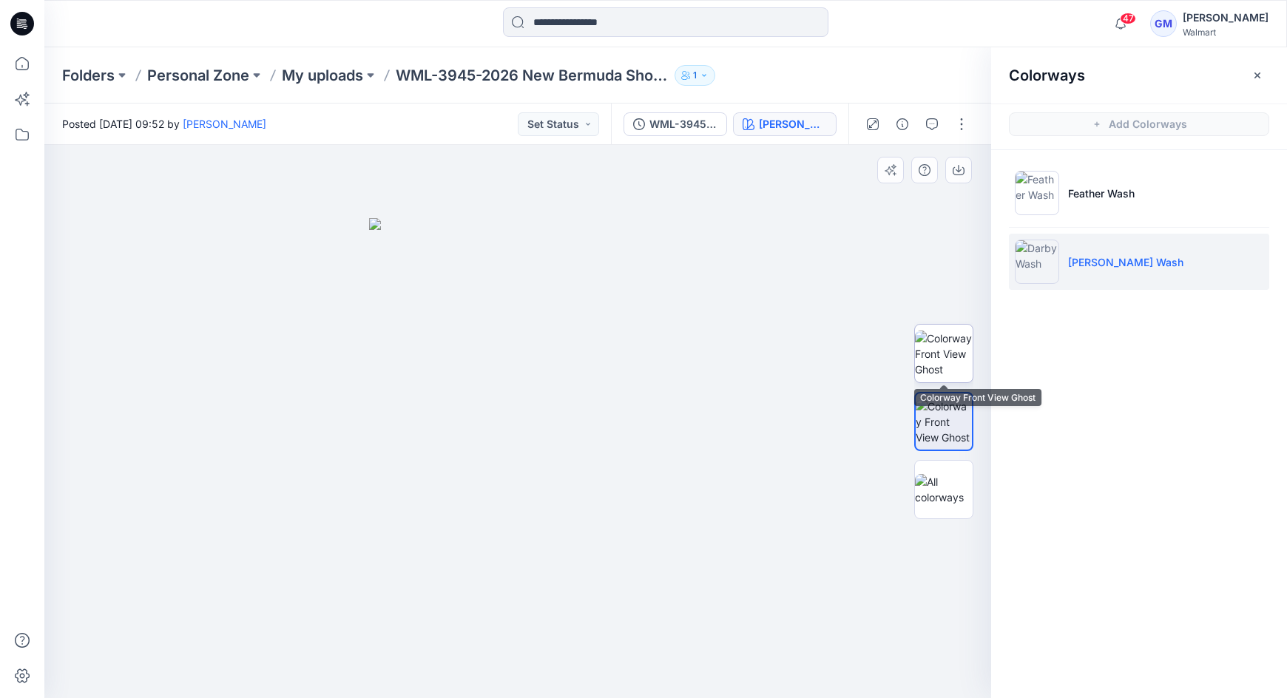
click at [944, 373] on img at bounding box center [944, 354] width 58 height 47
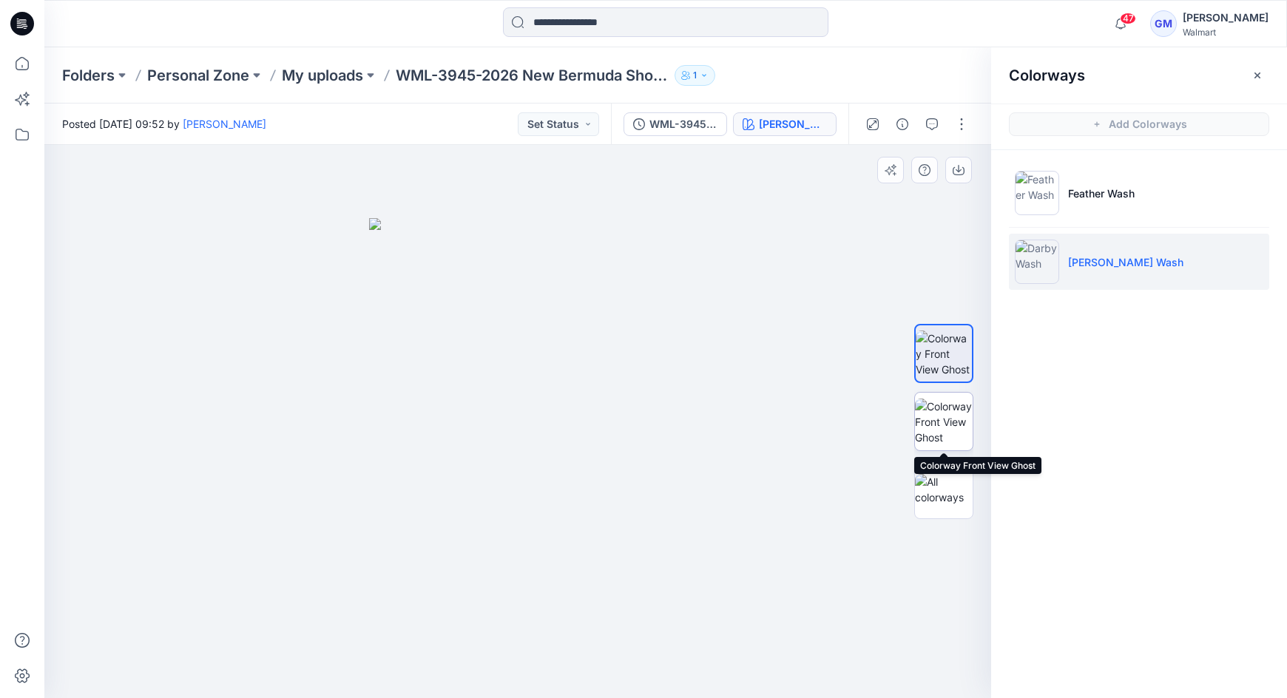
click at [944, 411] on img at bounding box center [944, 422] width 58 height 47
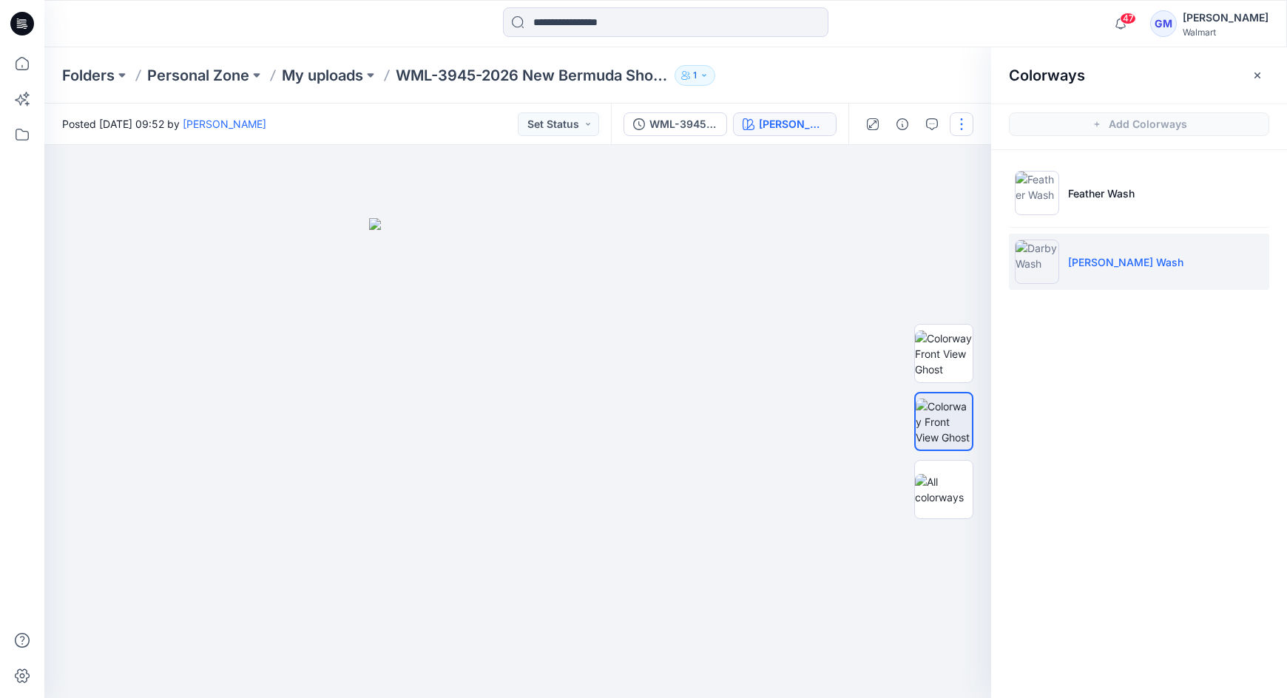
click at [967, 128] on button "button" at bounding box center [962, 124] width 24 height 24
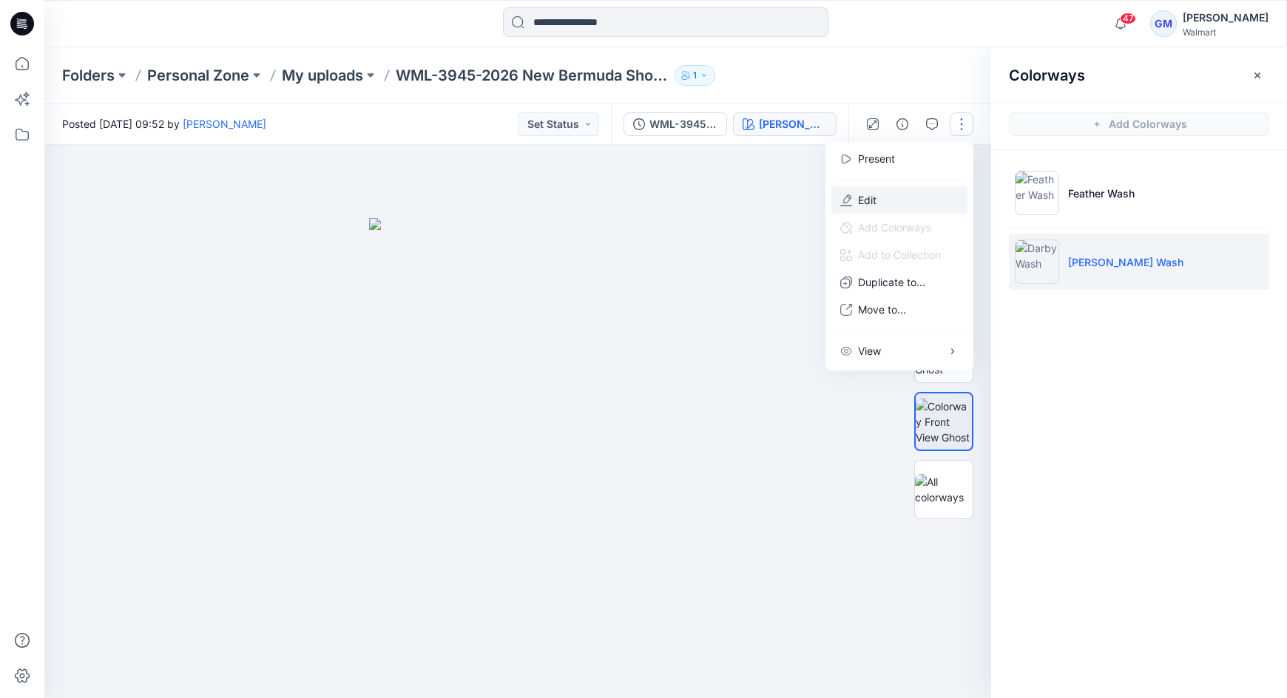
click at [910, 197] on button "Edit" at bounding box center [899, 199] width 136 height 27
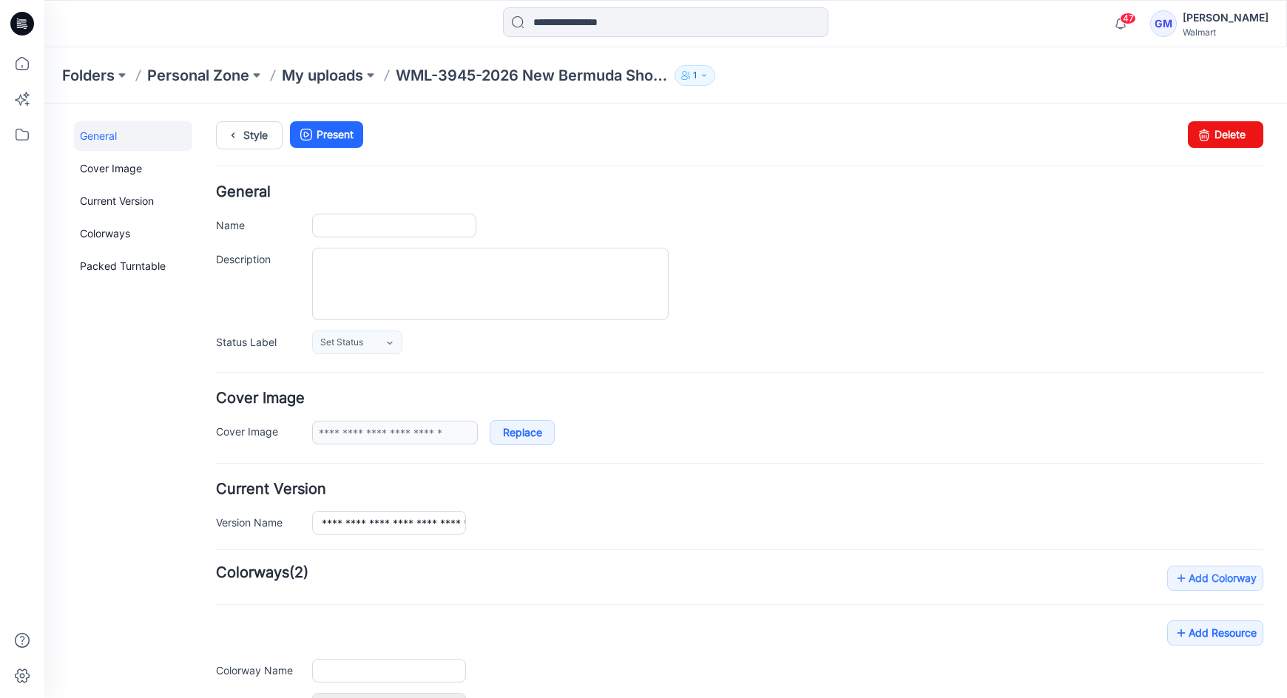
type input "**********"
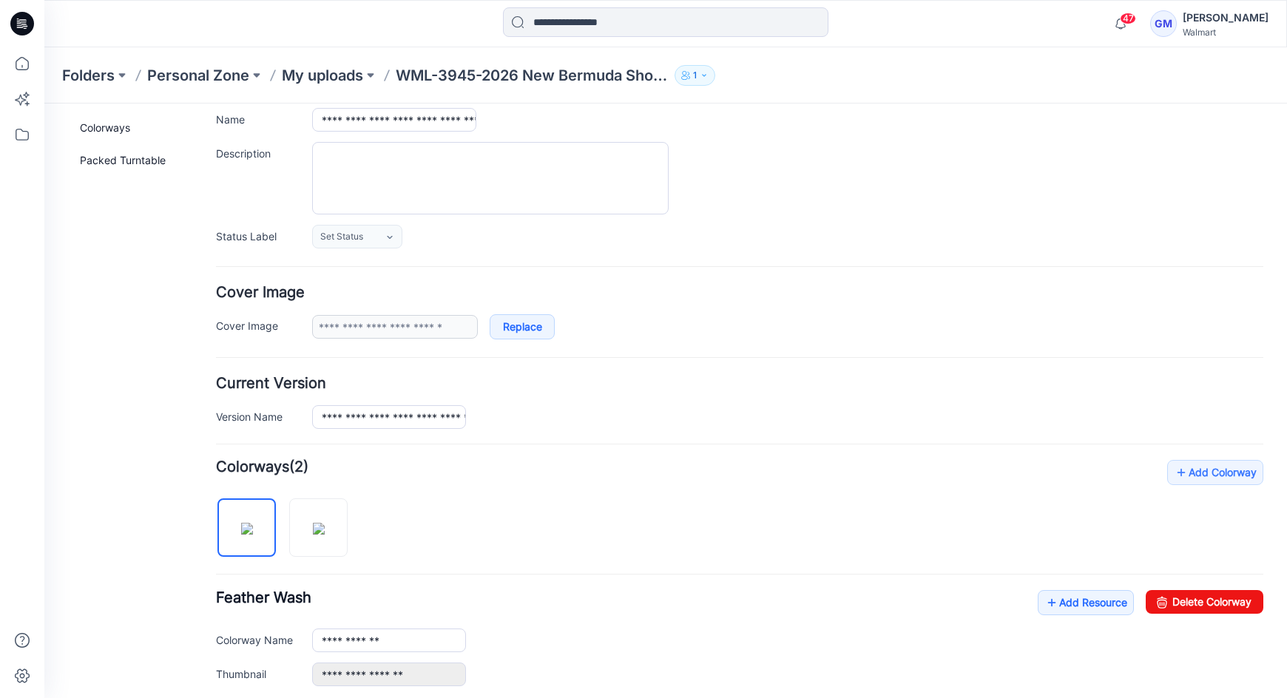
scroll to position [333, 0]
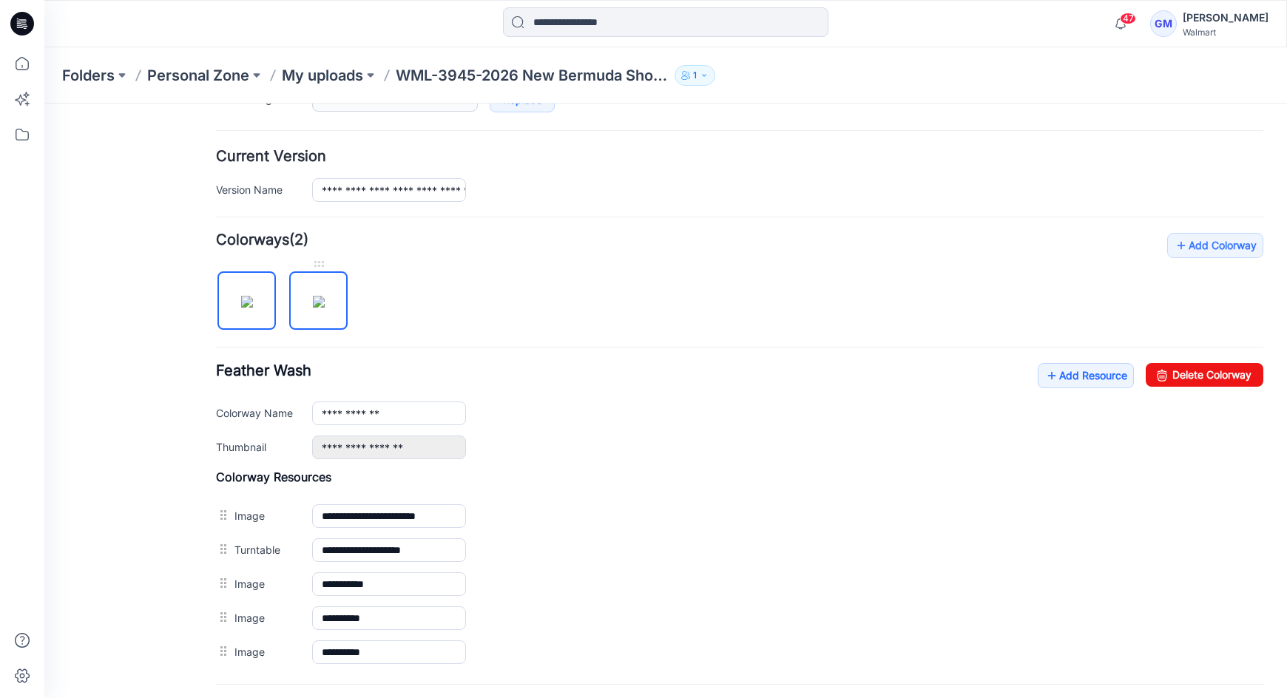
click at [325, 308] on img at bounding box center [319, 302] width 12 height 12
type input "**********"
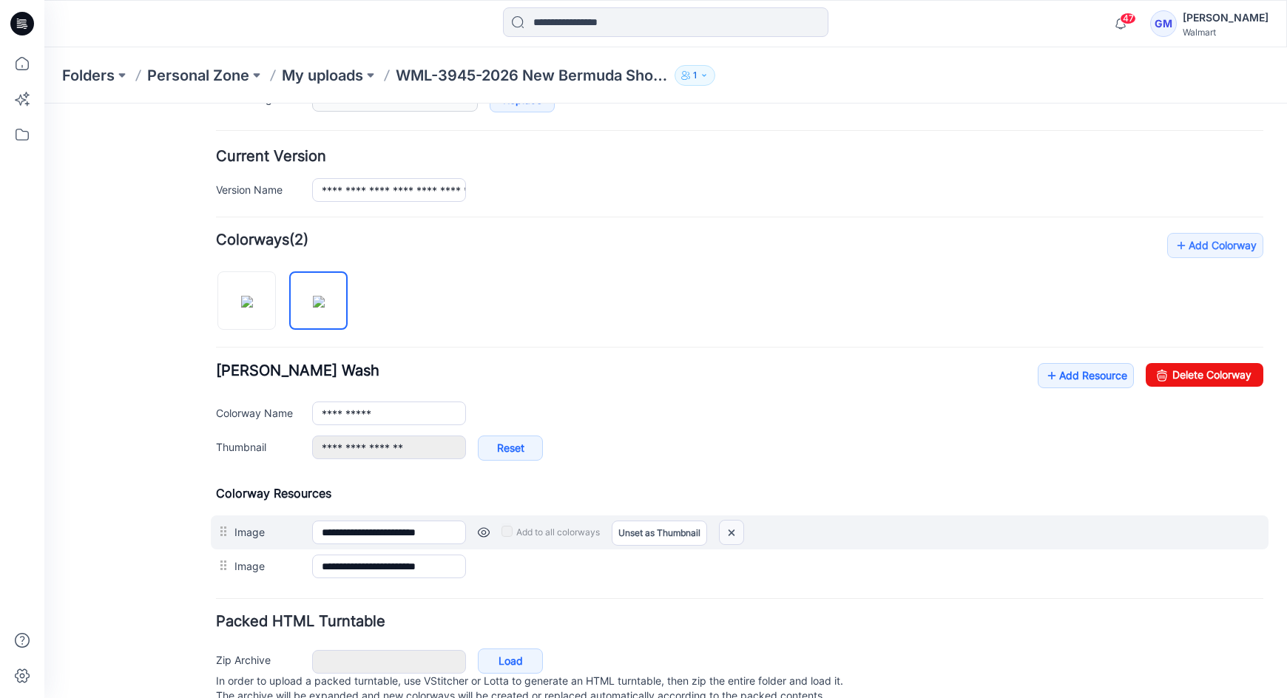
click at [727, 531] on img at bounding box center [732, 533] width 24 height 24
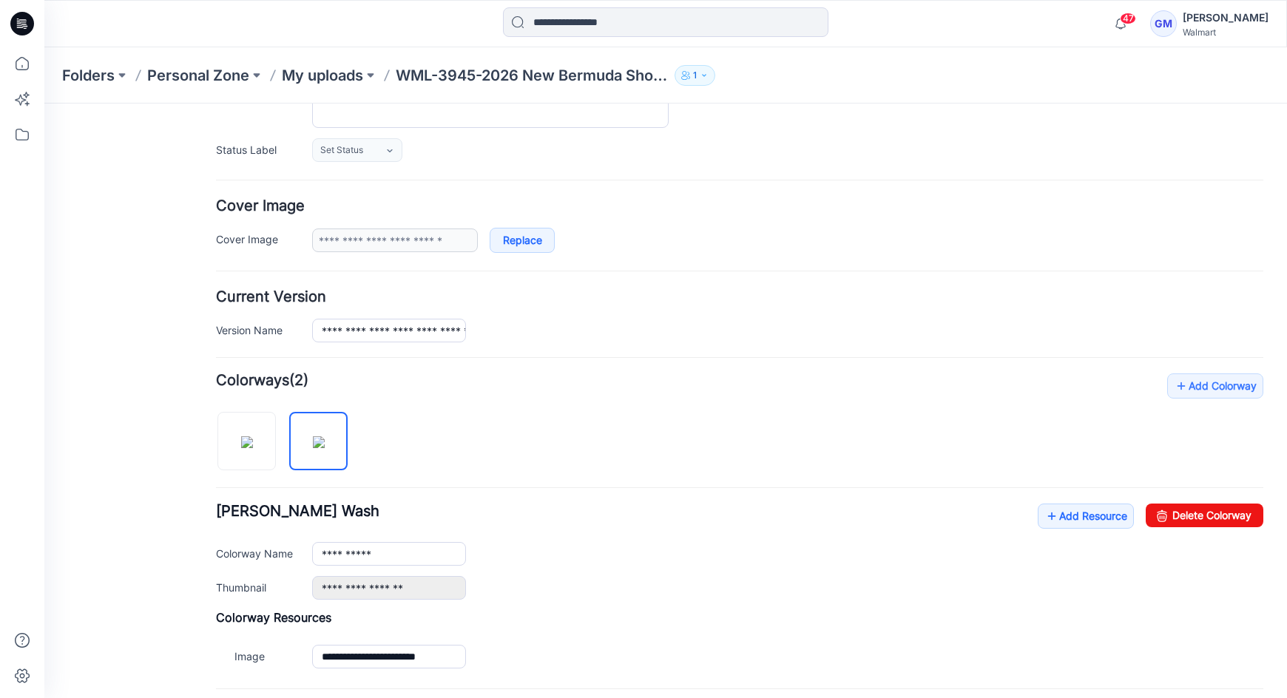
scroll to position [0, 0]
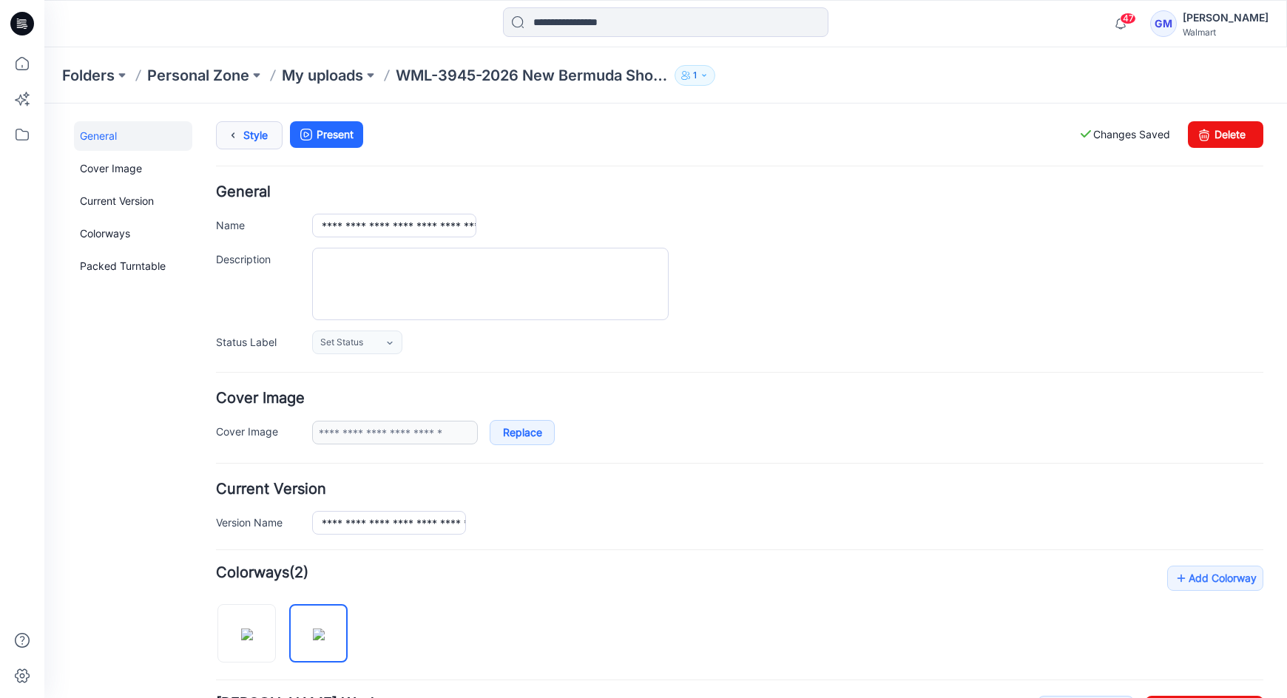
click at [275, 137] on link "Style" at bounding box center [249, 135] width 67 height 28
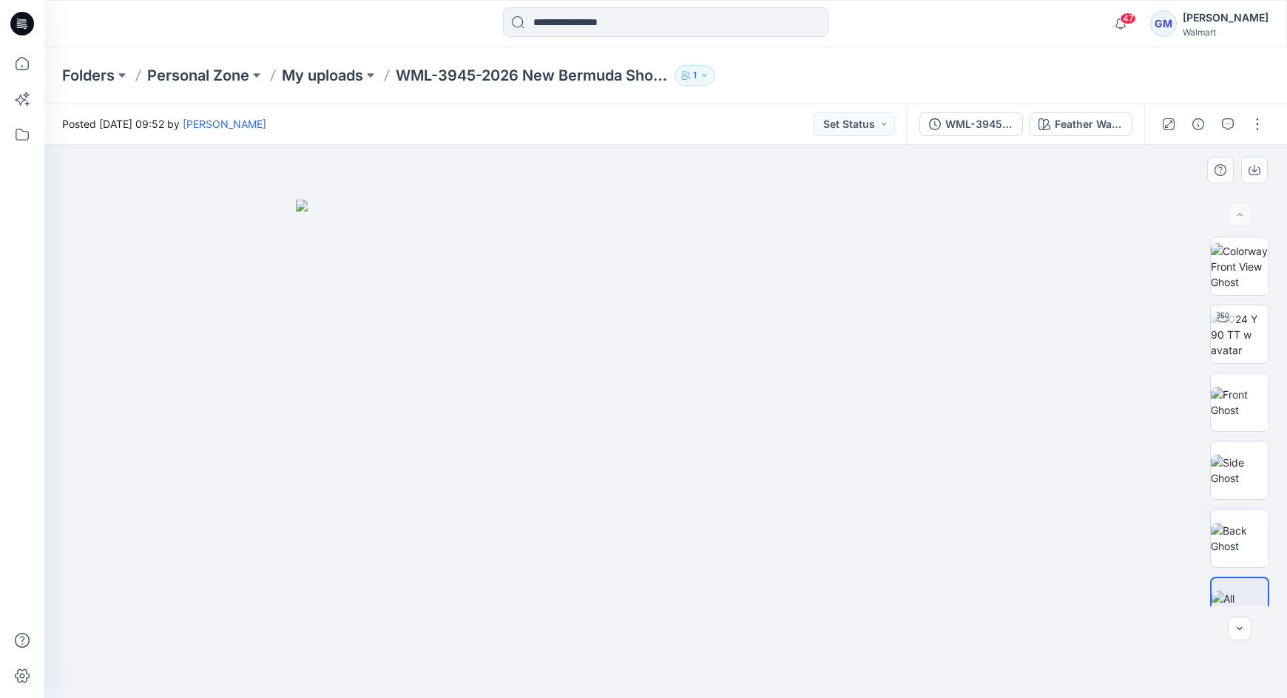
click at [875, 456] on img at bounding box center [666, 449] width 740 height 498
click at [1229, 341] on img at bounding box center [1240, 334] width 58 height 47
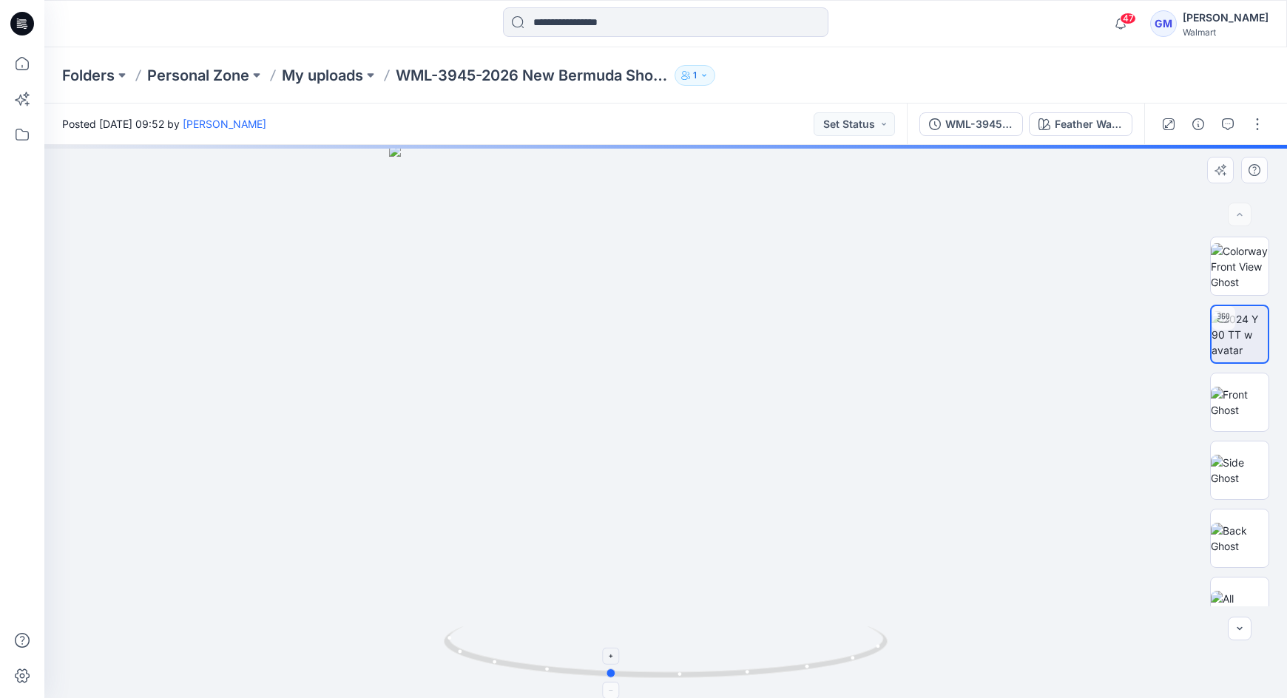
drag, startPoint x: 794, startPoint y: 679, endPoint x: 737, endPoint y: 680, distance: 56.2
click at [737, 680] on icon at bounding box center [667, 653] width 447 height 55
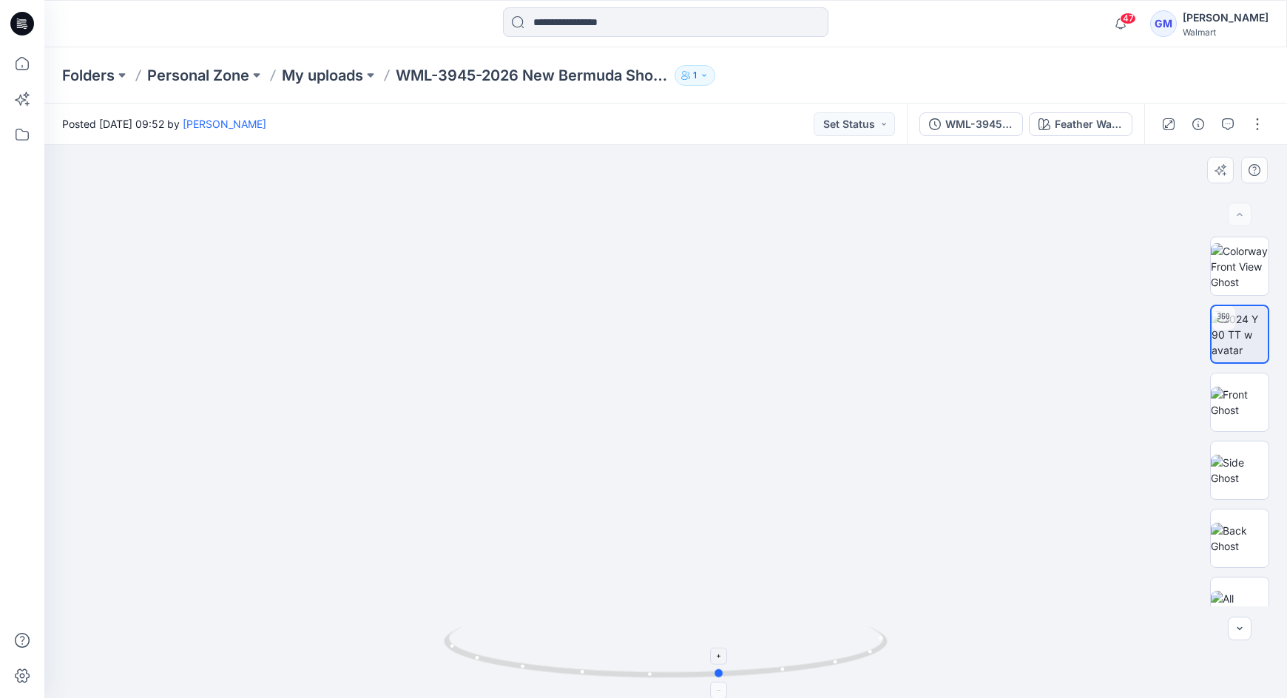
drag, startPoint x: 803, startPoint y: 675, endPoint x: 469, endPoint y: 673, distance: 334.3
click at [469, 673] on icon at bounding box center [667, 653] width 447 height 55
drag, startPoint x: 743, startPoint y: 579, endPoint x: 730, endPoint y: 336, distance: 242.9
click at [1239, 415] on img at bounding box center [1240, 402] width 58 height 31
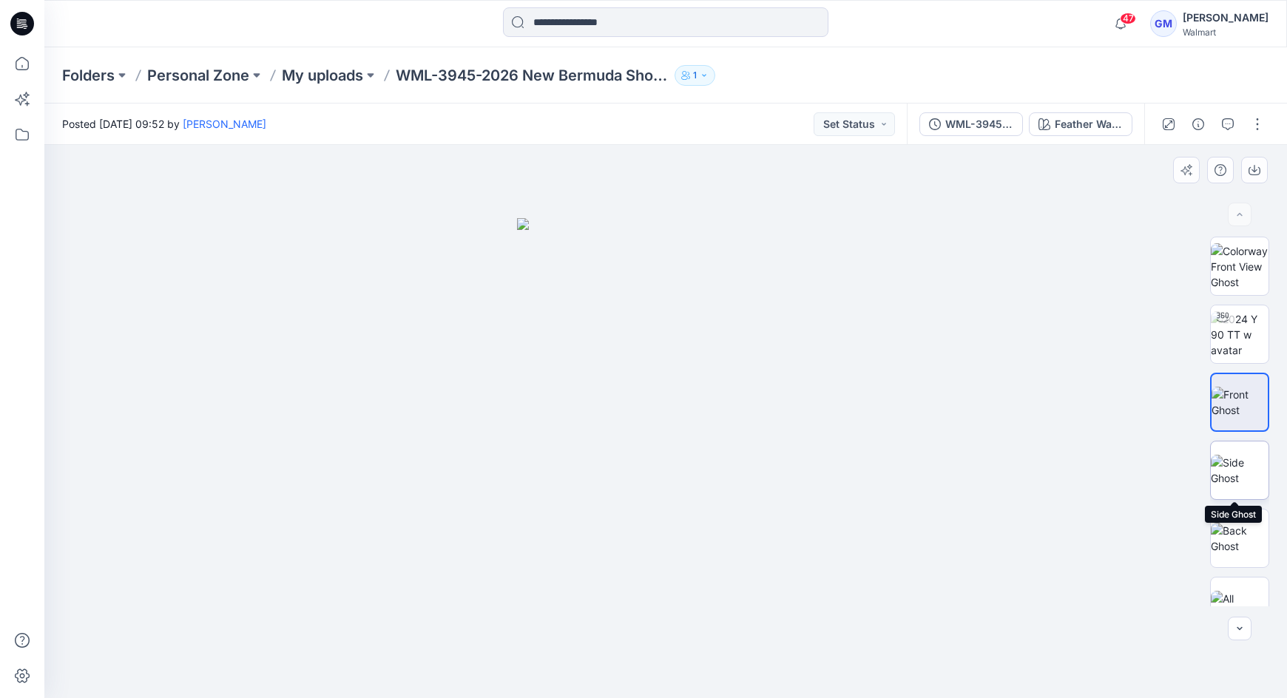
click at [1219, 469] on img at bounding box center [1240, 470] width 58 height 31
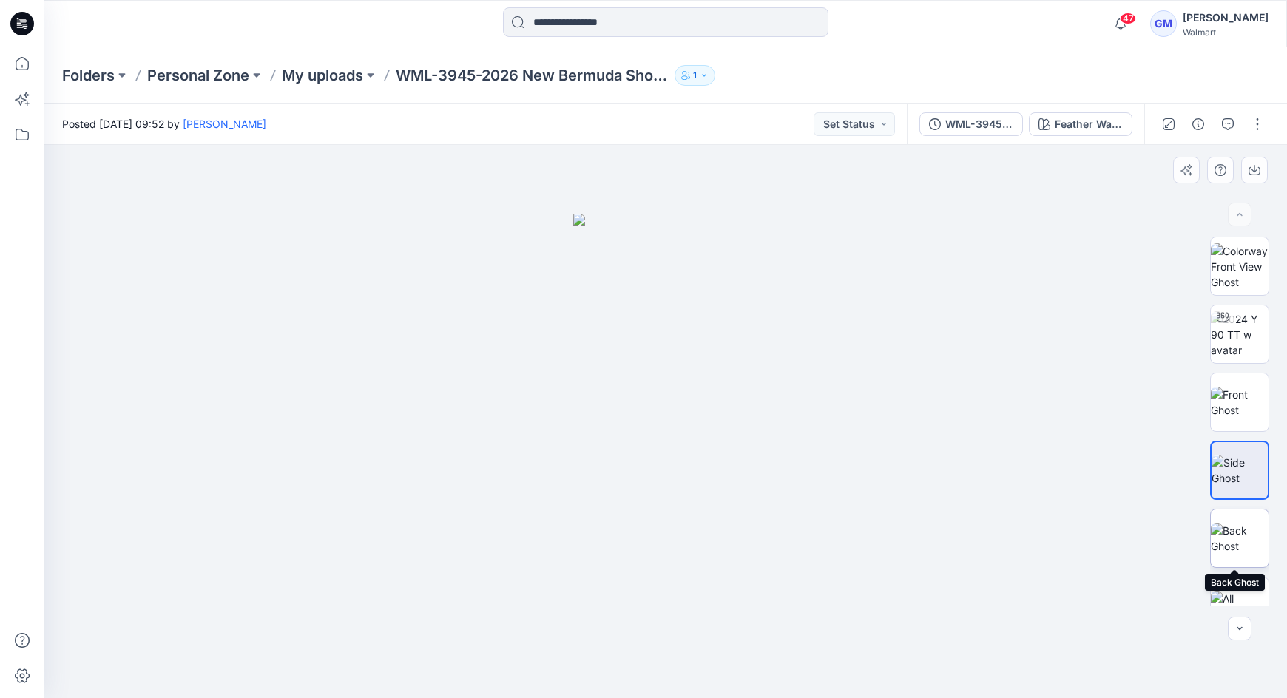
click at [1241, 549] on img at bounding box center [1240, 538] width 58 height 31
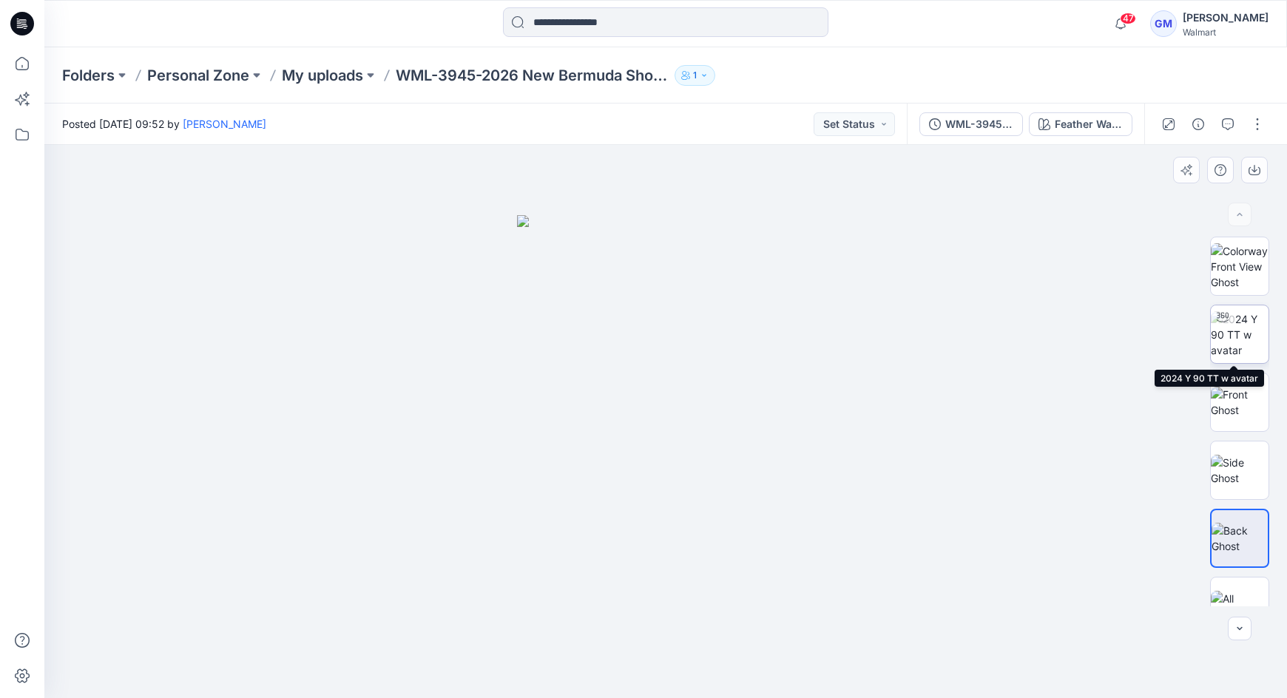
click at [1228, 338] on img at bounding box center [1240, 334] width 58 height 47
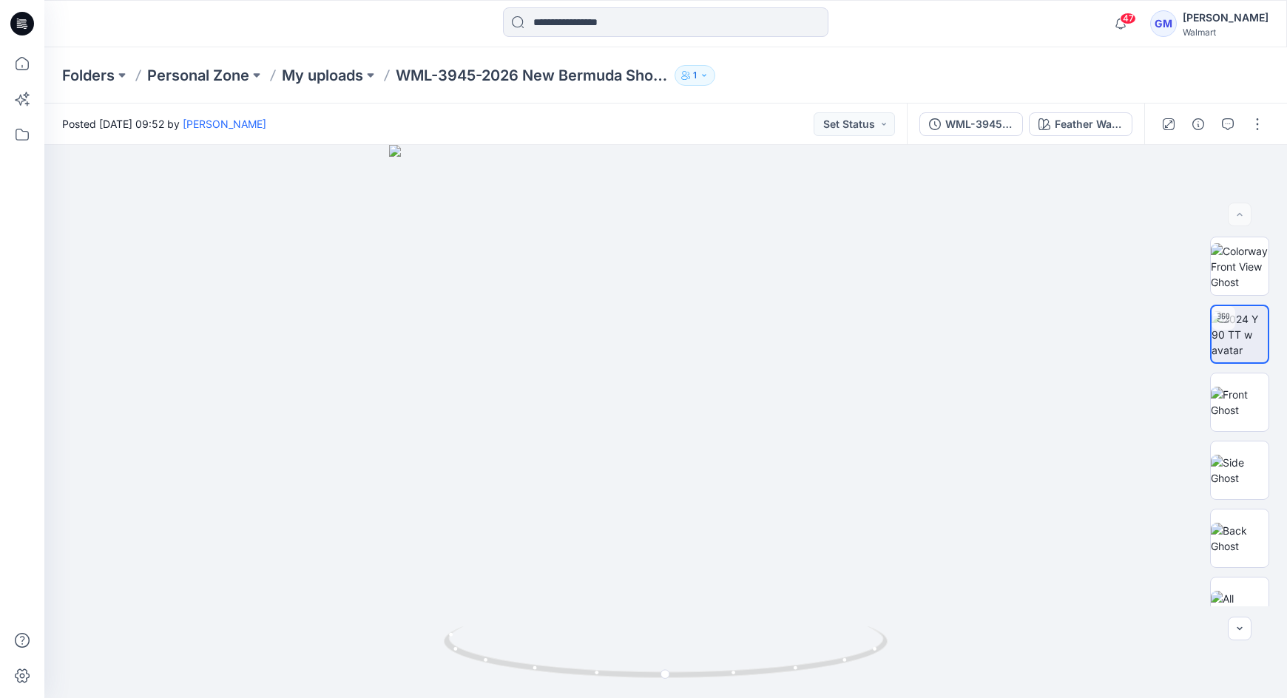
click at [1090, 135] on div "WML-3945-2026 New Bermuda Shorts Rhine Stones_Full Colorway Feather Wash" at bounding box center [1025, 124] width 237 height 41
click at [1089, 129] on div "Feather Wash" at bounding box center [1089, 124] width 68 height 16
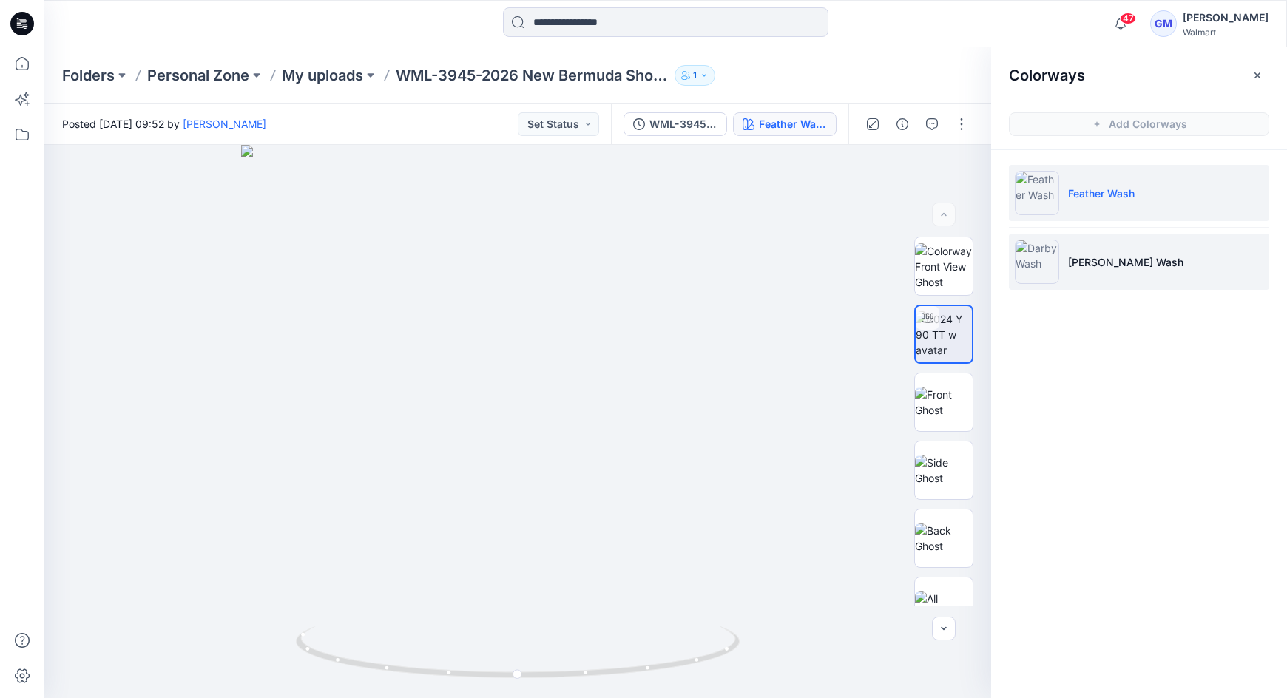
click at [1086, 274] on li "[PERSON_NAME] Wash" at bounding box center [1139, 262] width 260 height 56
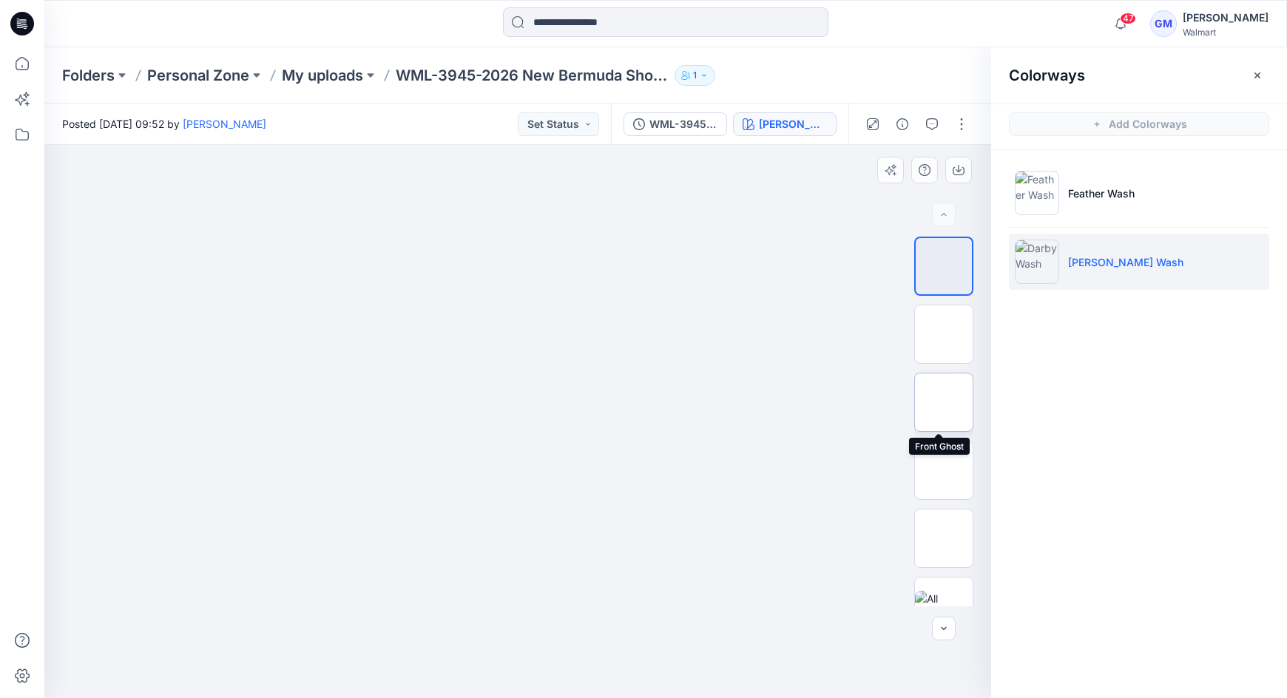
scroll to position [30, 0]
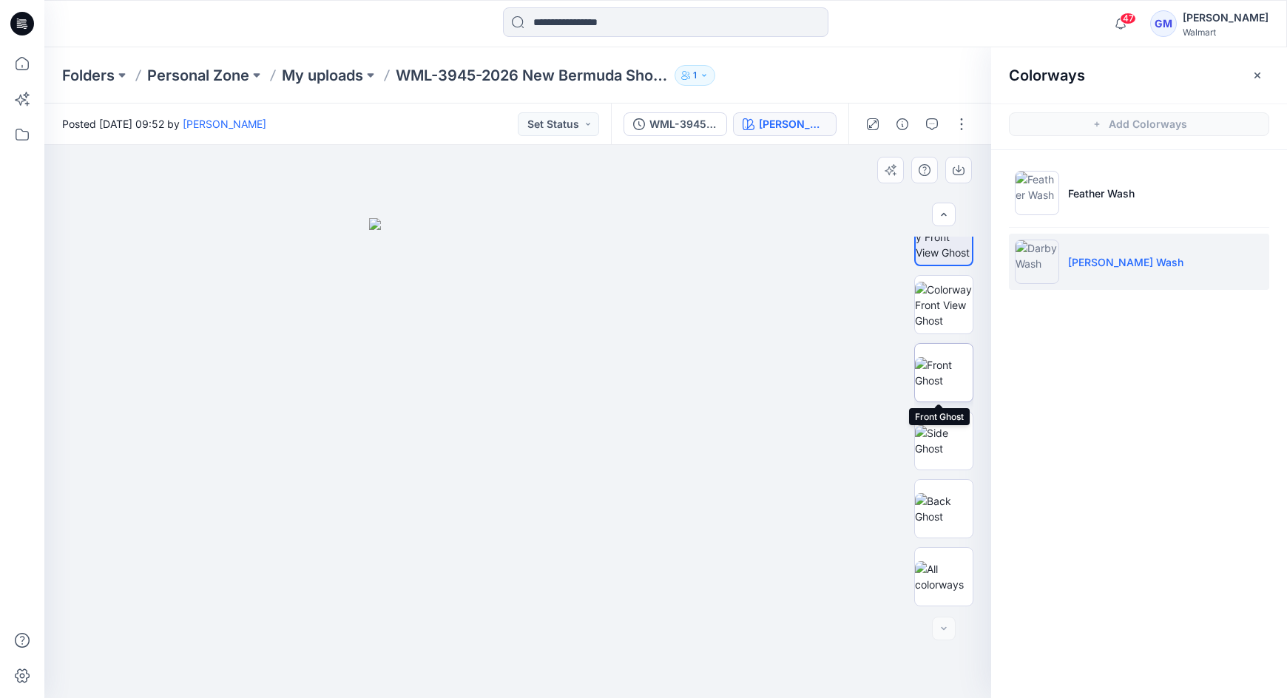
click at [937, 373] on img at bounding box center [944, 372] width 58 height 31
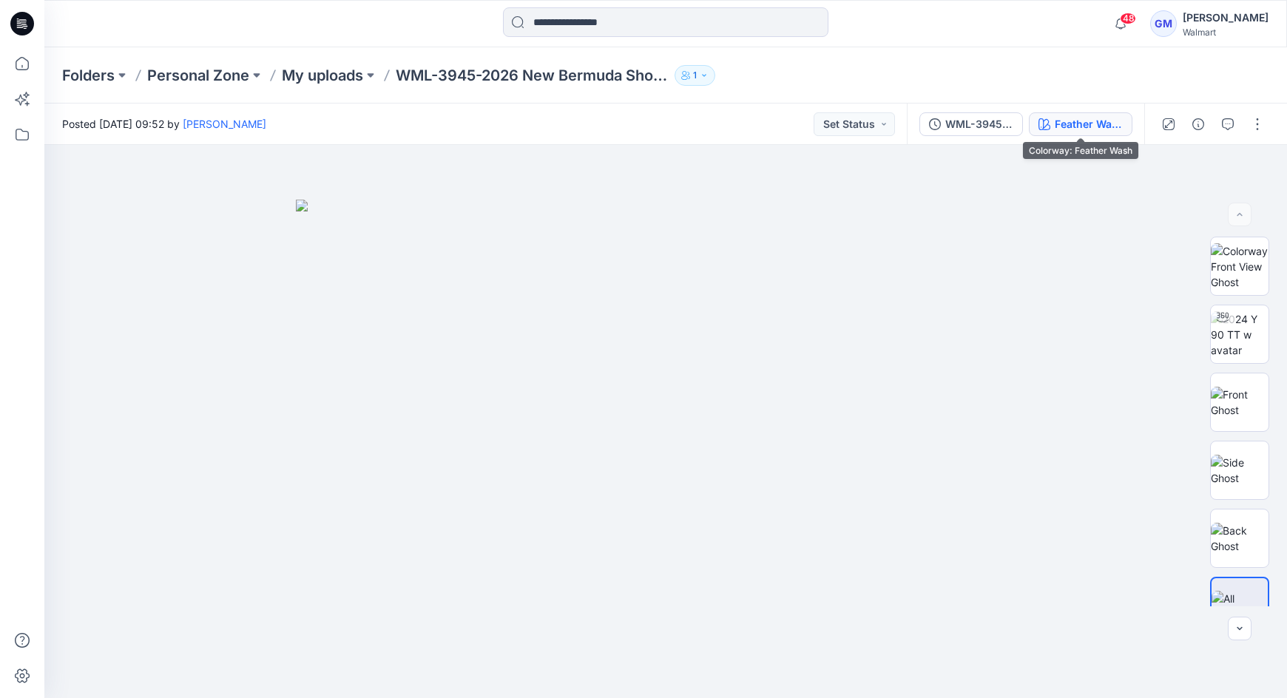
click at [1092, 112] on button "Feather Wash" at bounding box center [1081, 124] width 104 height 24
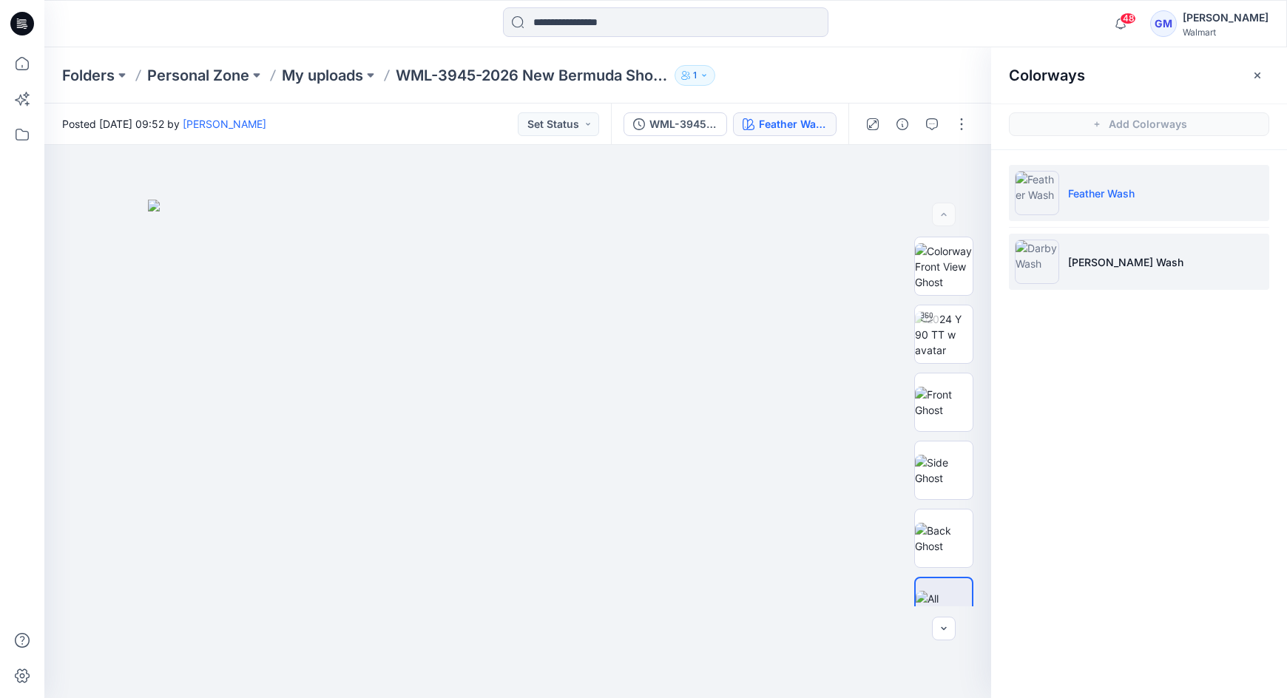
click at [1103, 252] on li "[PERSON_NAME] Wash" at bounding box center [1139, 262] width 260 height 56
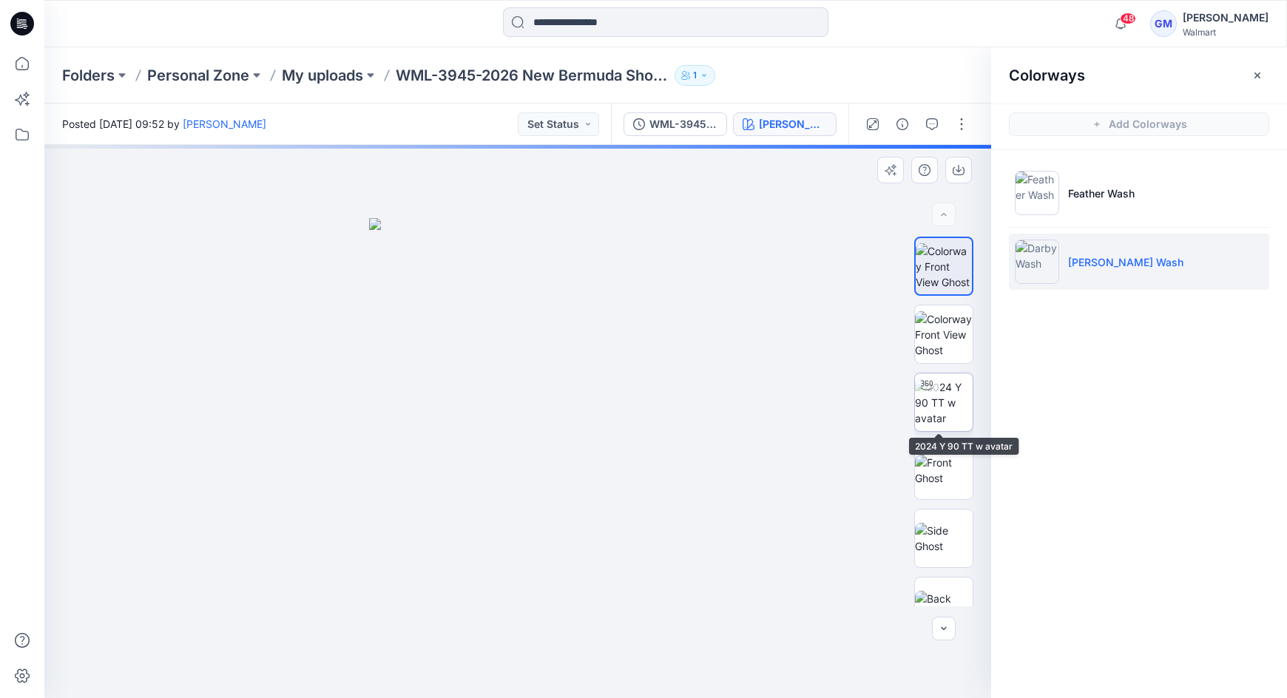
click at [949, 414] on img at bounding box center [944, 402] width 58 height 47
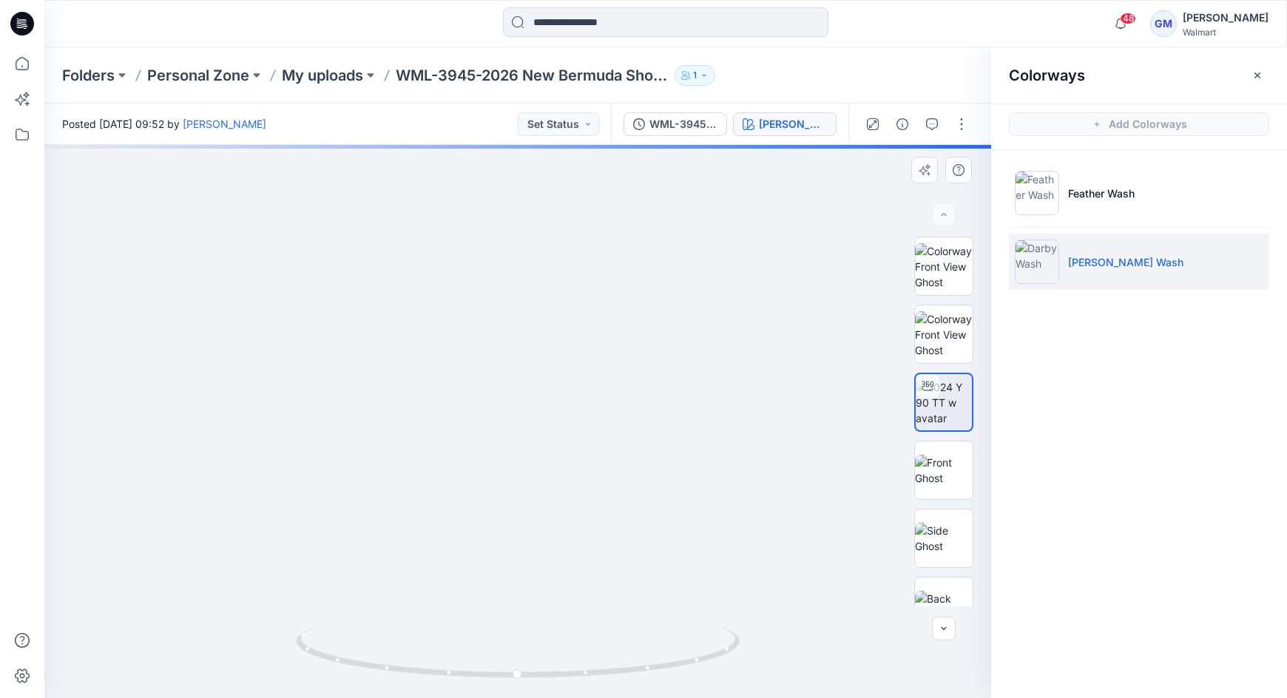
drag, startPoint x: 674, startPoint y: 399, endPoint x: 680, endPoint y: 342, distance: 58.1
click at [680, 342] on img at bounding box center [539, 108] width 1564 height 1180
drag, startPoint x: 686, startPoint y: 665, endPoint x: 654, endPoint y: 664, distance: 31.1
click at [654, 664] on icon at bounding box center [519, 653] width 447 height 55
drag, startPoint x: 654, startPoint y: 666, endPoint x: 594, endPoint y: 674, distance: 61.1
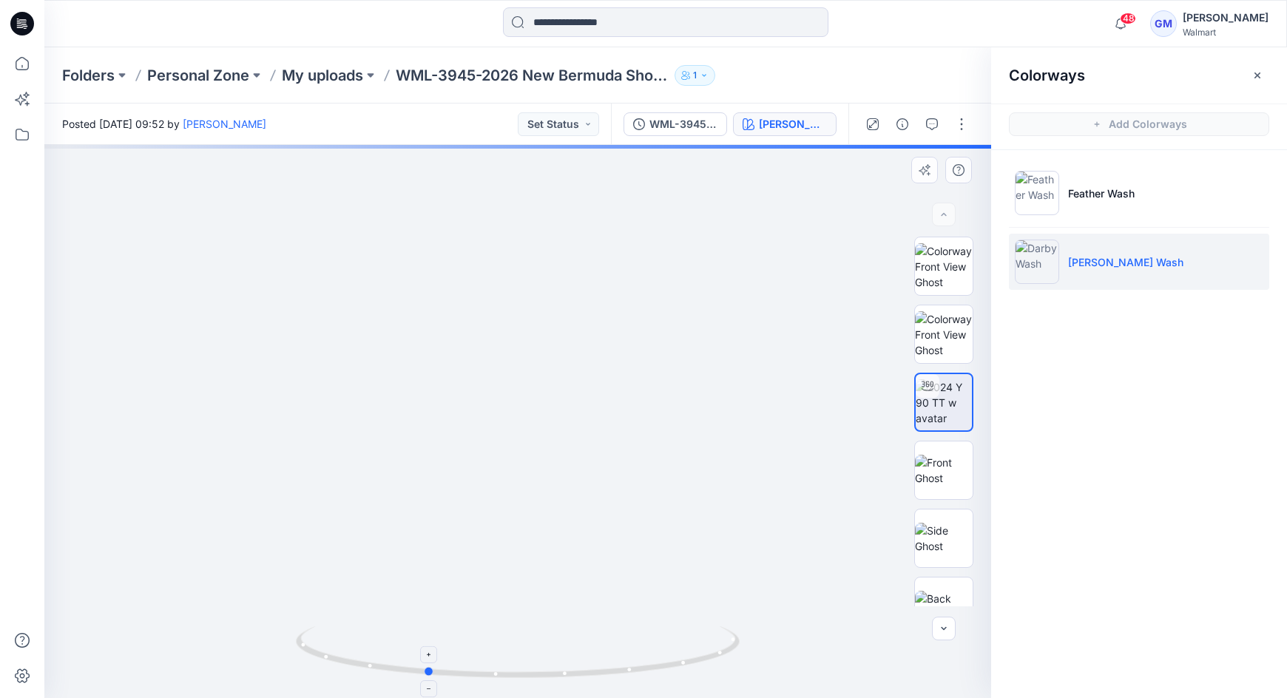
click at [594, 674] on icon at bounding box center [519, 653] width 447 height 55
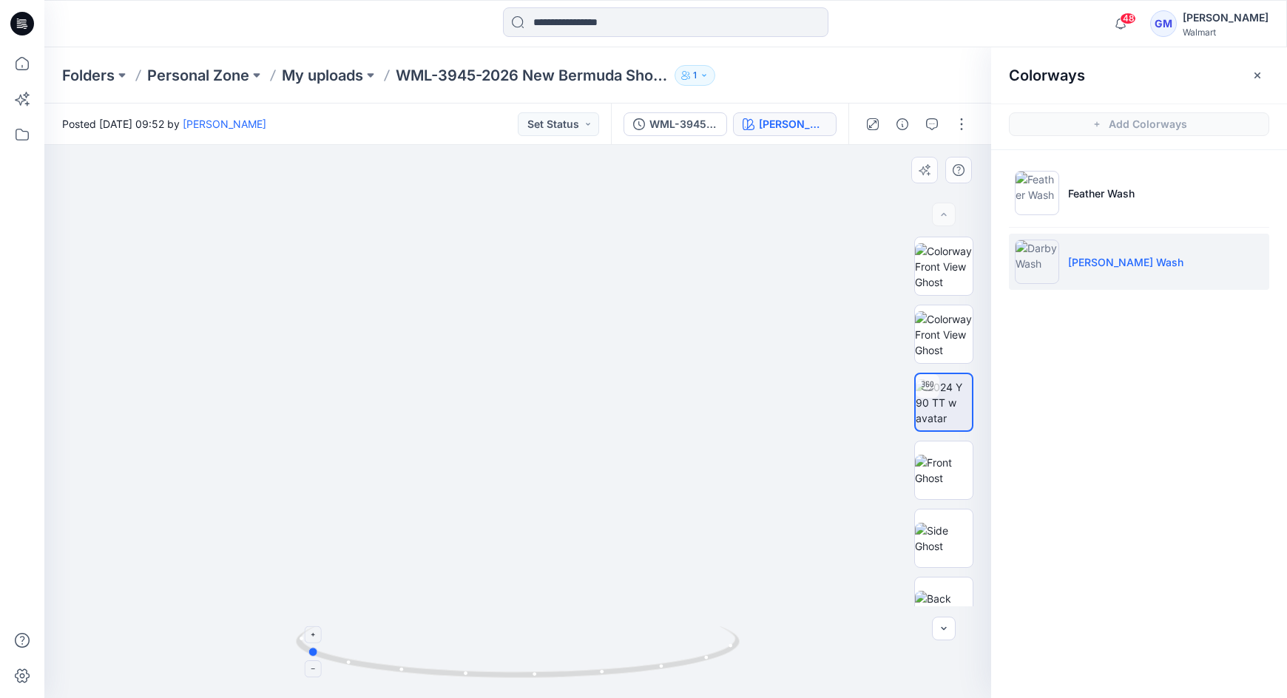
drag, startPoint x: 684, startPoint y: 667, endPoint x: 564, endPoint y: 671, distance: 119.9
click at [564, 671] on icon at bounding box center [519, 653] width 447 height 55
drag, startPoint x: 711, startPoint y: 659, endPoint x: 517, endPoint y: 670, distance: 194.1
click at [517, 670] on icon at bounding box center [519, 653] width 447 height 55
click at [1066, 305] on div "Feather Wash Darby Wash" at bounding box center [1139, 233] width 296 height 166
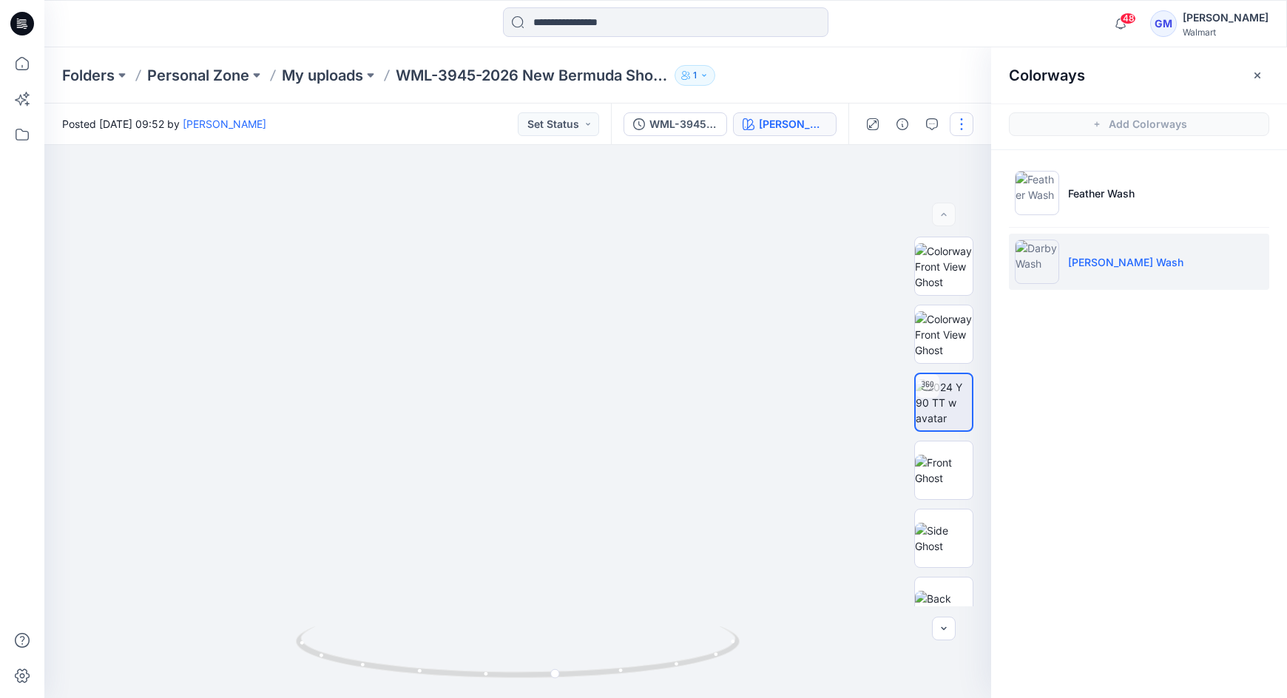
click at [964, 126] on button "button" at bounding box center [962, 124] width 24 height 24
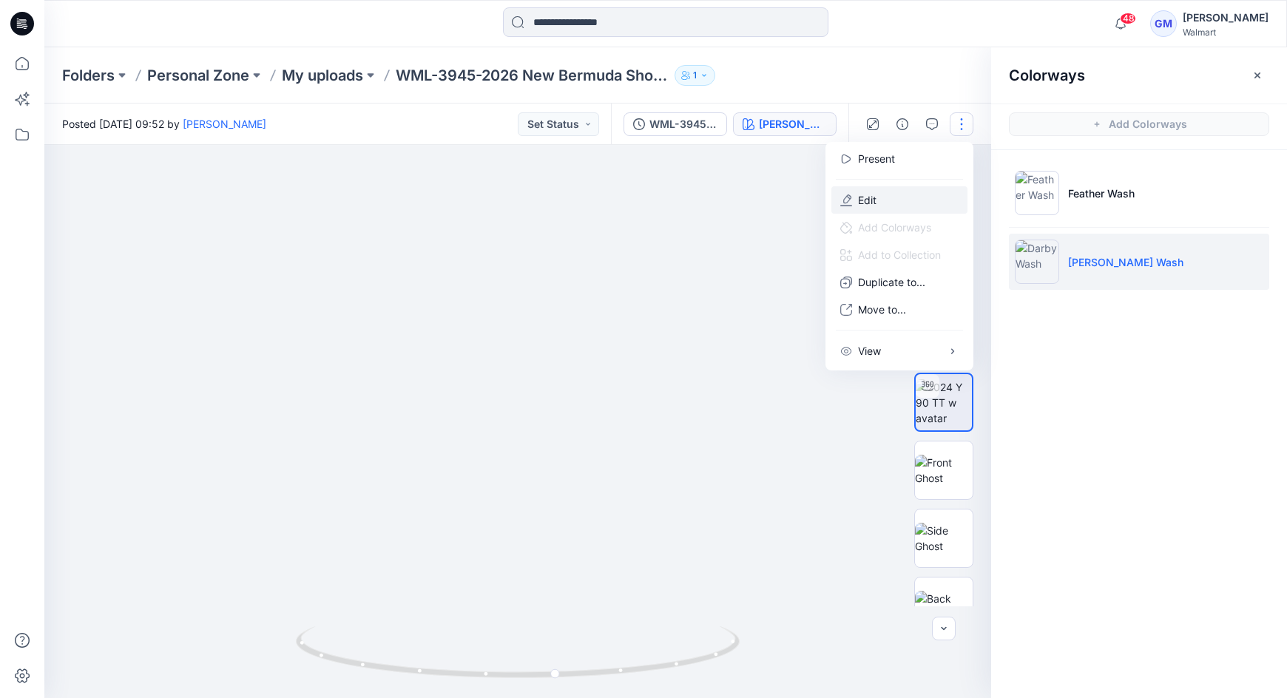
click at [879, 203] on button "Edit" at bounding box center [899, 199] width 136 height 27
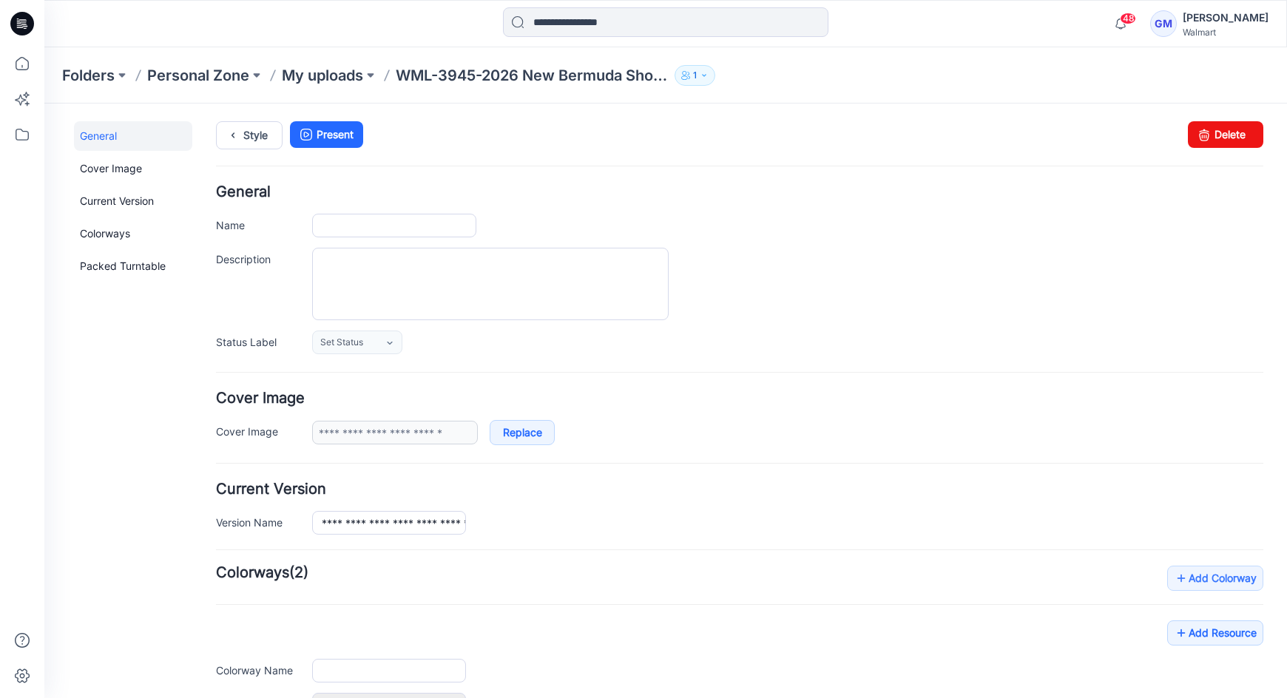
type input "**********"
click at [967, 106] on div "**********" at bounding box center [656, 630] width 1225 height 1053
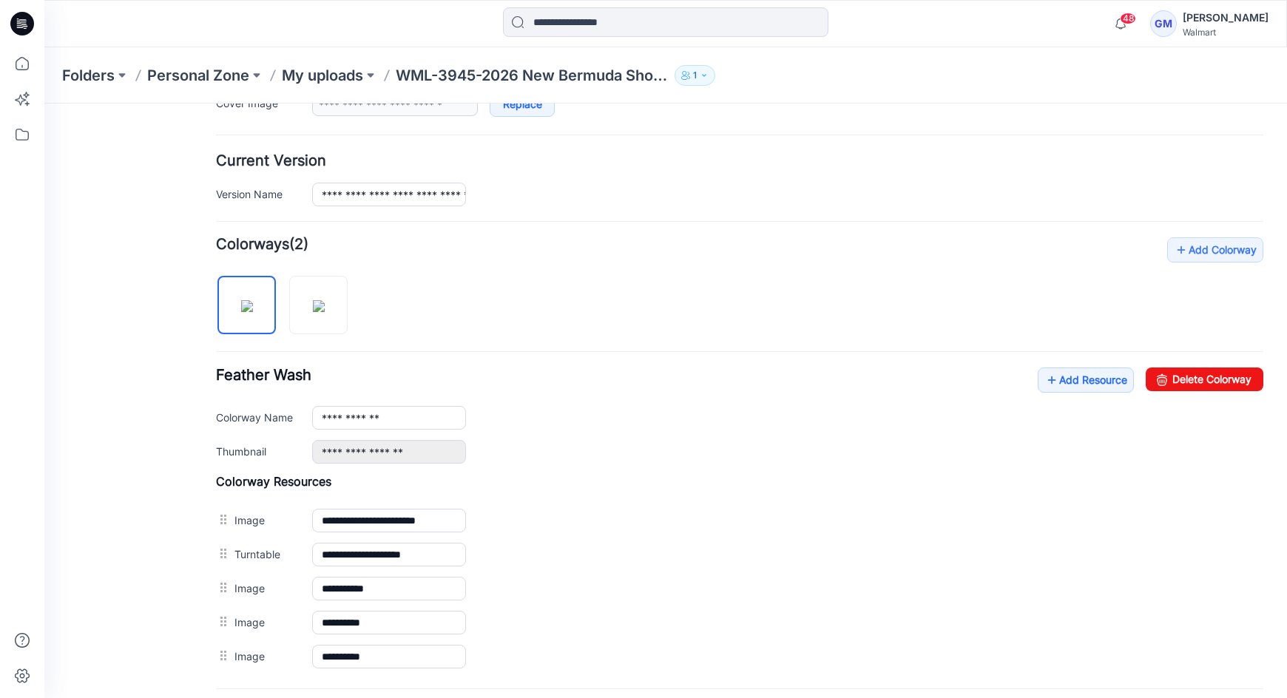
scroll to position [333, 0]
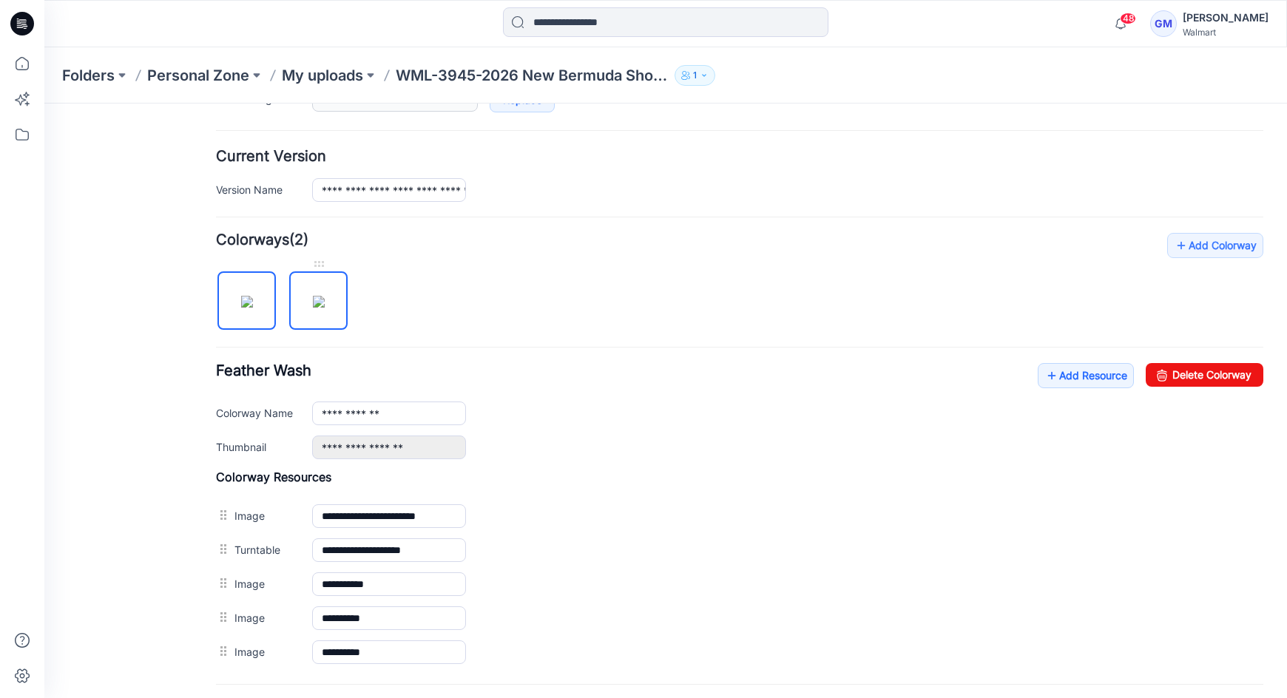
click at [325, 303] on img at bounding box center [319, 302] width 12 height 12
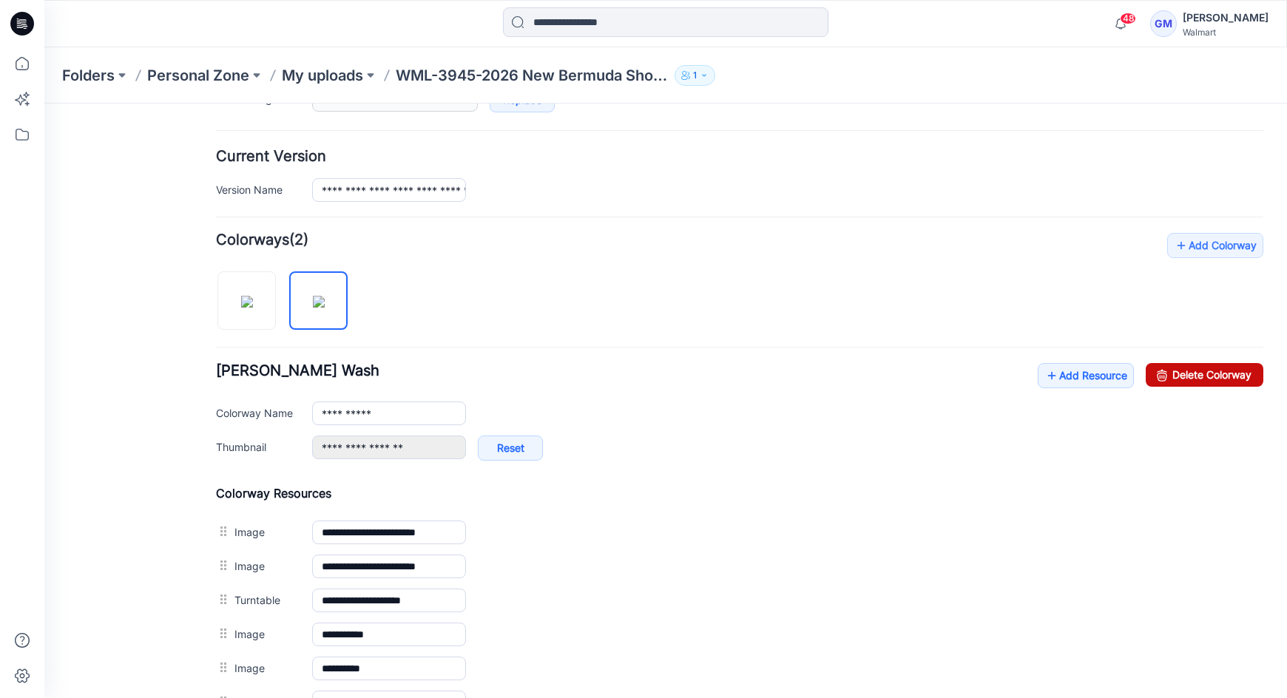
click at [1203, 376] on link "Delete Colorway" at bounding box center [1205, 375] width 118 height 24
type input "**********"
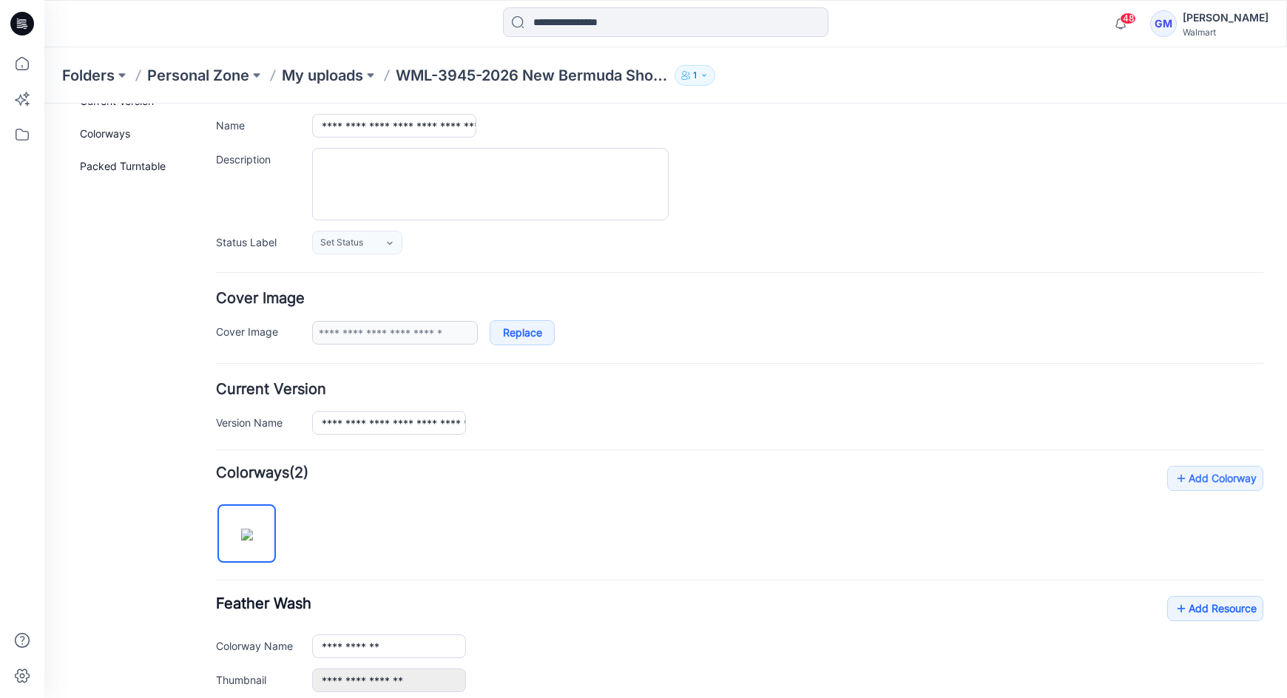
scroll to position [0, 0]
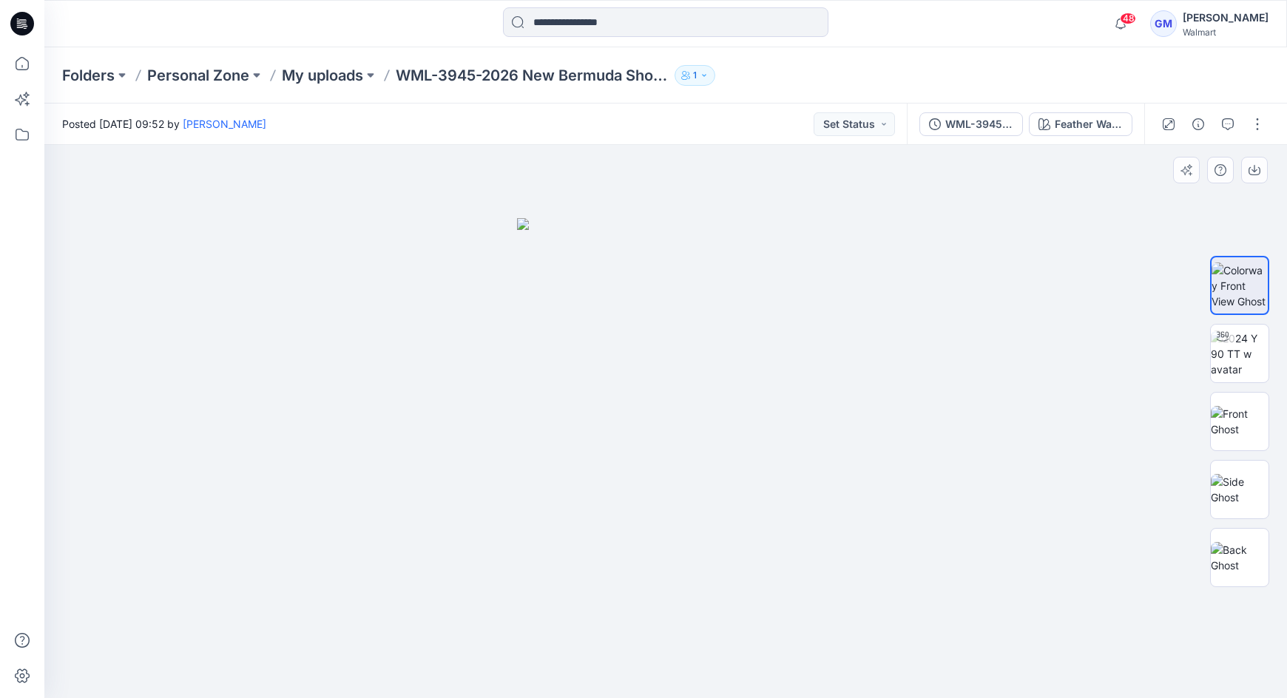
click at [890, 191] on div at bounding box center [665, 421] width 1242 height 553
click at [893, 263] on div at bounding box center [665, 421] width 1242 height 553
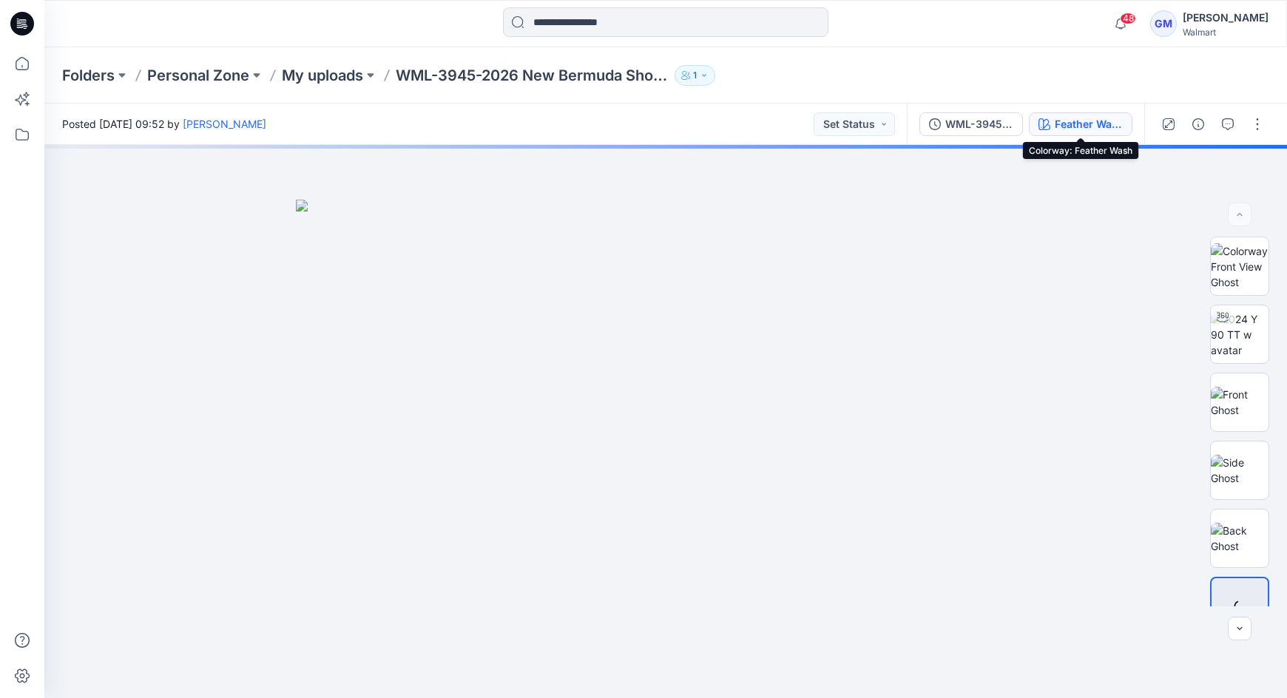
click at [1058, 124] on div "Feather Wash" at bounding box center [1089, 124] width 68 height 16
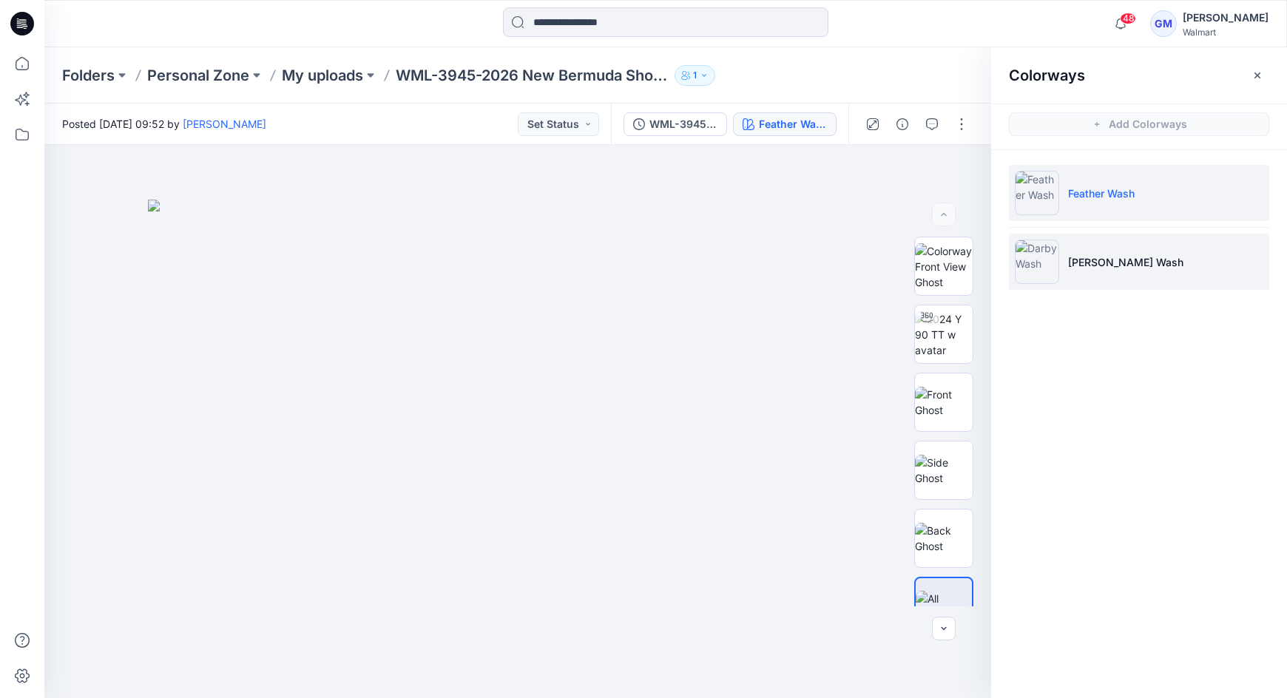
click at [1104, 270] on li "[PERSON_NAME] Wash" at bounding box center [1139, 262] width 260 height 56
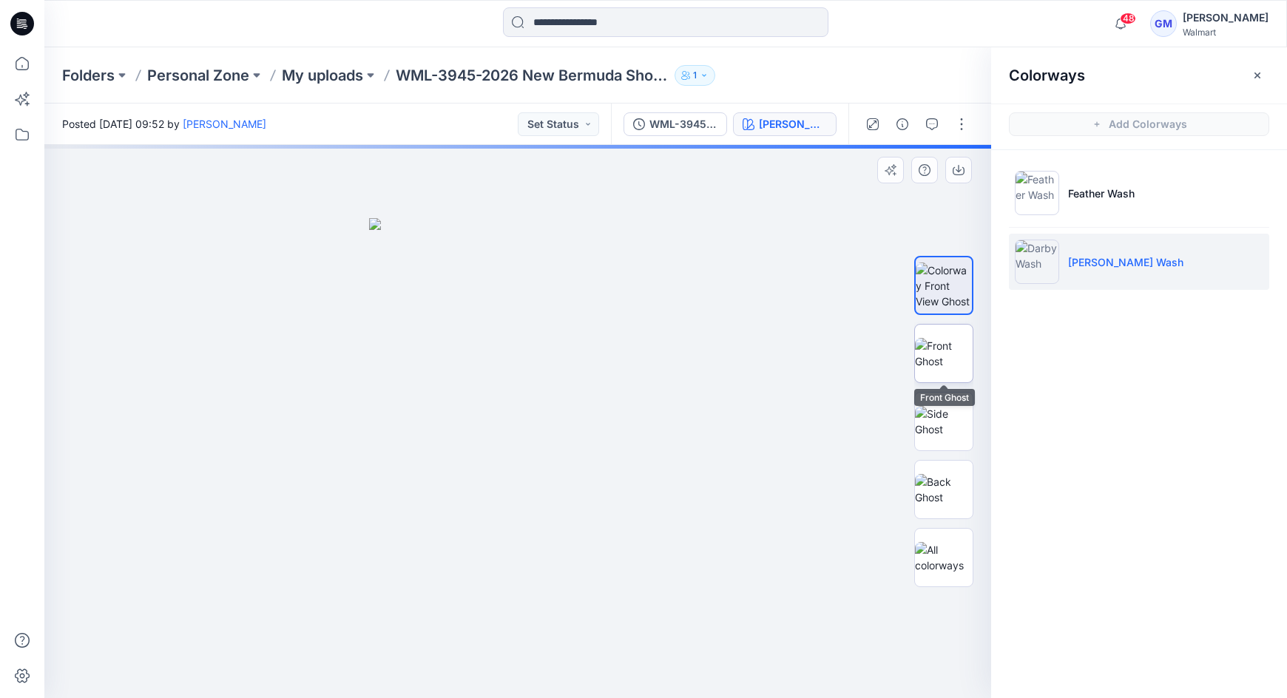
click at [958, 359] on img at bounding box center [944, 353] width 58 height 31
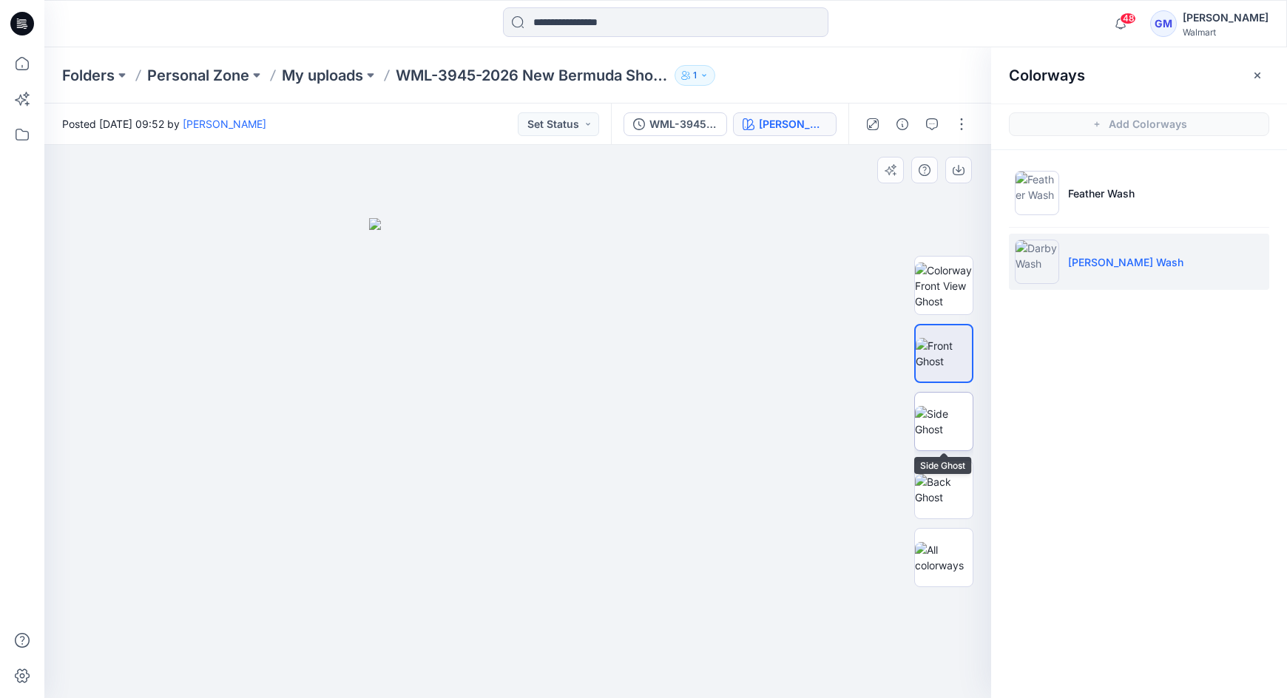
click at [949, 416] on img at bounding box center [944, 421] width 58 height 31
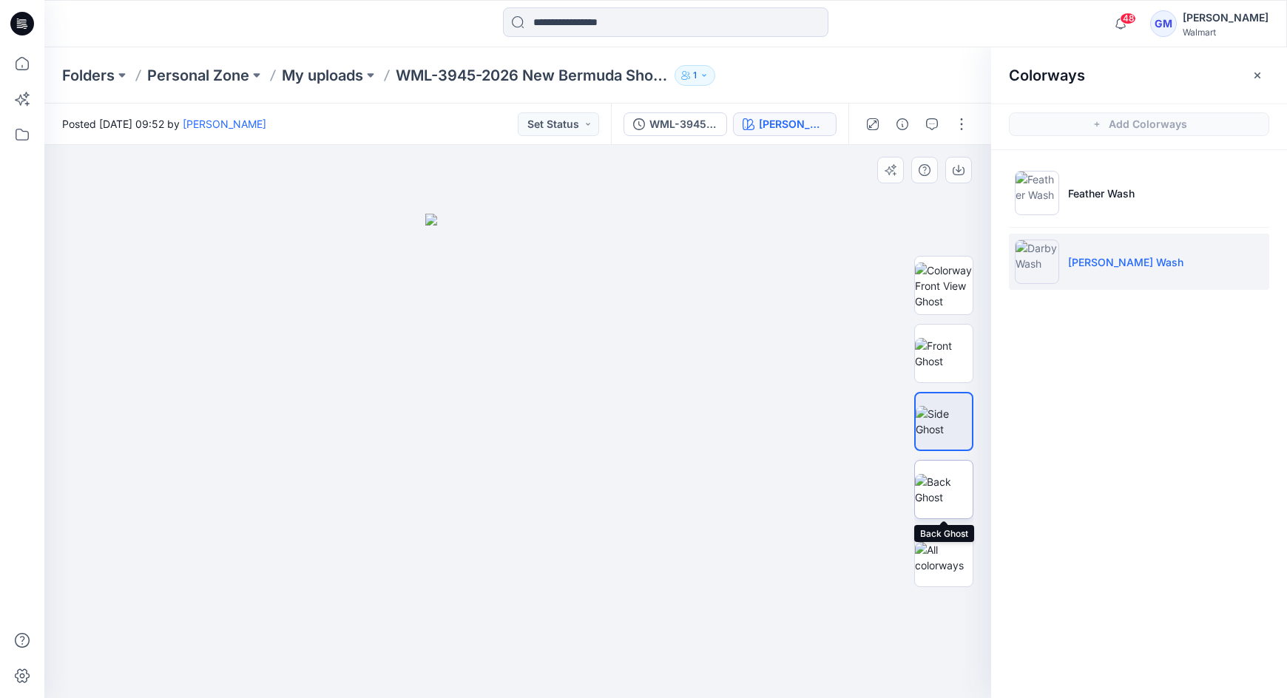
click at [952, 481] on img at bounding box center [944, 489] width 58 height 31
click at [922, 364] on img at bounding box center [944, 353] width 58 height 31
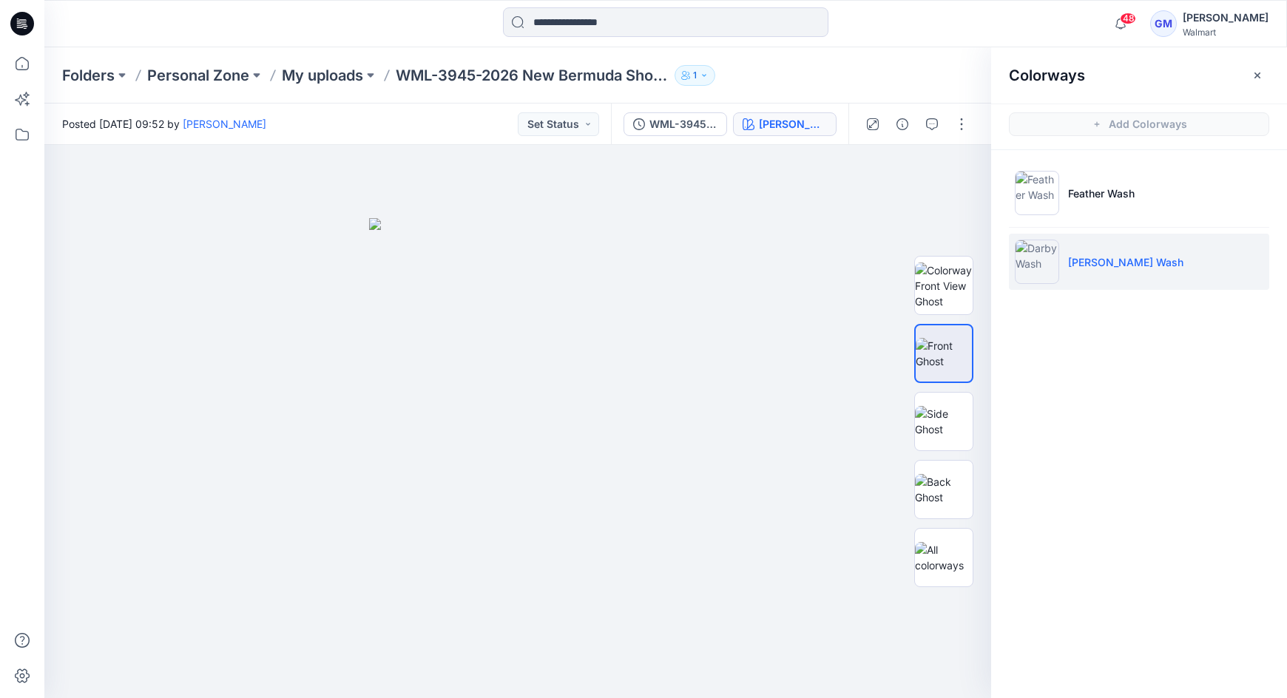
drag, startPoint x: 1180, startPoint y: 591, endPoint x: 1227, endPoint y: 609, distance: 50.8
click at [1180, 591] on div "Colorways Add Colorways Feather Wash [PERSON_NAME] Wash" at bounding box center [1139, 372] width 296 height 651
click at [776, 180] on div at bounding box center [517, 421] width 947 height 553
drag, startPoint x: 347, startPoint y: 255, endPoint x: 468, endPoint y: 268, distance: 121.9
click at [347, 255] on div at bounding box center [517, 421] width 947 height 553
